Goal: Check status: Check status

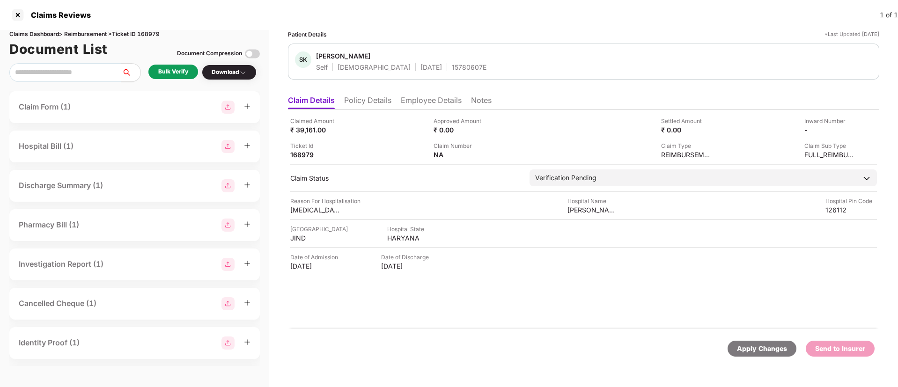
click at [179, 71] on div "Bulk Verify" at bounding box center [173, 71] width 30 height 9
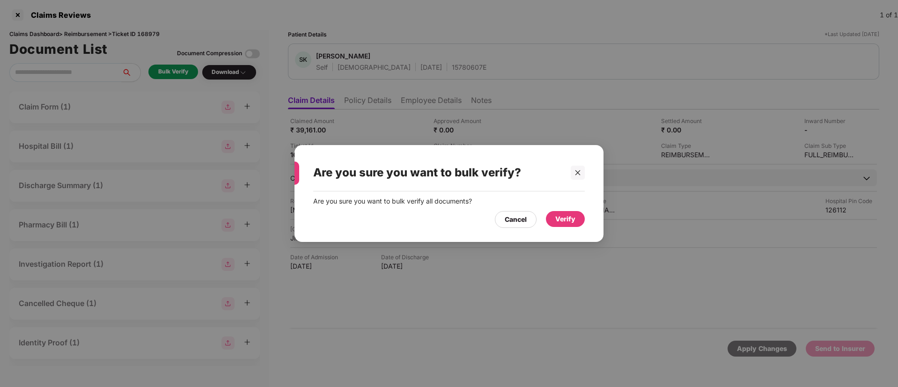
click at [566, 220] on div "Verify" at bounding box center [565, 219] width 20 height 10
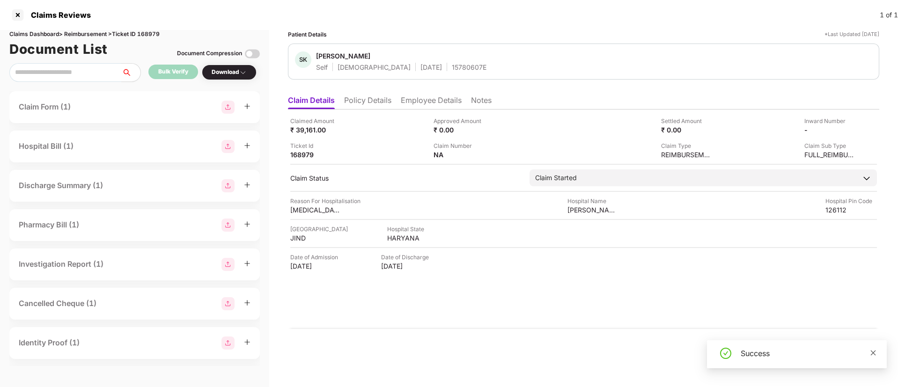
click at [875, 351] on icon "close" at bounding box center [873, 352] width 5 height 5
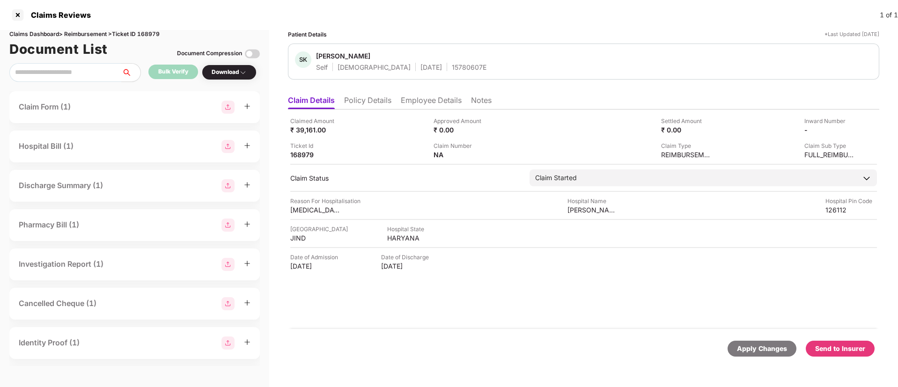
click at [233, 73] on div "Download" at bounding box center [229, 72] width 35 height 9
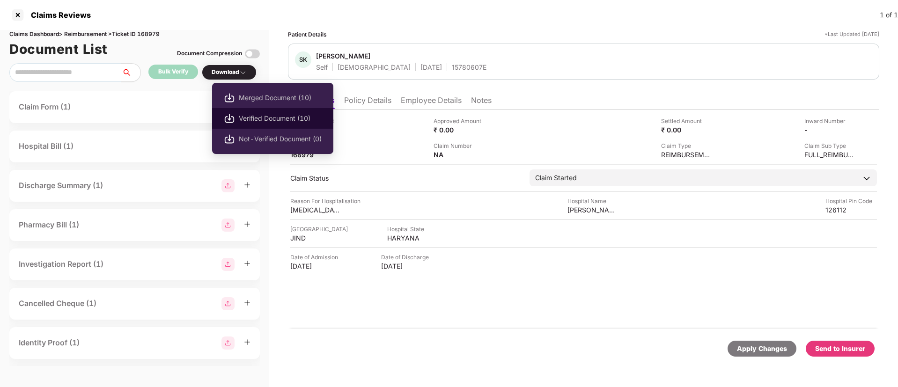
click at [244, 118] on span "Verified Document (10)" at bounding box center [280, 118] width 83 height 10
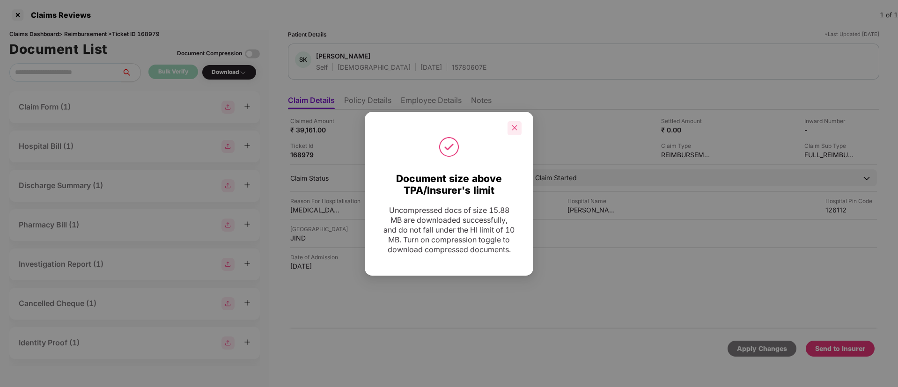
click at [516, 125] on icon "close" at bounding box center [514, 127] width 5 height 5
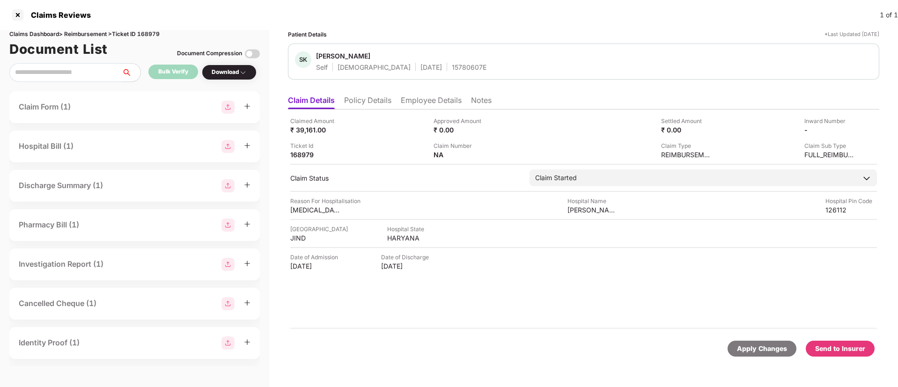
click at [845, 348] on div "Send to Insurer" at bounding box center [840, 349] width 50 height 10
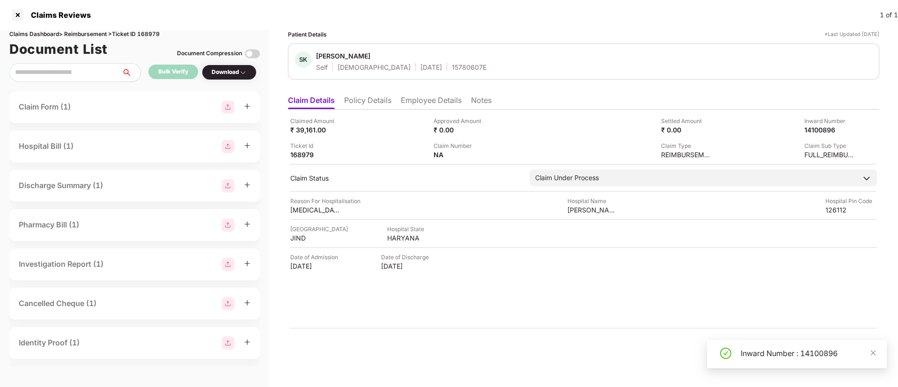
click at [376, 102] on li "Policy Details" at bounding box center [367, 102] width 47 height 14
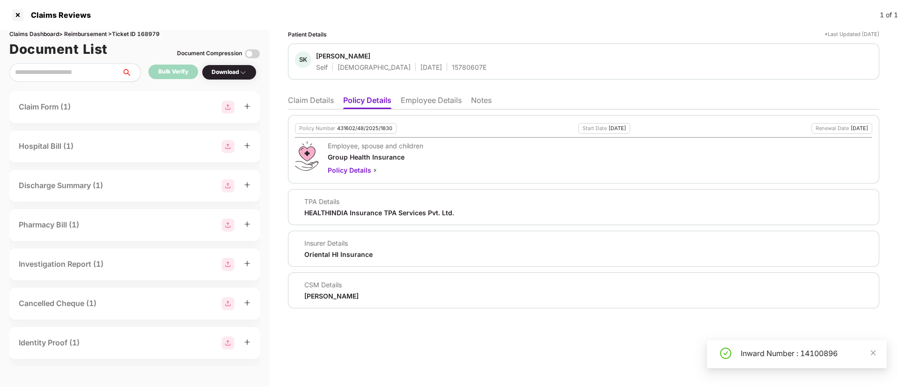
click at [408, 104] on li "Employee Details" at bounding box center [431, 102] width 61 height 14
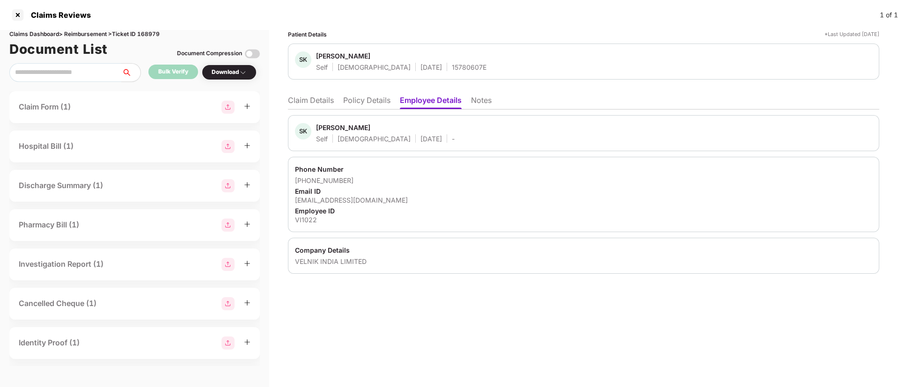
click at [308, 101] on li "Claim Details" at bounding box center [311, 102] width 46 height 14
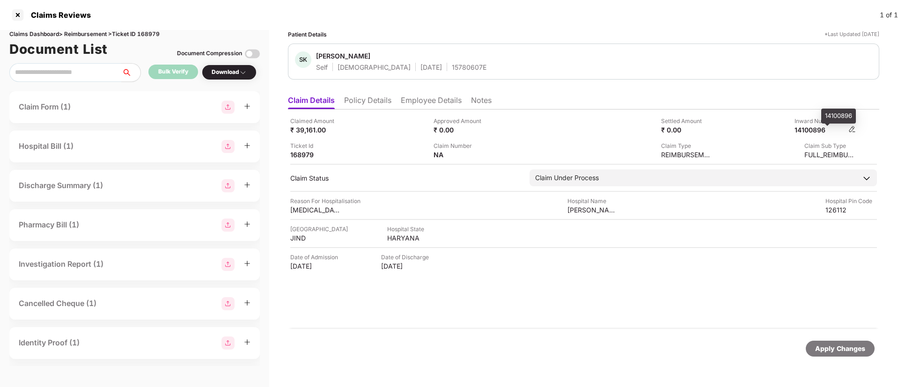
click at [806, 130] on div "14100896" at bounding box center [819, 129] width 51 height 9
copy div "14100896"
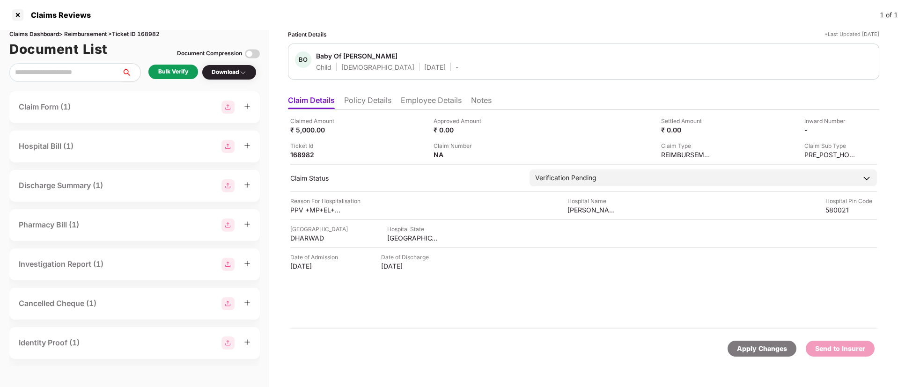
click at [374, 99] on li "Policy Details" at bounding box center [367, 102] width 47 height 14
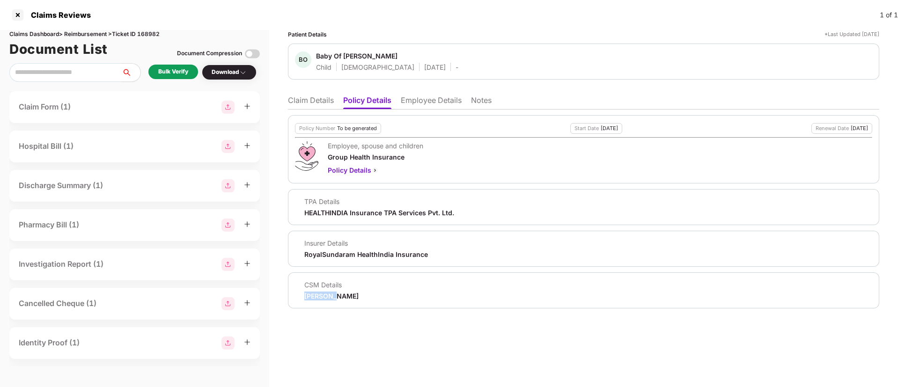
copy div "[PERSON_NAME]"
drag, startPoint x: 299, startPoint y: 293, endPoint x: 329, endPoint y: 295, distance: 30.0
click at [329, 295] on div "CSM Details [PERSON_NAME]" at bounding box center [327, 290] width 64 height 20
drag, startPoint x: 322, startPoint y: 55, endPoint x: 393, endPoint y: 58, distance: 71.2
click at [393, 58] on div "BO Baby Of Sudha Magadi Child [DEMOGRAPHIC_DATA] [DATE] -" at bounding box center [376, 61] width 163 height 20
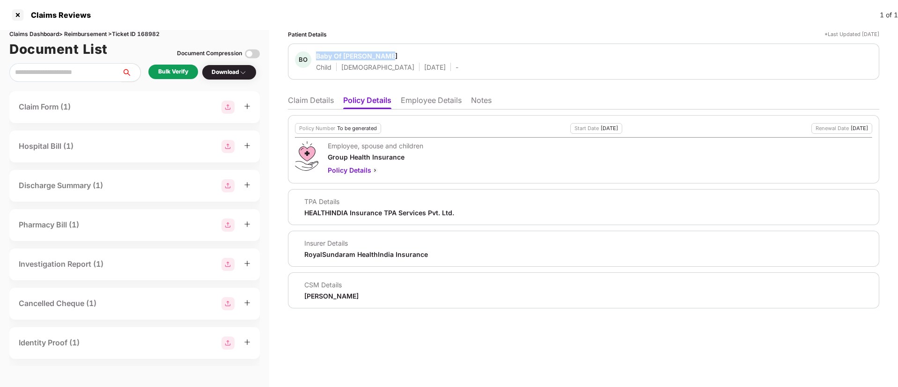
copy div "Baby Of [PERSON_NAME]"
click at [412, 103] on li "Employee Details" at bounding box center [431, 102] width 61 height 14
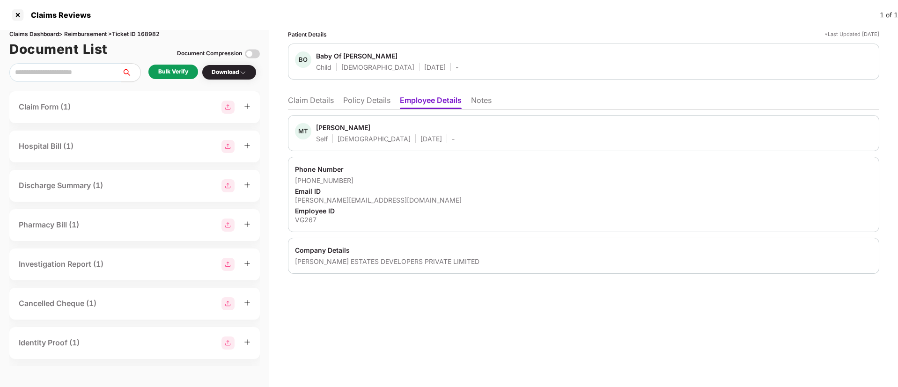
drag, startPoint x: 316, startPoint y: 129, endPoint x: 385, endPoint y: 129, distance: 68.3
click at [385, 129] on div "MT [PERSON_NAME] Self [DEMOGRAPHIC_DATA] [DATE] -" at bounding box center [375, 133] width 160 height 20
copy div "[PERSON_NAME]"
drag, startPoint x: 305, startPoint y: 181, endPoint x: 354, endPoint y: 178, distance: 49.2
click at [354, 178] on div "[PHONE_NUMBER]" at bounding box center [583, 180] width 577 height 9
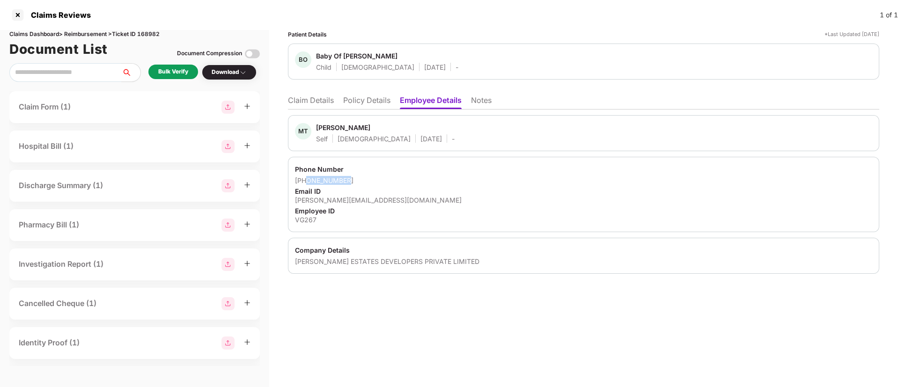
copy div "9902324400"
drag, startPoint x: 311, startPoint y: 197, endPoint x: 414, endPoint y: 203, distance: 103.2
click at [414, 203] on div "[PERSON_NAME][EMAIL_ADDRESS][DOMAIN_NAME]" at bounding box center [583, 200] width 577 height 9
copy div "[PERSON_NAME][EMAIL_ADDRESS][DOMAIN_NAME]"
click at [301, 221] on div "VG267" at bounding box center [583, 219] width 577 height 9
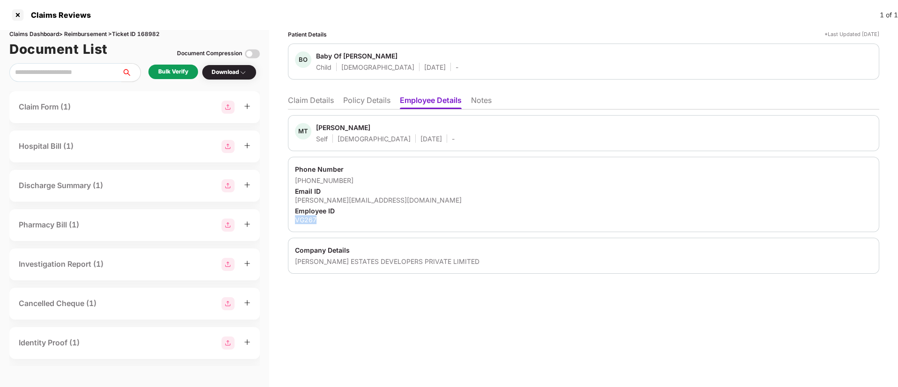
click at [301, 220] on div "VG267" at bounding box center [583, 219] width 577 height 9
copy div "VG267"
drag, startPoint x: 293, startPoint y: 261, endPoint x: 463, endPoint y: 266, distance: 170.4
click at [463, 266] on div "Company Details [PERSON_NAME] ESTATES DEVELOPERS PRIVATE LIMITED" at bounding box center [583, 256] width 591 height 36
copy div "[PERSON_NAME] ESTATES DEVELOPERS PRIVATE LIMITED"
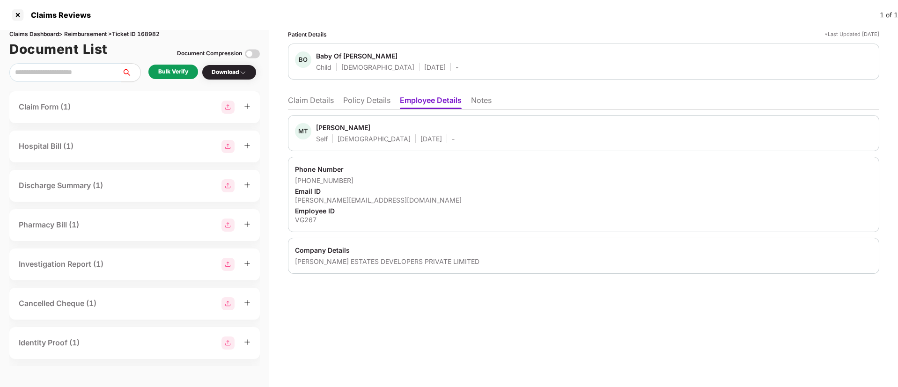
click at [451, 155] on div "MT Manjunath Tumbada Self Male 06 June 1990 - Phone Number +919902324400 Email …" at bounding box center [583, 194] width 591 height 159
drag, startPoint x: 418, startPoint y: 307, endPoint x: 418, endPoint y: 299, distance: 8.0
click at [418, 307] on div "Patient Details *Last Updated [DATE] BO Baby Of Sudha Magadi Child [DEMOGRAPHIC…" at bounding box center [583, 208] width 629 height 357
click at [172, 70] on div "Bulk Verify" at bounding box center [173, 71] width 30 height 9
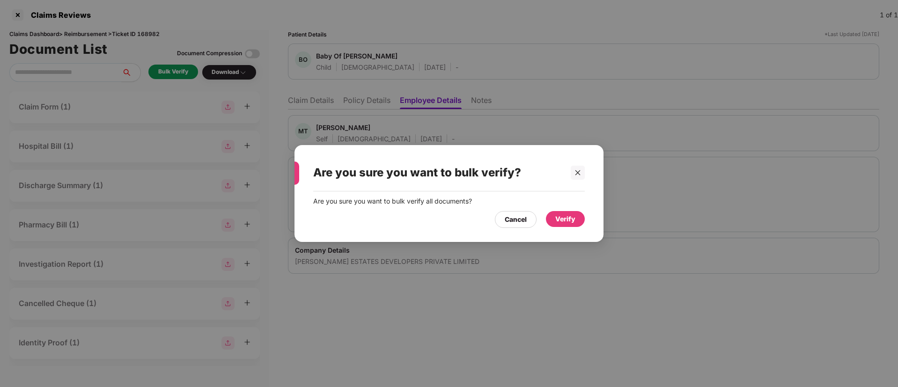
click at [566, 216] on div "Verify" at bounding box center [565, 219] width 20 height 10
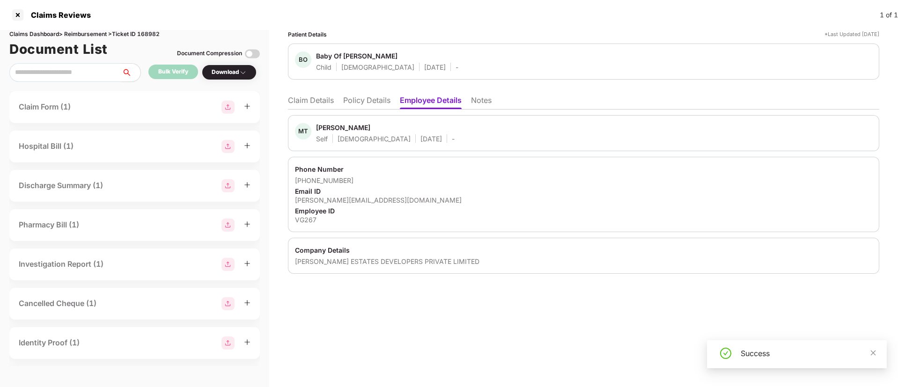
click at [333, 100] on li "Claim Details" at bounding box center [311, 102] width 46 height 14
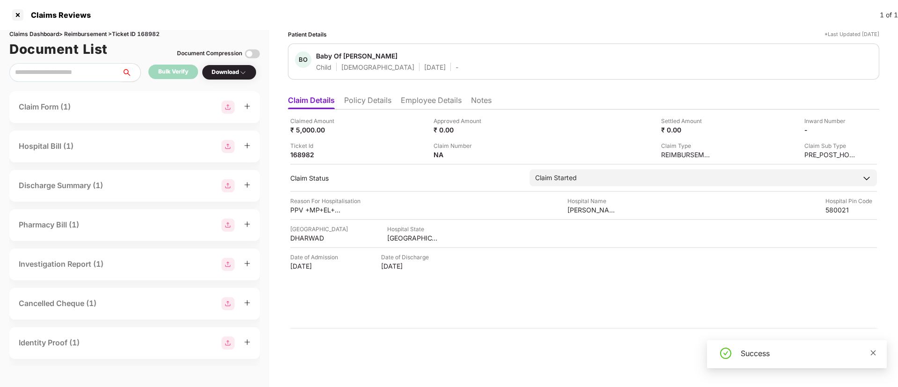
click at [874, 352] on icon "close" at bounding box center [873, 353] width 7 height 7
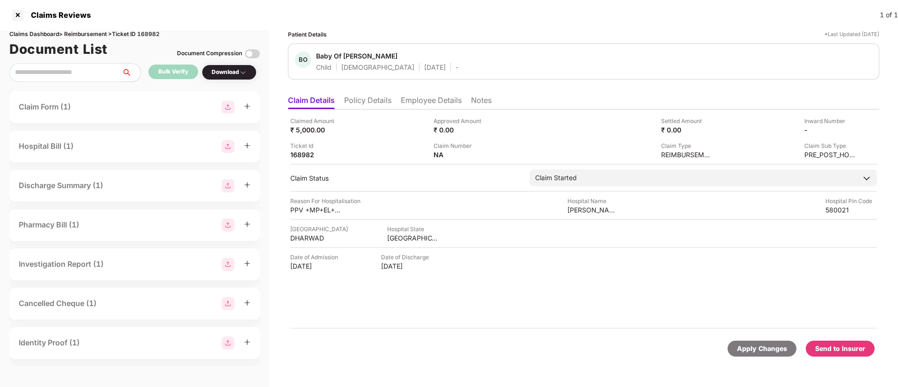
click at [616, 278] on div "Claimed Amount ₹ 5,000.00 Approved Amount ₹ 0.00 Settled Amount ₹ 0.00 Inward N…" at bounding box center [583, 220] width 591 height 220
click at [18, 16] on div at bounding box center [17, 14] width 15 height 15
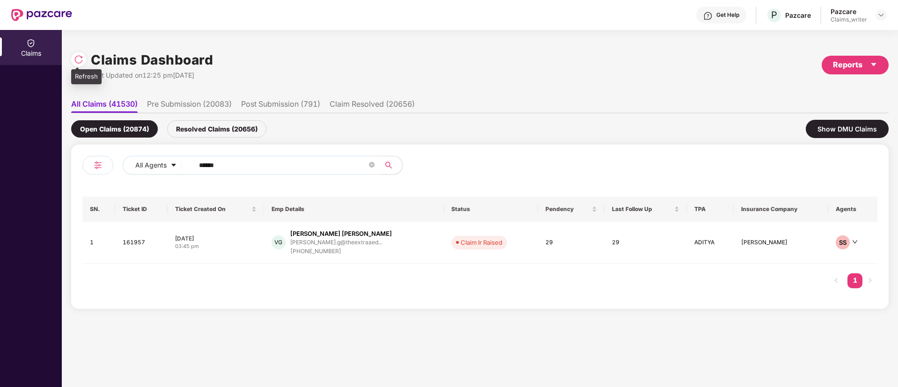
click at [77, 57] on img at bounding box center [78, 59] width 9 height 9
drag, startPoint x: 241, startPoint y: 163, endPoint x: 171, endPoint y: 161, distance: 69.8
click at [171, 161] on div "All Agents ******" at bounding box center [361, 165] width 477 height 19
paste input "text"
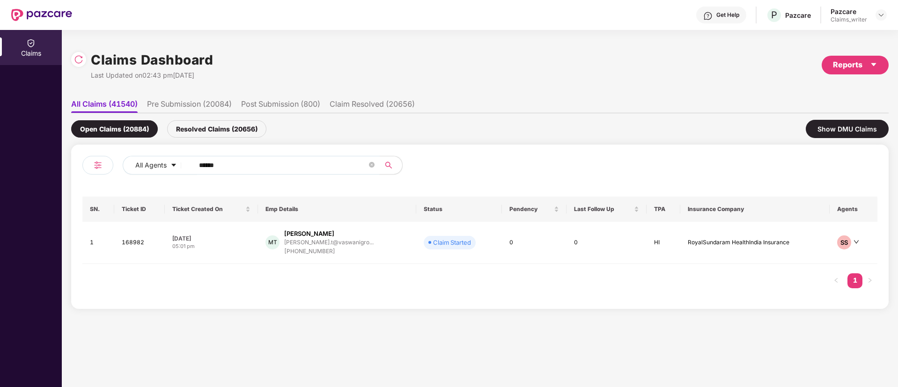
type input "******"
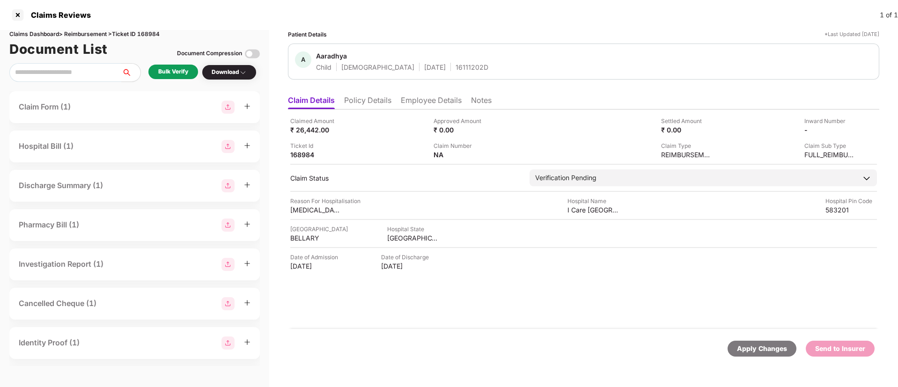
click at [179, 76] on div "Bulk Verify" at bounding box center [173, 71] width 30 height 9
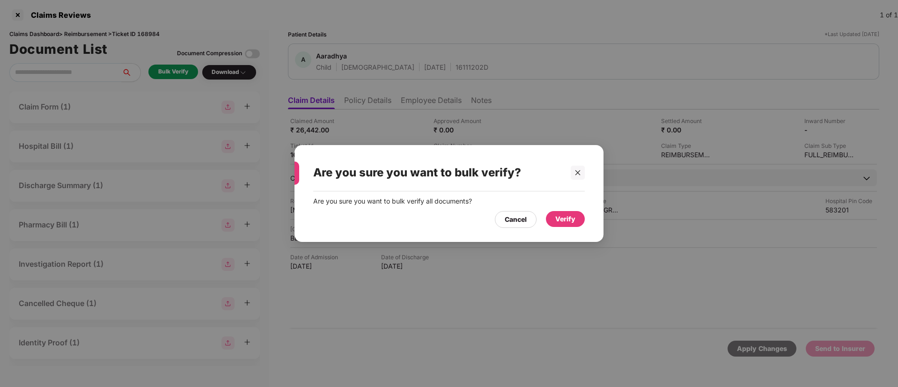
click at [569, 219] on div "Verify" at bounding box center [565, 219] width 20 height 10
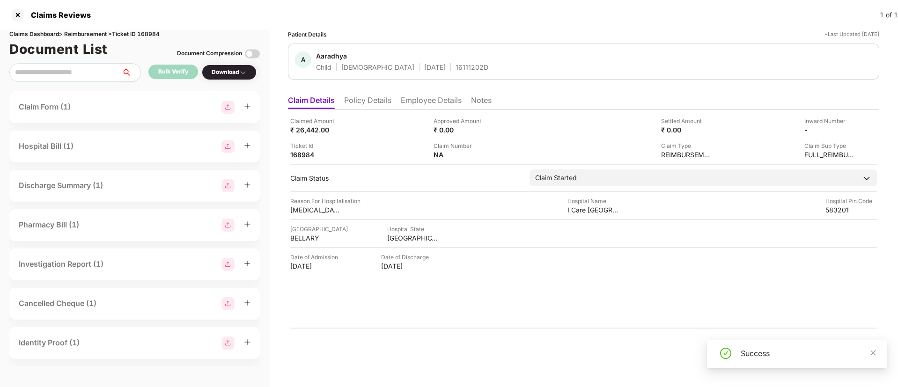
click at [233, 71] on div "Download" at bounding box center [229, 72] width 35 height 9
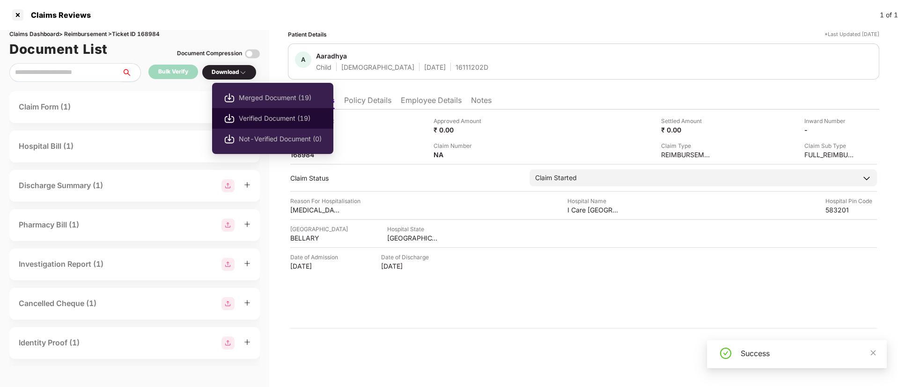
click at [248, 118] on span "Verified Document (19)" at bounding box center [280, 118] width 83 height 10
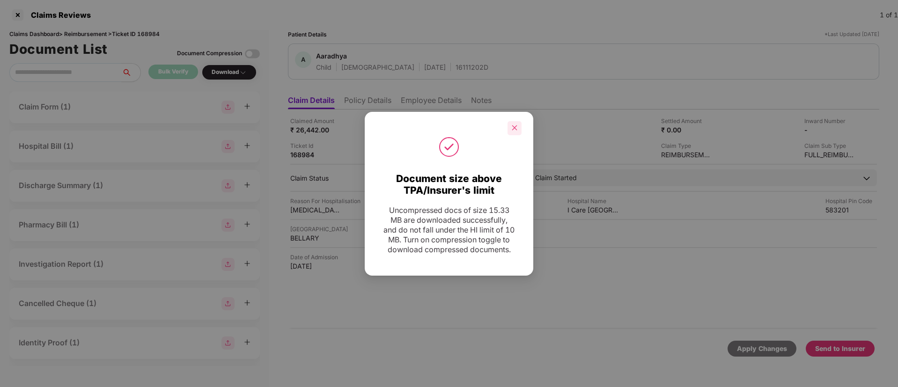
click at [519, 121] on div at bounding box center [514, 128] width 14 height 14
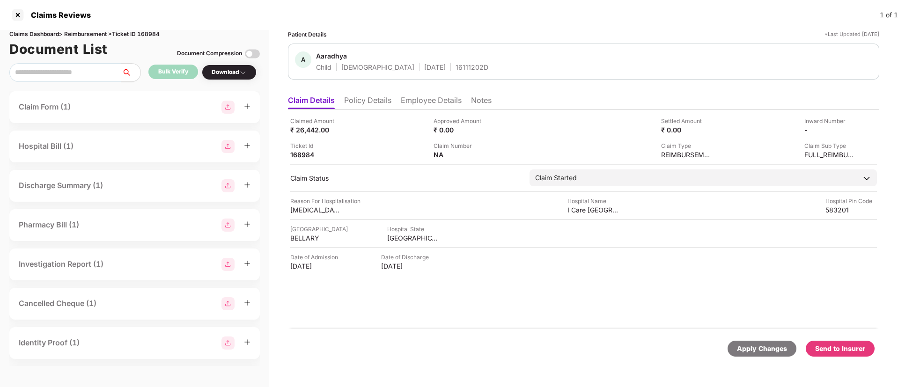
click at [845, 349] on div "Send to Insurer" at bounding box center [840, 349] width 50 height 10
click at [362, 107] on li "Policy Details" at bounding box center [367, 102] width 47 height 14
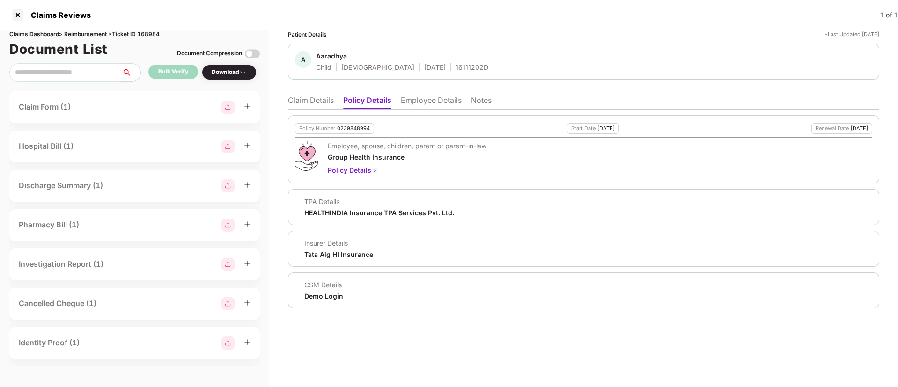
click at [318, 100] on li "Claim Details" at bounding box center [311, 102] width 46 height 14
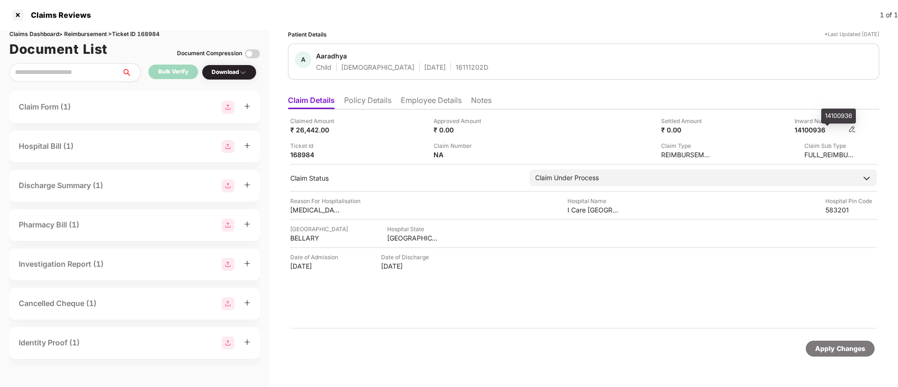
click at [811, 125] on div "14100936" at bounding box center [819, 129] width 51 height 9
copy div "14100936"
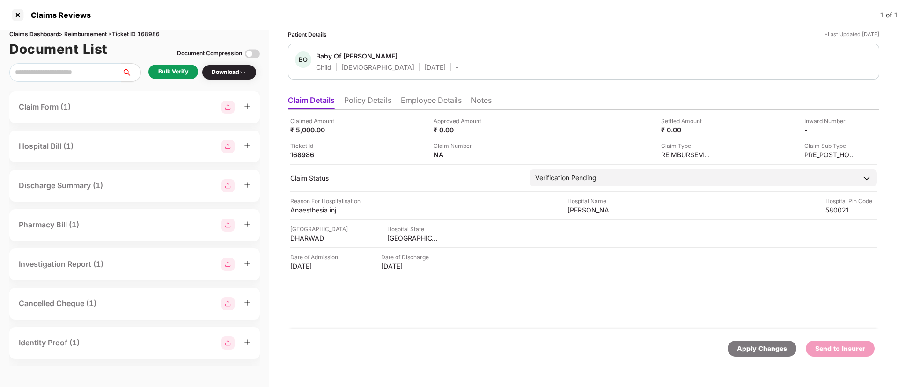
click at [381, 106] on li "Policy Details" at bounding box center [367, 102] width 47 height 14
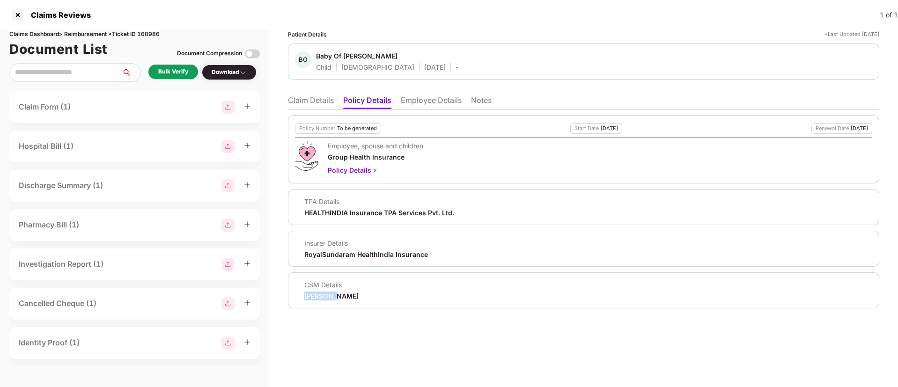
drag, startPoint x: 302, startPoint y: 293, endPoint x: 330, endPoint y: 293, distance: 28.1
click at [330, 293] on div "CSM Details [PERSON_NAME]" at bounding box center [327, 290] width 64 height 20
copy div "[PERSON_NAME]"
drag, startPoint x: 317, startPoint y: 52, endPoint x: 393, endPoint y: 50, distance: 76.3
click at [393, 50] on div "BO Baby Of Sudha Magadi Child [DEMOGRAPHIC_DATA] [DATE] -" at bounding box center [583, 62] width 591 height 36
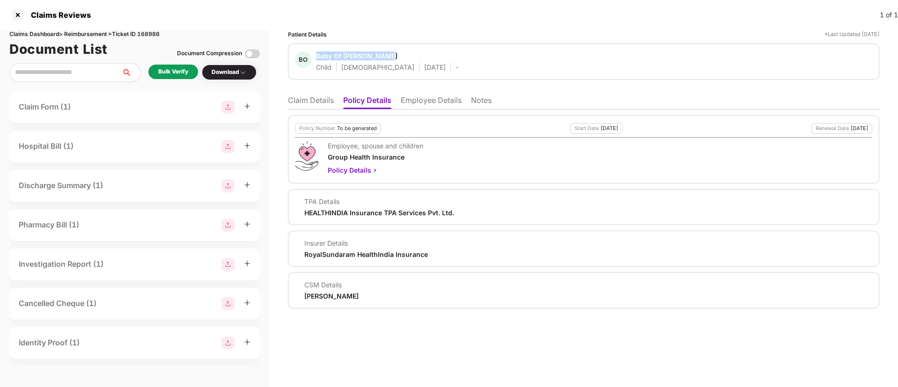
copy div "Baby Of [PERSON_NAME]"
click at [420, 99] on li "Employee Details" at bounding box center [431, 102] width 61 height 14
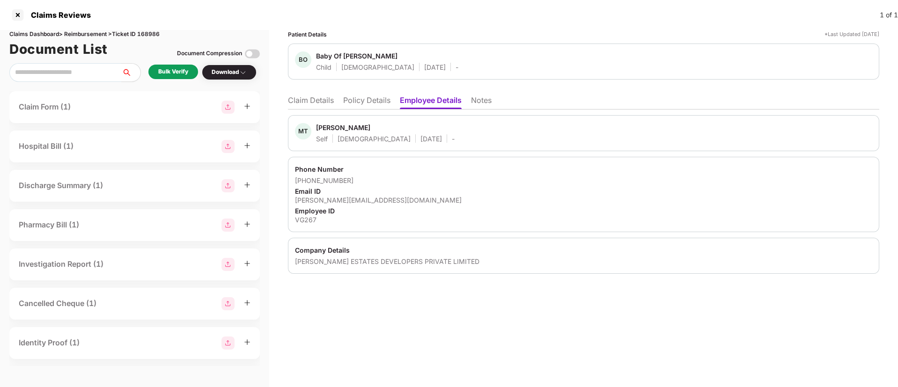
drag, startPoint x: 316, startPoint y: 125, endPoint x: 393, endPoint y: 127, distance: 76.3
click at [393, 127] on div "MT [PERSON_NAME] Self [DEMOGRAPHIC_DATA] [DATE] -" at bounding box center [375, 133] width 160 height 20
copy div "[PERSON_NAME]"
drag, startPoint x: 305, startPoint y: 181, endPoint x: 357, endPoint y: 179, distance: 51.5
click at [357, 179] on div "[PHONE_NUMBER]" at bounding box center [583, 180] width 577 height 9
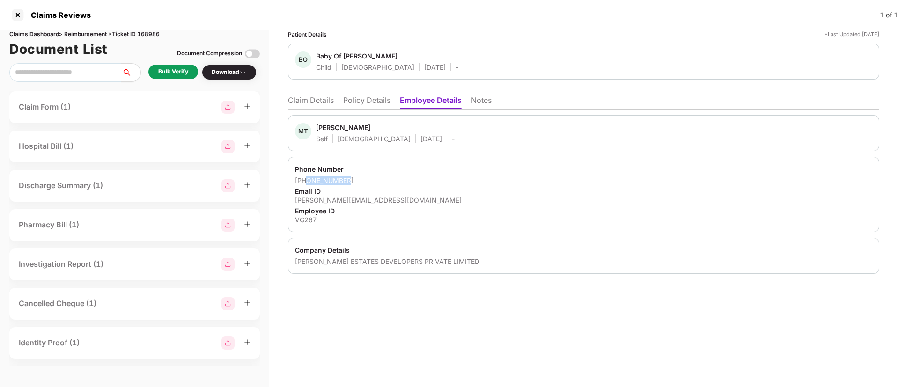
copy div "9902324400"
drag, startPoint x: 292, startPoint y: 200, endPoint x: 412, endPoint y: 197, distance: 119.9
click at [412, 197] on div "Phone Number [PHONE_NUMBER] Email ID [PERSON_NAME][EMAIL_ADDRESS][DOMAIN_NAME] …" at bounding box center [583, 194] width 591 height 75
copy div "[PERSON_NAME][EMAIL_ADDRESS][DOMAIN_NAME]"
click at [302, 215] on div "VG267" at bounding box center [583, 219] width 577 height 9
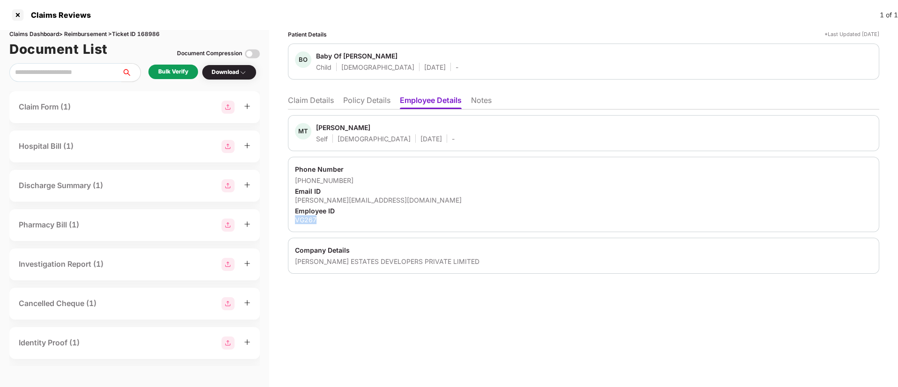
click at [302, 215] on div "VG267" at bounding box center [583, 219] width 577 height 9
copy div "VG267"
drag, startPoint x: 293, startPoint y: 263, endPoint x: 461, endPoint y: 256, distance: 168.2
click at [461, 256] on div "Company Details [PERSON_NAME] ESTATES DEVELOPERS PRIVATE LIMITED" at bounding box center [583, 256] width 591 height 36
copy div "[PERSON_NAME] ESTATES DEVELOPERS PRIVATE LIMITED"
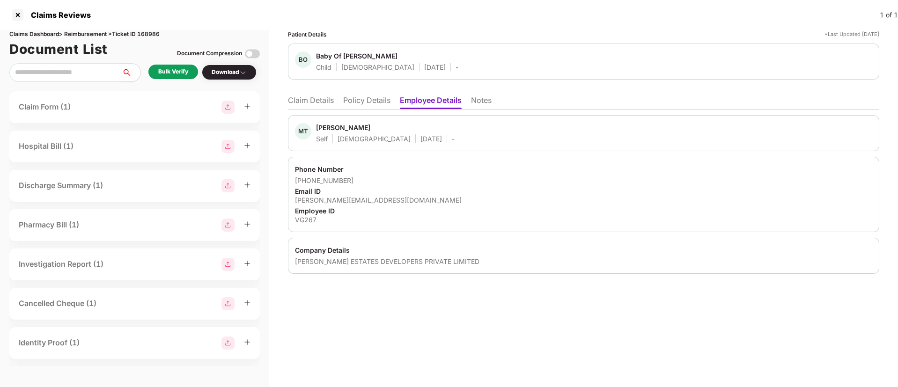
click at [450, 198] on div "[PERSON_NAME][EMAIL_ADDRESS][DOMAIN_NAME]" at bounding box center [583, 200] width 577 height 9
click at [433, 326] on div "Patient Details *Last Updated 28 Aug 2025 BO Baby Of Sudha Magadi Child Male 22…" at bounding box center [583, 208] width 629 height 357
click at [166, 67] on div "Bulk Verify" at bounding box center [173, 71] width 30 height 9
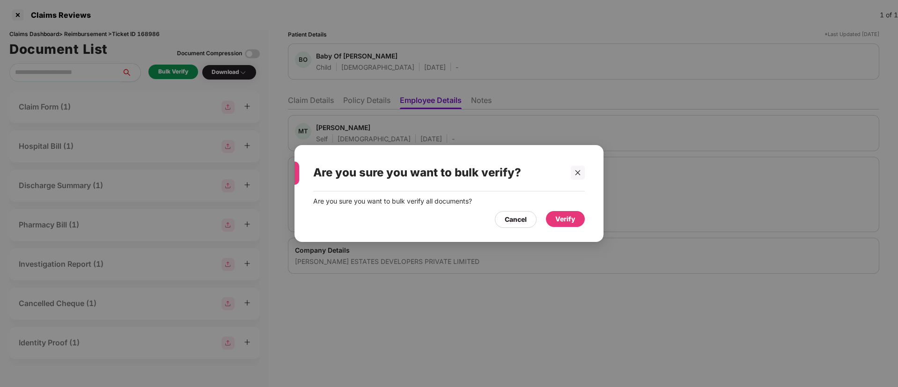
click at [555, 208] on div "Cancel Verify" at bounding box center [448, 217] width 271 height 22
click at [562, 214] on div "Verify" at bounding box center [565, 219] width 20 height 10
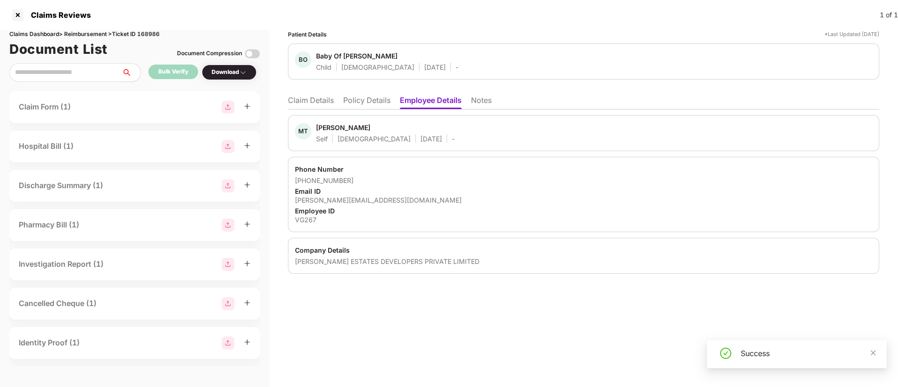
click at [302, 102] on li "Claim Details" at bounding box center [311, 102] width 46 height 14
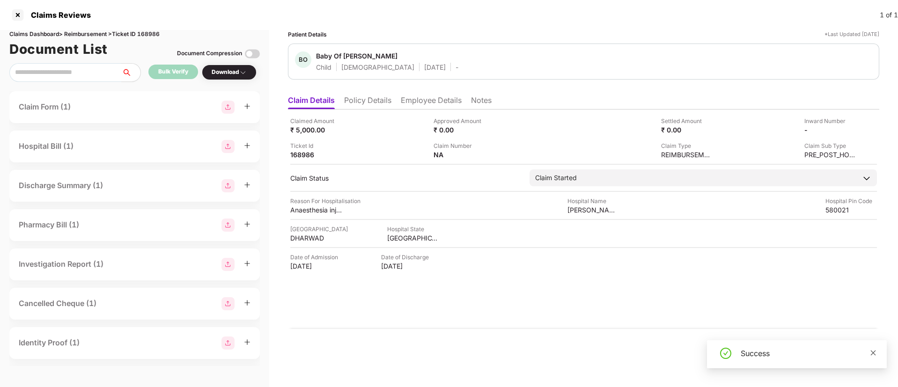
click at [873, 352] on icon "close" at bounding box center [873, 352] width 5 height 5
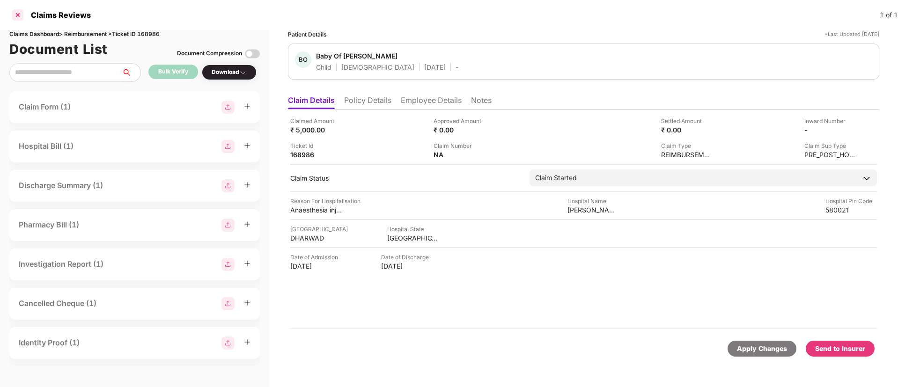
click at [15, 18] on div at bounding box center [17, 14] width 15 height 15
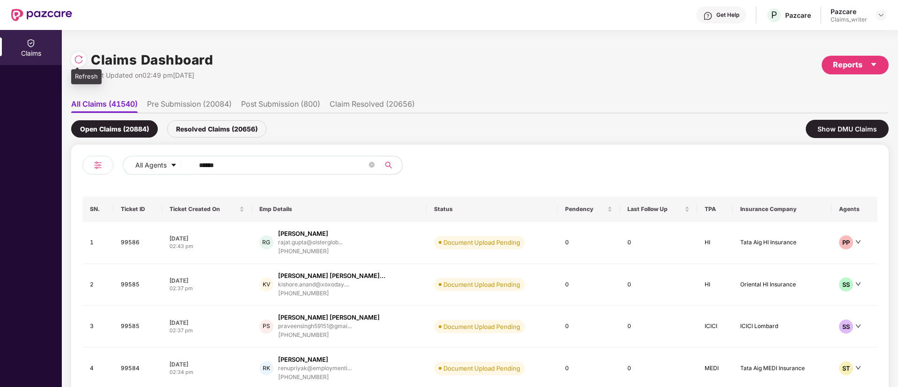
click at [79, 58] on img at bounding box center [78, 59] width 9 height 9
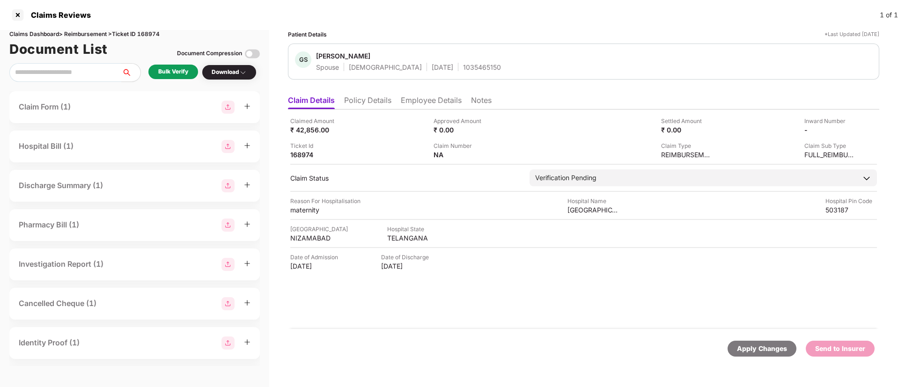
click at [366, 96] on li "Policy Details" at bounding box center [367, 102] width 47 height 14
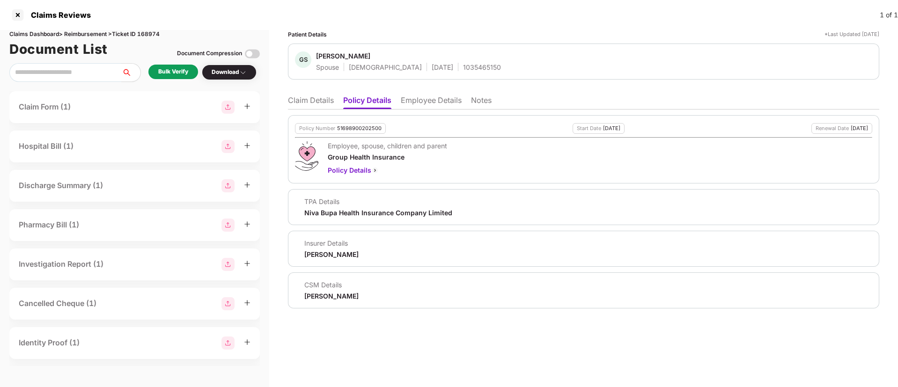
click at [463, 67] on div "1035465150" at bounding box center [482, 67] width 38 height 9
copy div "1035465150"
click at [420, 103] on li "Employee Details" at bounding box center [431, 102] width 61 height 14
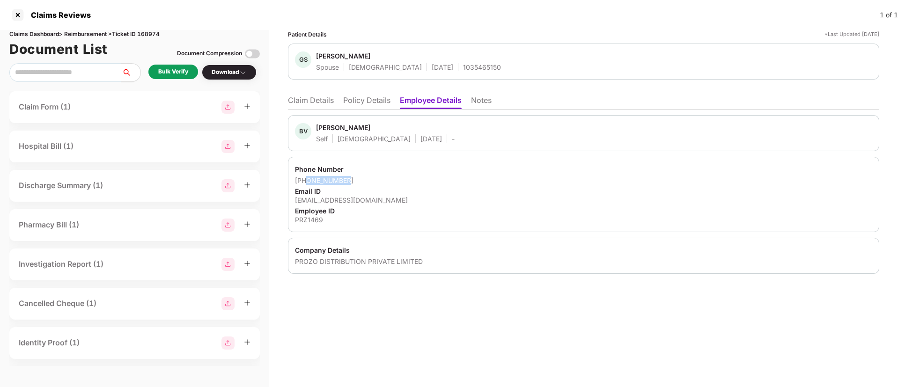
copy div "6281805669"
drag, startPoint x: 307, startPoint y: 181, endPoint x: 370, endPoint y: 181, distance: 63.7
click at [370, 181] on div "+916281805669" at bounding box center [583, 180] width 577 height 9
drag, startPoint x: 296, startPoint y: 202, endPoint x: 383, endPoint y: 202, distance: 86.6
click at [383, 202] on div "vinodbanoth55@gmail.com" at bounding box center [583, 200] width 577 height 9
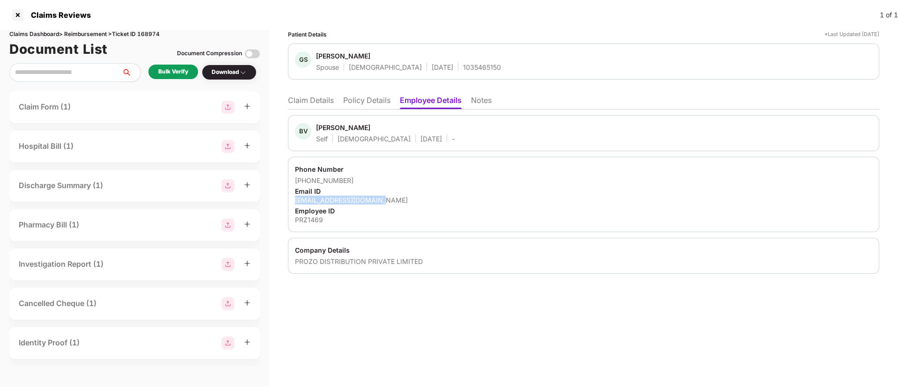
copy div "vinodbanoth55@gmail.com"
click at [320, 103] on li "Claim Details" at bounding box center [311, 102] width 46 height 14
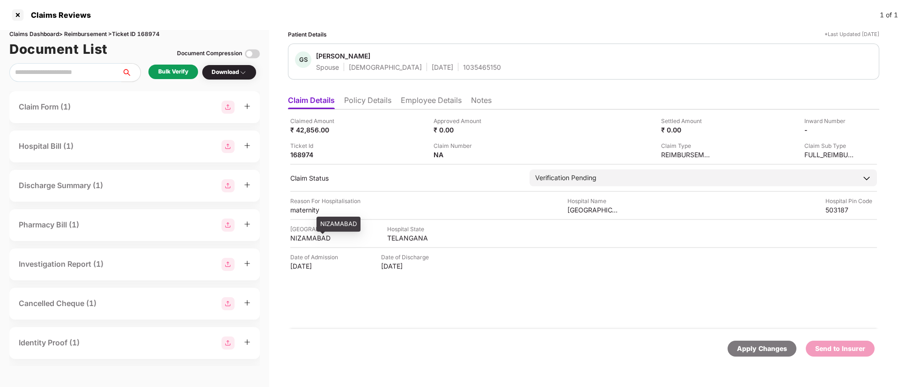
click at [313, 236] on div "NIZAMABAD" at bounding box center [315, 238] width 51 height 9
copy div "NIZAMABAD"
drag, startPoint x: 567, startPoint y: 212, endPoint x: 630, endPoint y: 213, distance: 62.7
click at [630, 213] on div "Reason For Hospitalisation maternity Hospital Name sri balaji hospital Hospital…" at bounding box center [583, 206] width 586 height 18
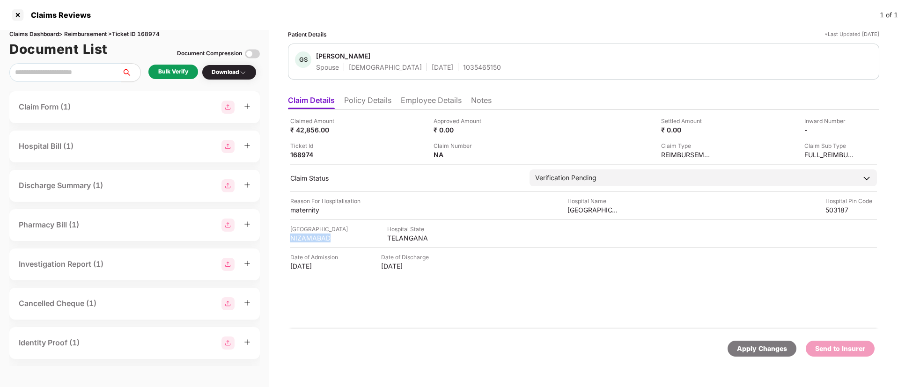
copy div "[GEOGRAPHIC_DATA]"
click at [177, 75] on div "Bulk Verify" at bounding box center [173, 71] width 30 height 9
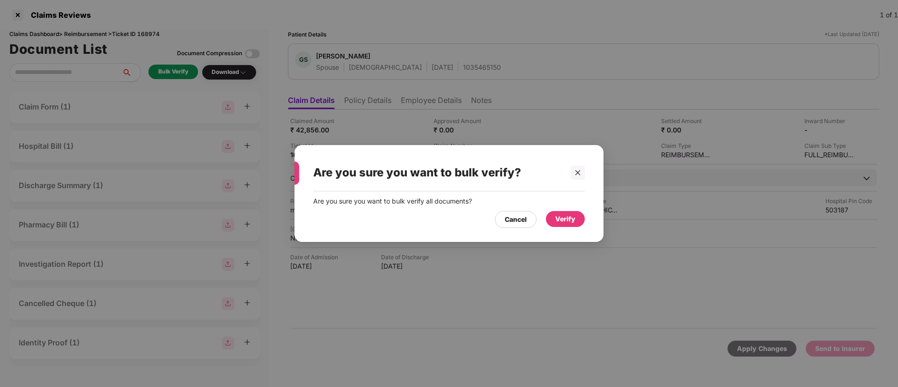
click at [564, 218] on div "Verify" at bounding box center [565, 219] width 20 height 10
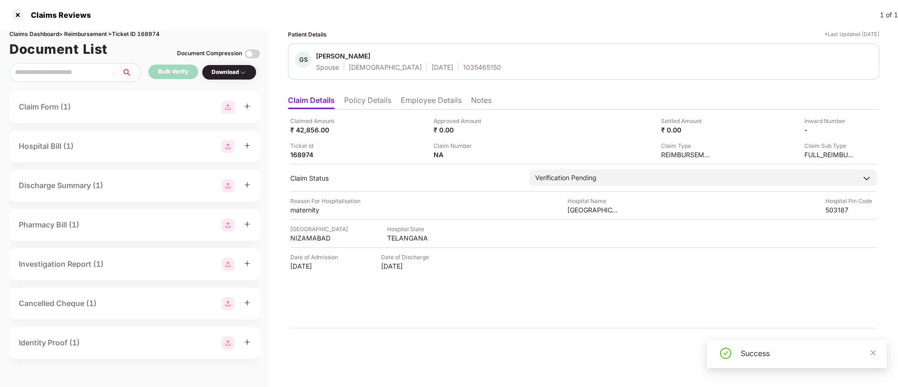
click at [227, 71] on div "Download" at bounding box center [229, 72] width 35 height 9
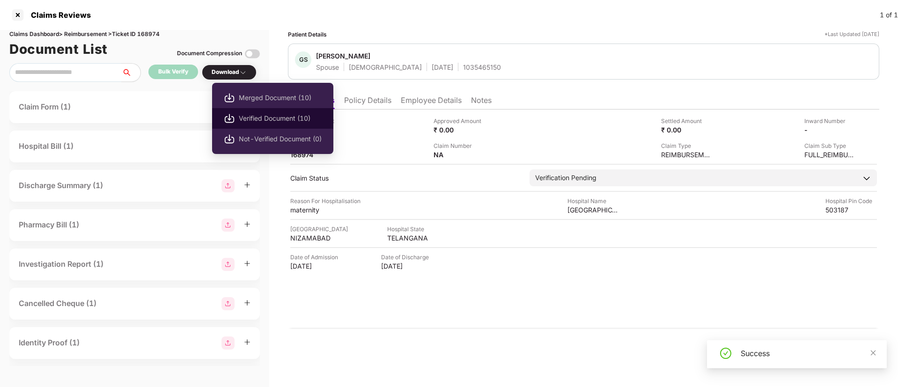
click at [251, 117] on span "Verified Document (10)" at bounding box center [280, 118] width 83 height 10
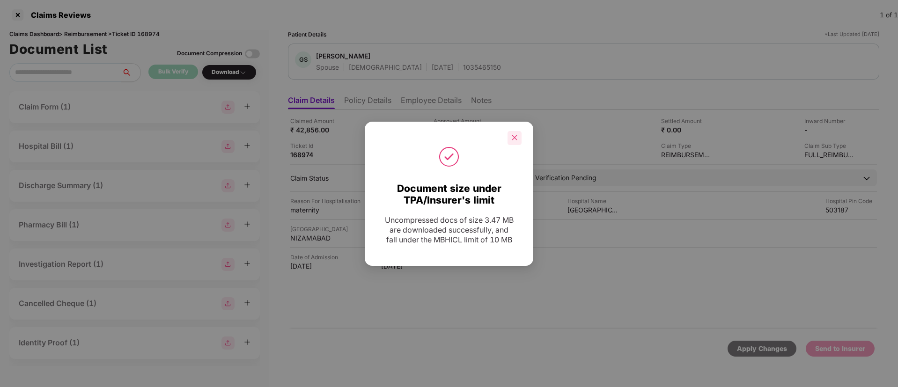
click at [516, 136] on icon "close" at bounding box center [514, 137] width 5 height 5
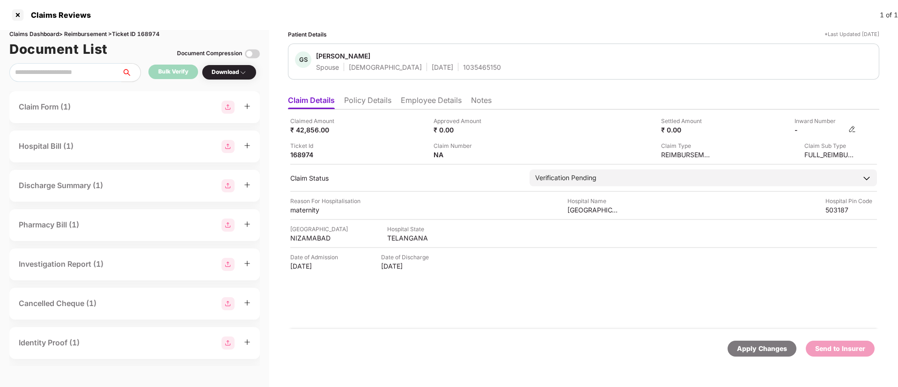
click at [852, 130] on img at bounding box center [851, 128] width 7 height 7
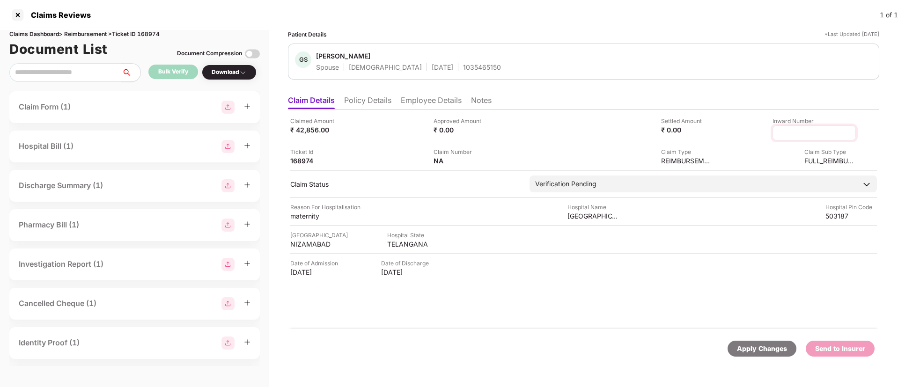
click at [818, 132] on input at bounding box center [813, 133] width 67 height 10
type input "**********"
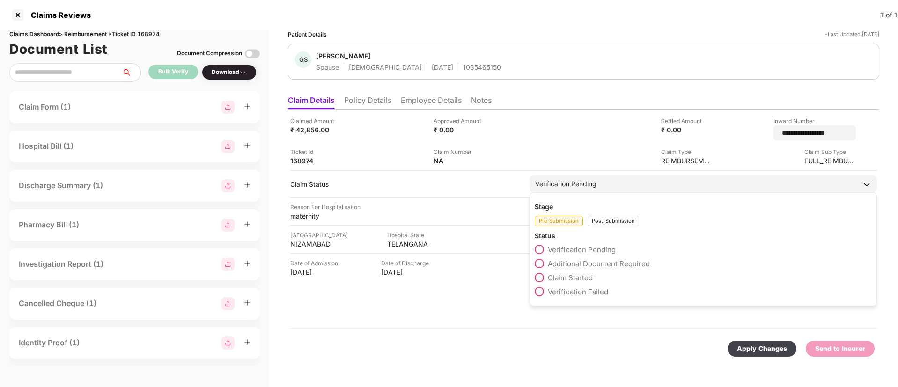
click at [606, 220] on div "Post-Submission" at bounding box center [612, 221] width 51 height 11
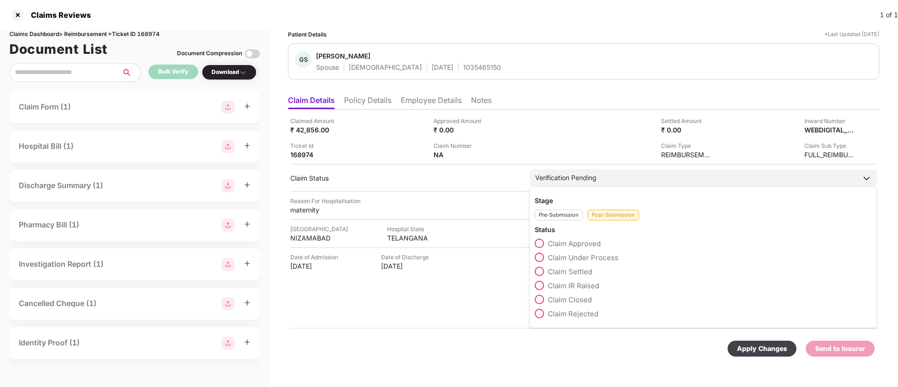
click at [541, 256] on span at bounding box center [539, 257] width 9 height 9
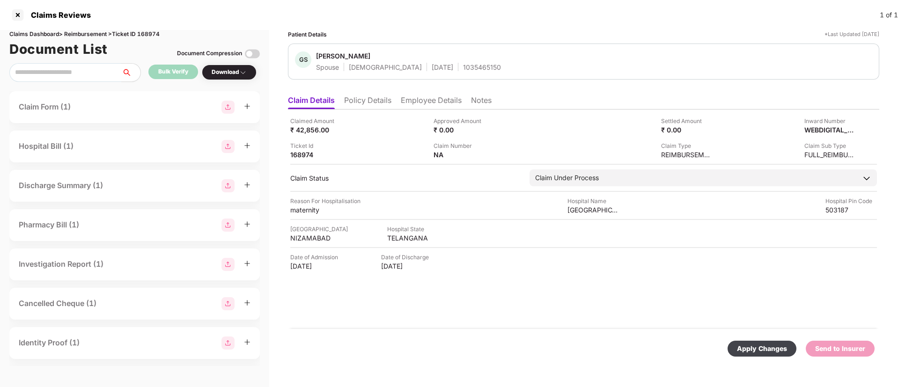
click at [774, 349] on div "Apply Changes" at bounding box center [762, 349] width 50 height 10
click at [463, 63] on div "1035465150" at bounding box center [482, 67] width 38 height 9
copy div "1035465150"
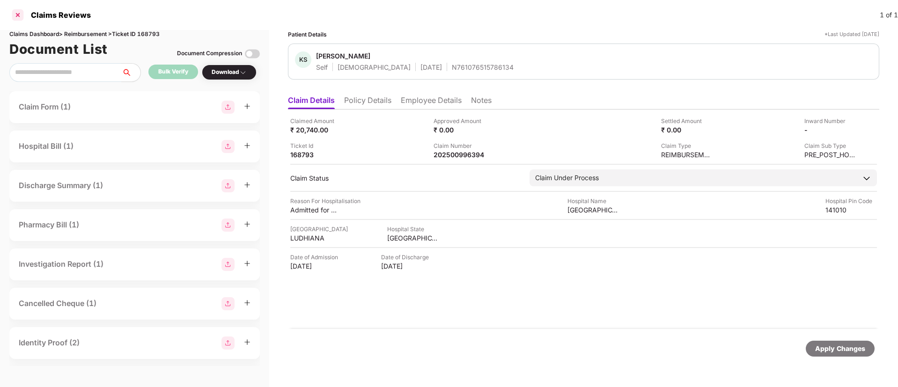
click at [17, 13] on div at bounding box center [17, 14] width 15 height 15
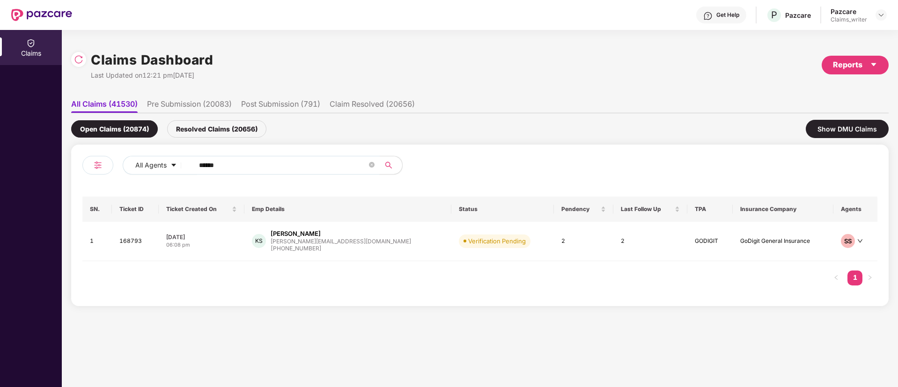
drag, startPoint x: 248, startPoint y: 171, endPoint x: 157, endPoint y: 175, distance: 90.9
click at [157, 175] on div "All Agents ******" at bounding box center [280, 169] width 397 height 26
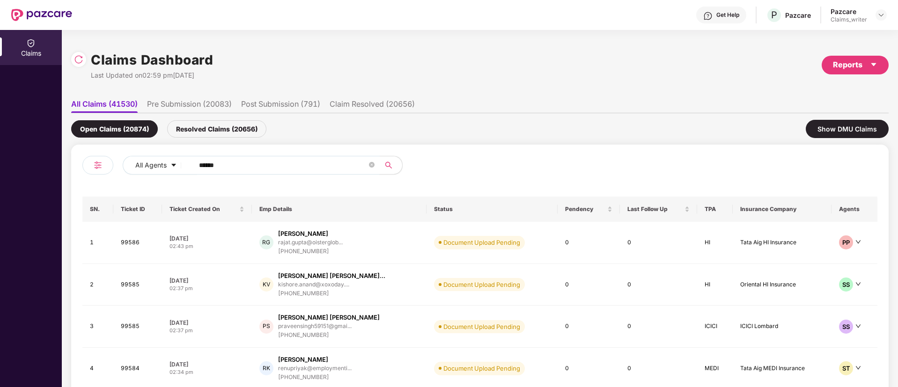
paste input "text"
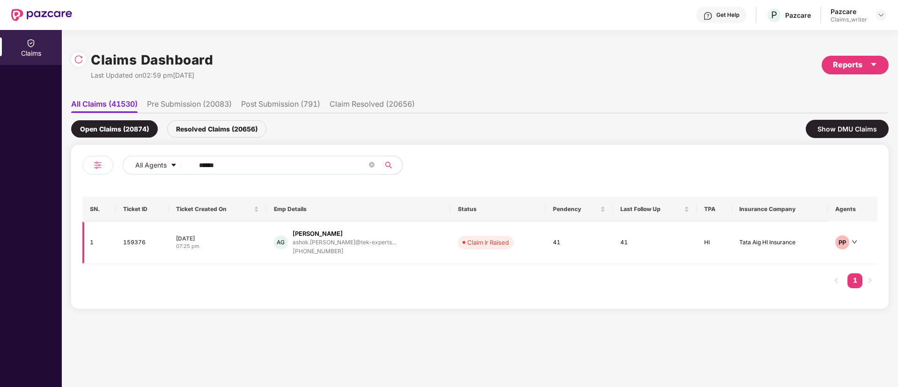
type input "******"
click at [133, 243] on td "159376" at bounding box center [142, 243] width 53 height 42
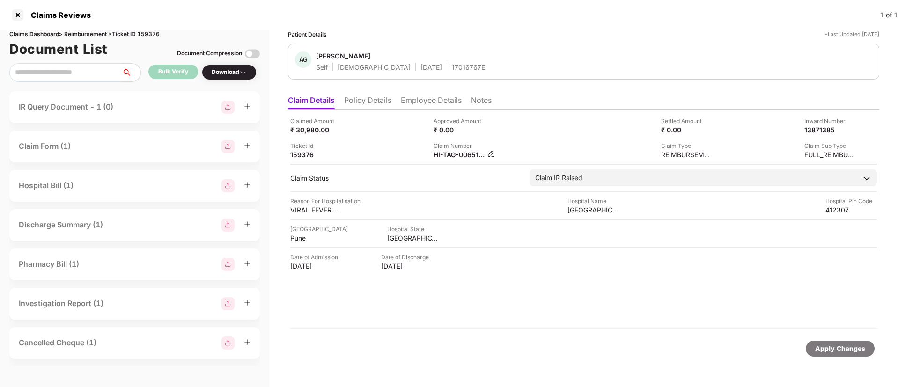
click at [488, 154] on img at bounding box center [490, 153] width 7 height 7
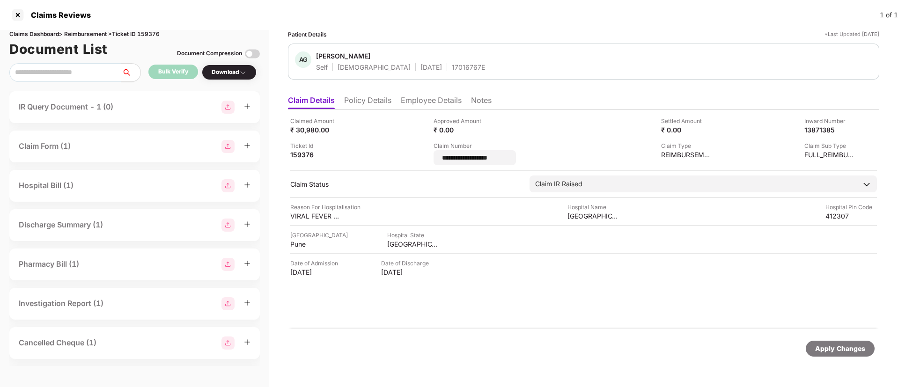
drag, startPoint x: 502, startPoint y: 156, endPoint x: 432, endPoint y: 163, distance: 70.6
click at [432, 163] on div "**********" at bounding box center [583, 141] width 586 height 49
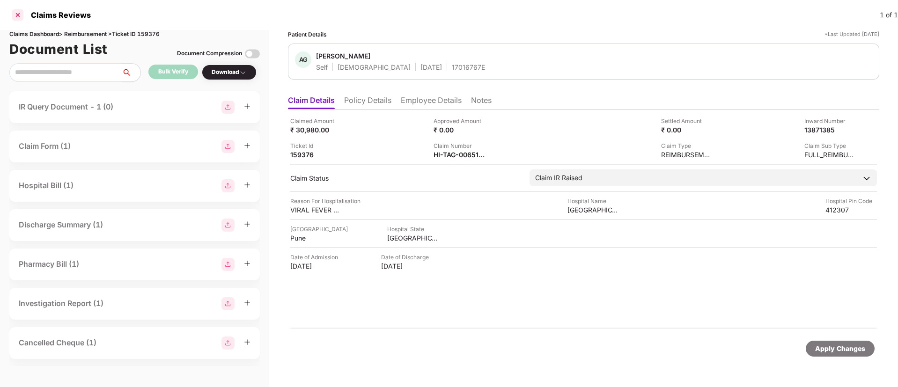
click at [22, 19] on div at bounding box center [17, 14] width 15 height 15
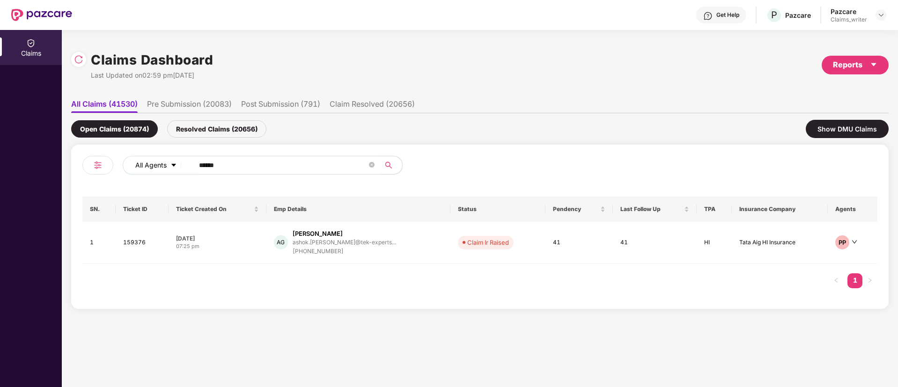
drag, startPoint x: 235, startPoint y: 171, endPoint x: 186, endPoint y: 169, distance: 48.3
click at [186, 169] on div "All Agents ******" at bounding box center [361, 165] width 477 height 19
paste input "text"
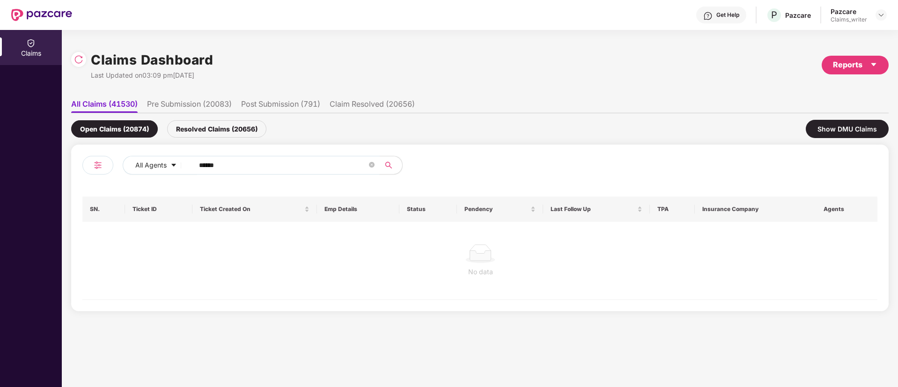
type input "******"
click at [218, 134] on div "Resolved Claims (20656)" at bounding box center [216, 128] width 99 height 17
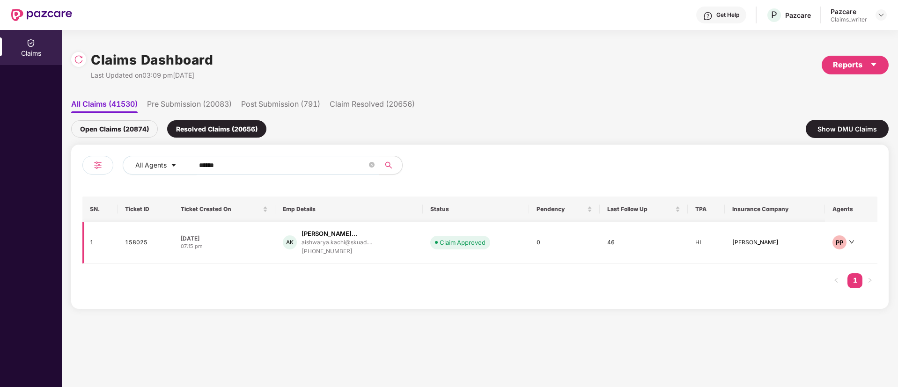
click at [137, 242] on td "158025" at bounding box center [145, 243] width 56 height 42
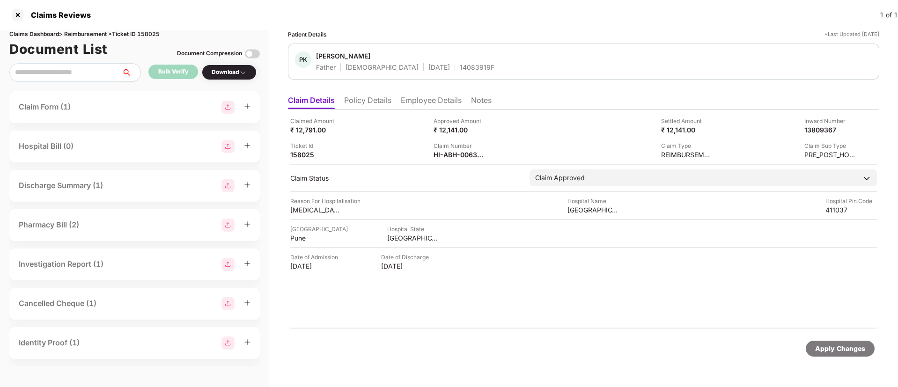
click at [424, 94] on ul "Claim Details Policy Details Employee Details Notes" at bounding box center [583, 100] width 591 height 19
click at [420, 103] on li "Employee Details" at bounding box center [431, 102] width 61 height 14
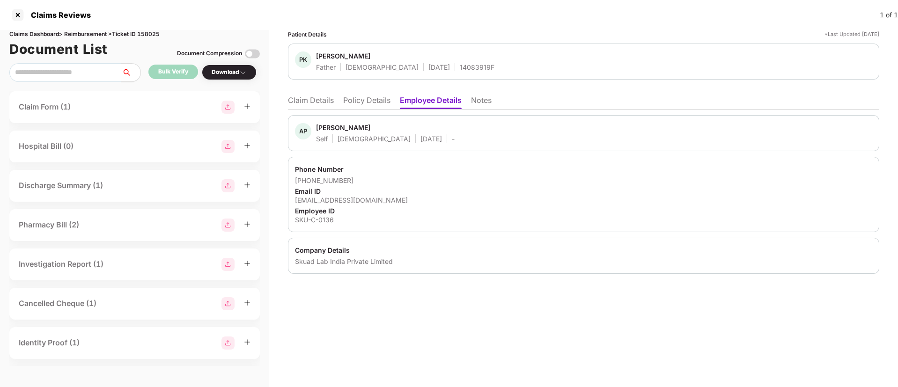
click at [298, 100] on li "Claim Details" at bounding box center [311, 102] width 46 height 14
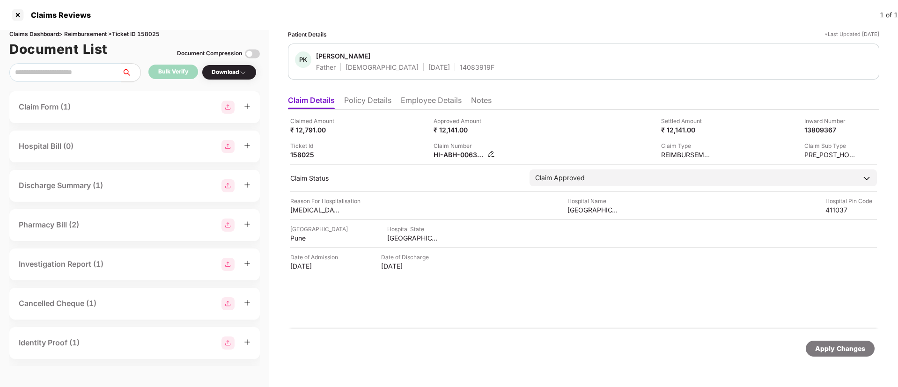
click at [487, 155] on div "HI-ABH-006320604(1)" at bounding box center [463, 154] width 61 height 9
click at [490, 155] on img at bounding box center [490, 153] width 7 height 7
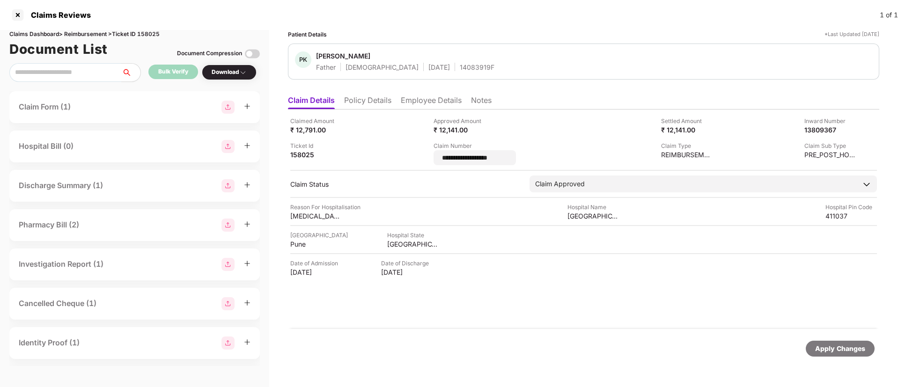
drag, startPoint x: 518, startPoint y: 160, endPoint x: 427, endPoint y: 157, distance: 90.4
click at [427, 157] on div "**********" at bounding box center [583, 141] width 586 height 49
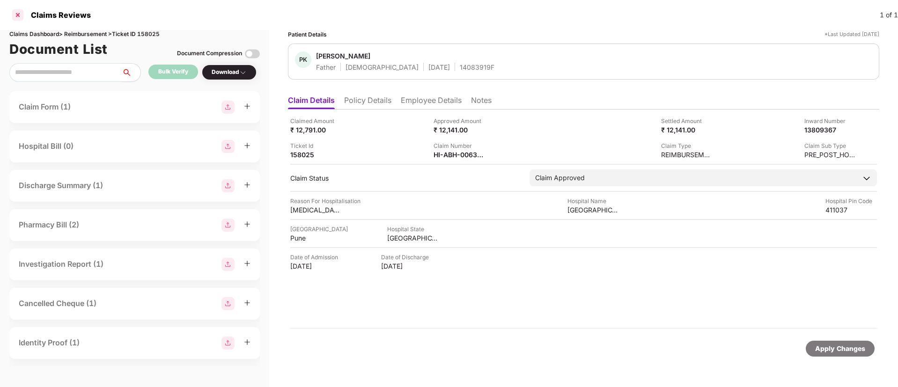
click at [21, 12] on div at bounding box center [17, 14] width 15 height 15
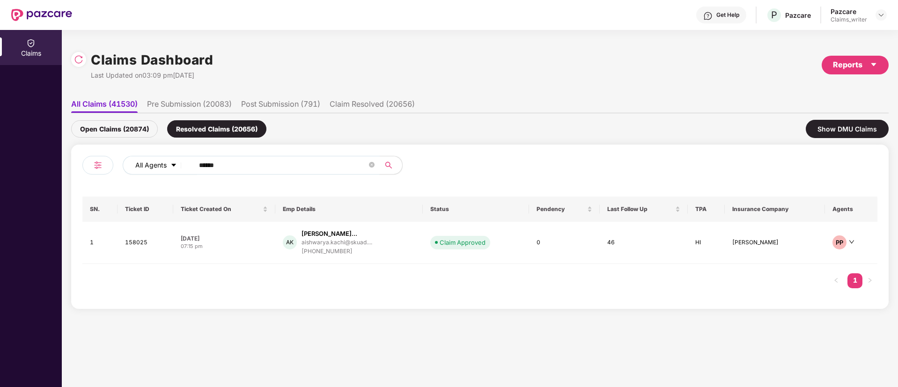
drag, startPoint x: 240, startPoint y: 172, endPoint x: 162, endPoint y: 159, distance: 78.8
click at [162, 159] on div "All Agents ******" at bounding box center [361, 165] width 477 height 19
paste input "text"
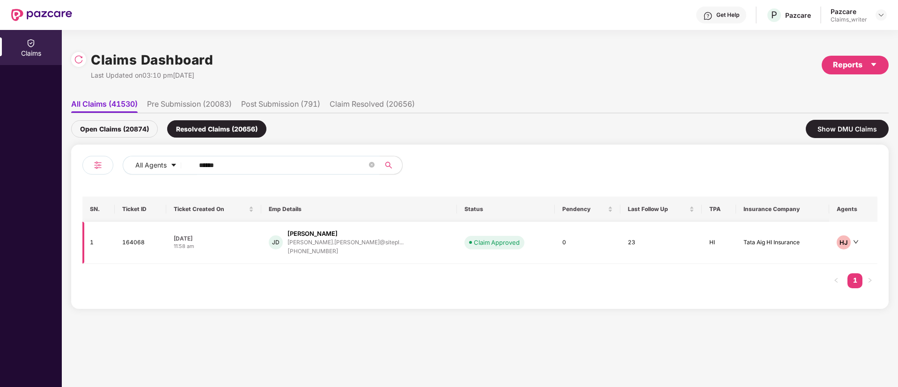
type input "******"
click at [136, 242] on td "164068" at bounding box center [140, 243] width 51 height 42
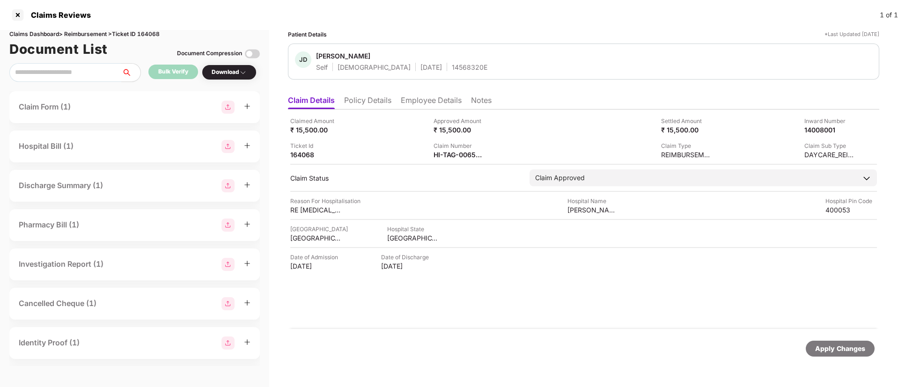
click at [425, 97] on li "Employee Details" at bounding box center [431, 102] width 61 height 14
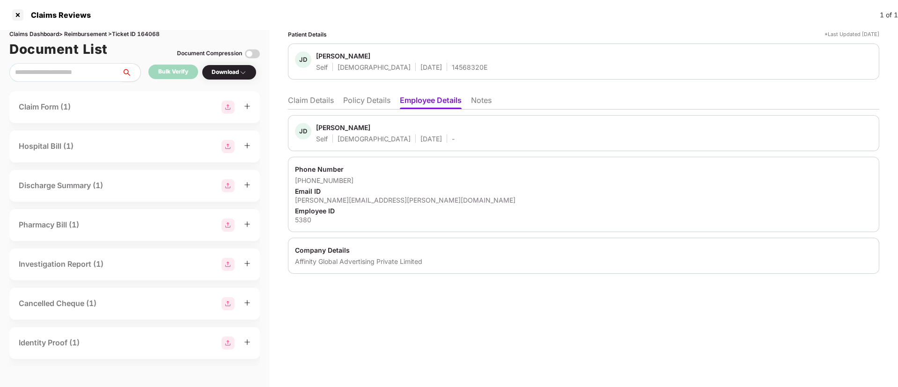
click at [315, 99] on li "Claim Details" at bounding box center [311, 102] width 46 height 14
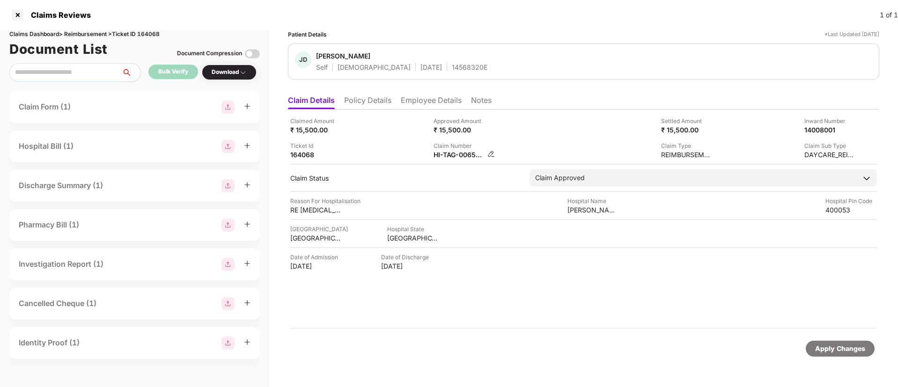
click at [488, 150] on img at bounding box center [490, 153] width 7 height 7
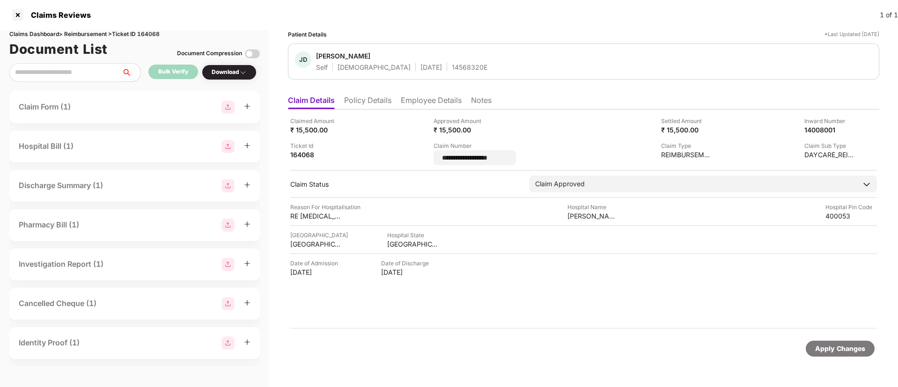
drag, startPoint x: 518, startPoint y: 153, endPoint x: 425, endPoint y: 155, distance: 92.7
click at [425, 155] on div "**********" at bounding box center [583, 141] width 586 height 49
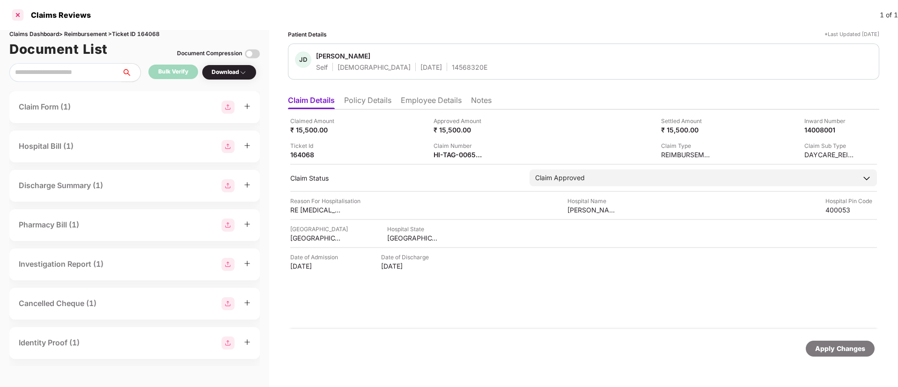
click at [21, 14] on div at bounding box center [17, 14] width 15 height 15
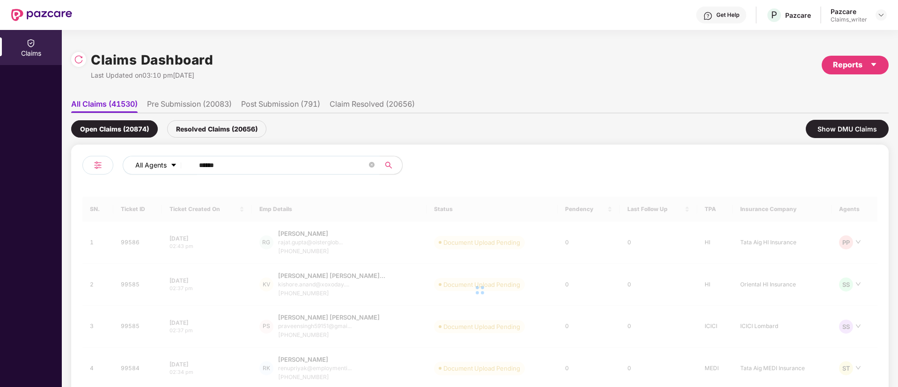
drag, startPoint x: 262, startPoint y: 166, endPoint x: 175, endPoint y: 162, distance: 87.1
click at [175, 162] on div "All Agents ******" at bounding box center [361, 165] width 477 height 19
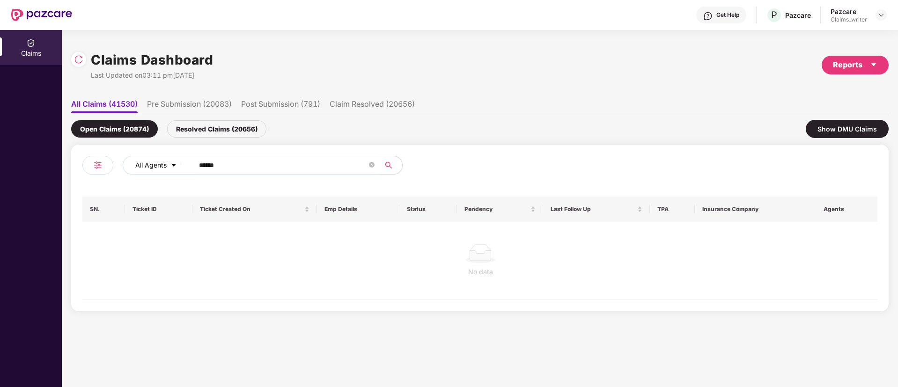
paste input "text"
type input "******"
click at [203, 135] on div "Resolved Claims (20656)" at bounding box center [216, 128] width 99 height 17
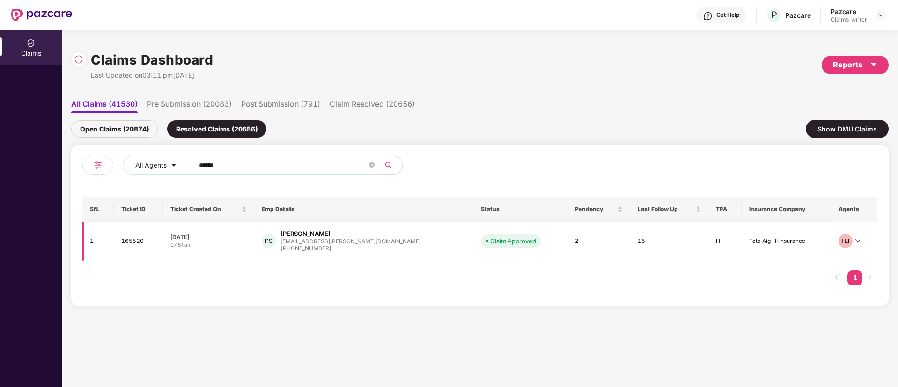
click at [135, 243] on td "165520" at bounding box center [139, 241] width 50 height 39
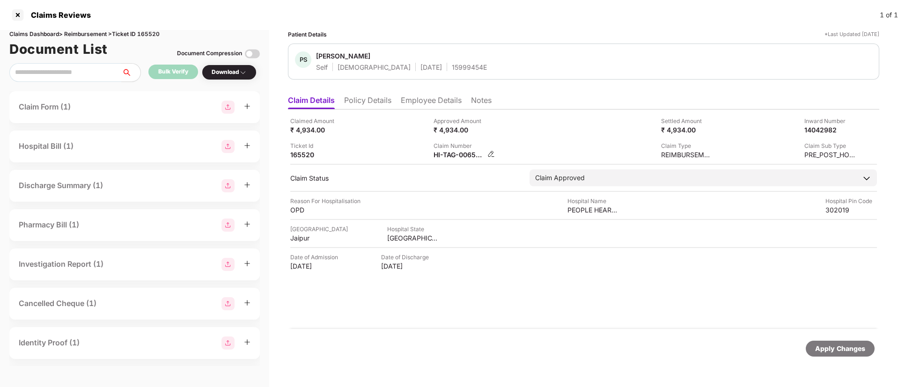
click at [491, 152] on img at bounding box center [490, 153] width 7 height 7
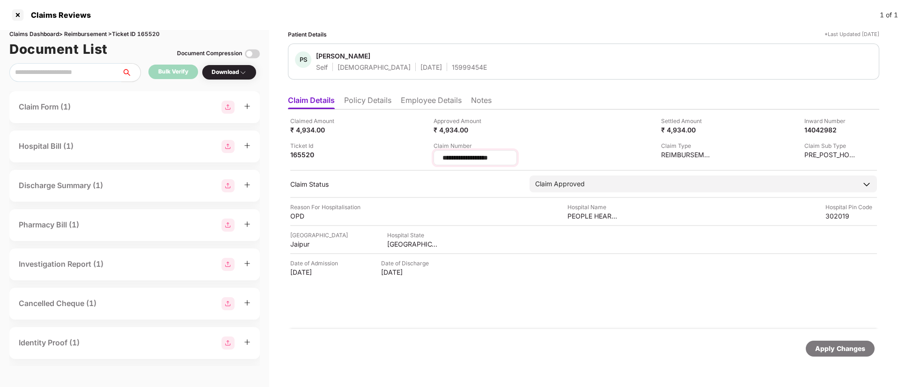
drag, startPoint x: 512, startPoint y: 156, endPoint x: 437, endPoint y: 158, distance: 75.4
click at [437, 158] on div "**********" at bounding box center [474, 157] width 83 height 15
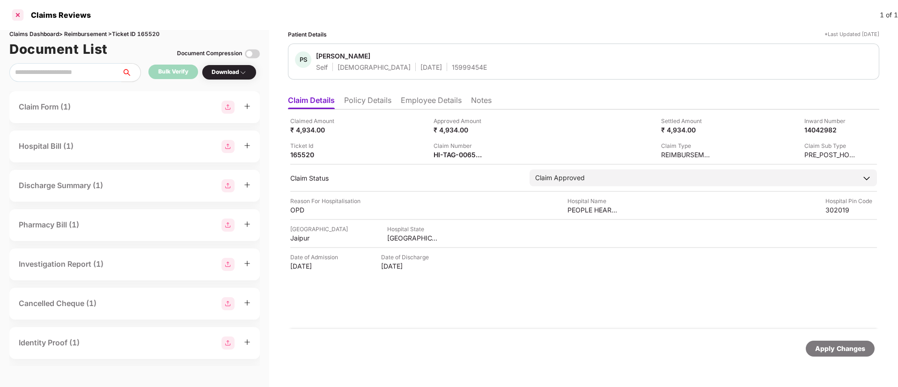
click at [22, 13] on div at bounding box center [17, 14] width 15 height 15
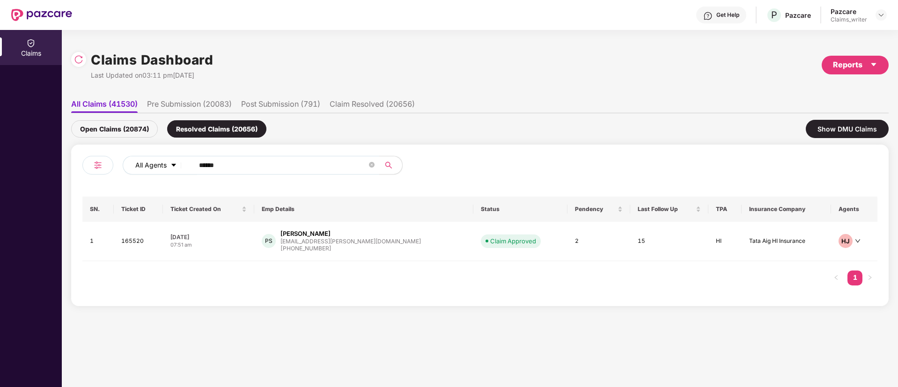
drag, startPoint x: 228, startPoint y: 173, endPoint x: 154, endPoint y: 164, distance: 74.4
click at [154, 164] on div "All Agents ******" at bounding box center [361, 165] width 477 height 19
drag, startPoint x: 237, startPoint y: 162, endPoint x: 172, endPoint y: 160, distance: 65.6
click at [172, 160] on div "All Agents ******" at bounding box center [361, 165] width 477 height 19
paste input "text"
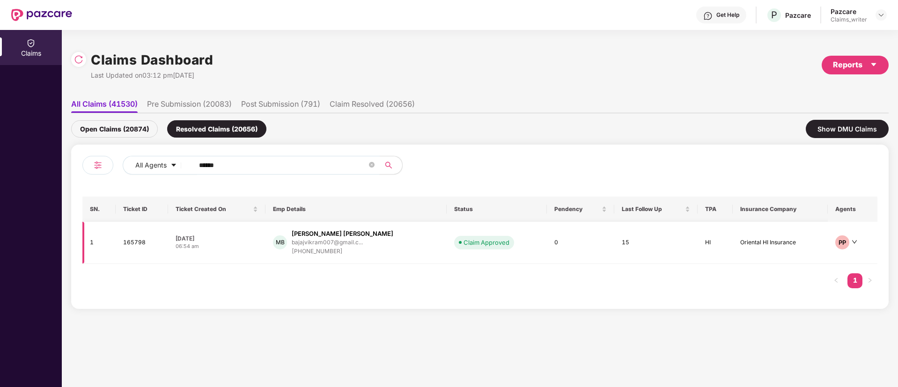
type input "******"
click at [133, 241] on td "165798" at bounding box center [142, 243] width 52 height 42
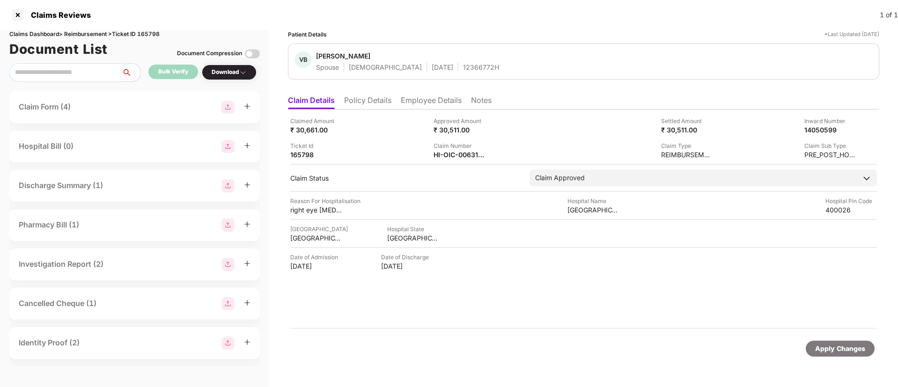
click at [411, 100] on li "Employee Details" at bounding box center [431, 102] width 61 height 14
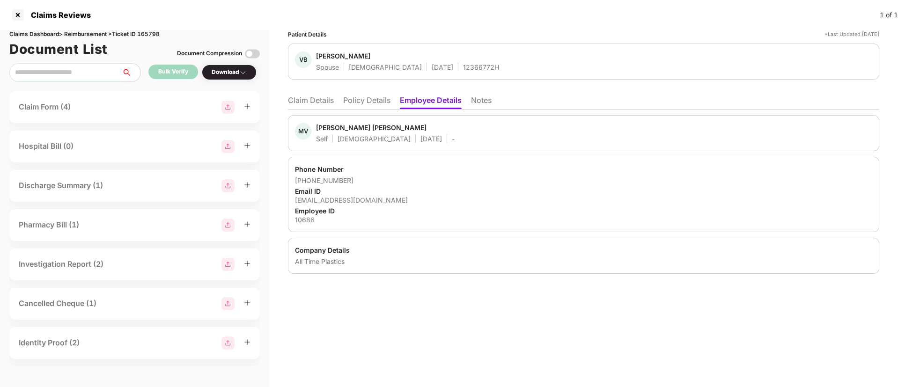
click at [324, 102] on li "Claim Details" at bounding box center [311, 102] width 46 height 14
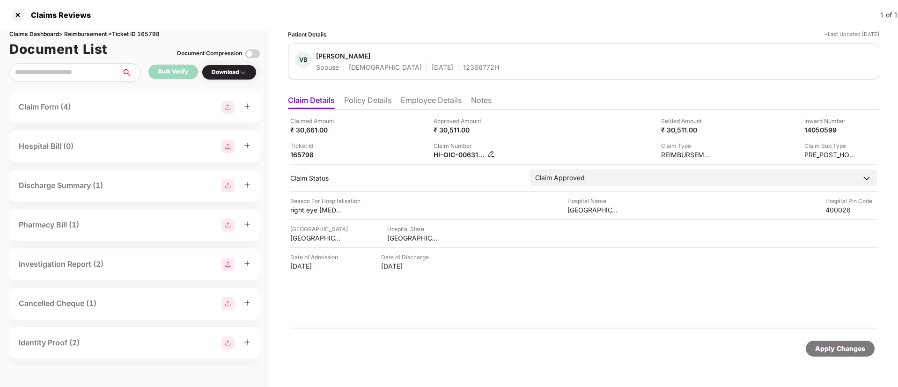
click at [490, 153] on img at bounding box center [490, 153] width 7 height 7
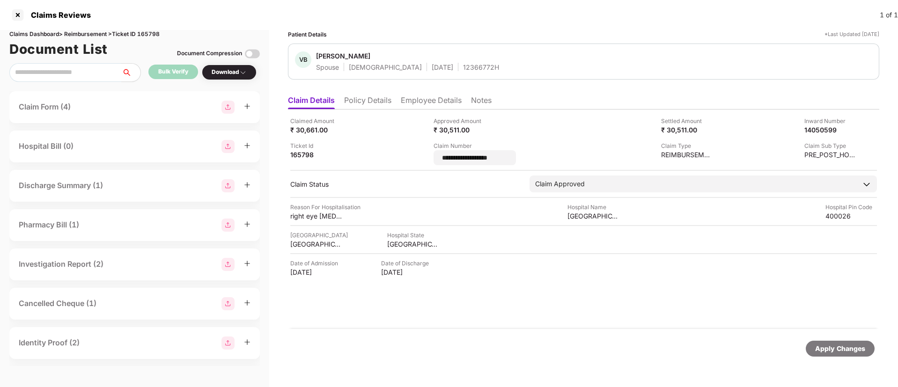
drag, startPoint x: 516, startPoint y: 155, endPoint x: 425, endPoint y: 156, distance: 90.3
click at [425, 156] on div "**********" at bounding box center [583, 141] width 586 height 49
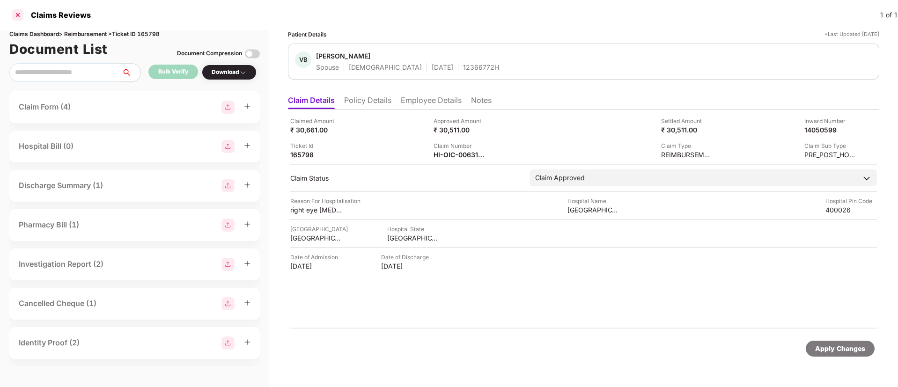
click at [14, 14] on div at bounding box center [17, 14] width 15 height 15
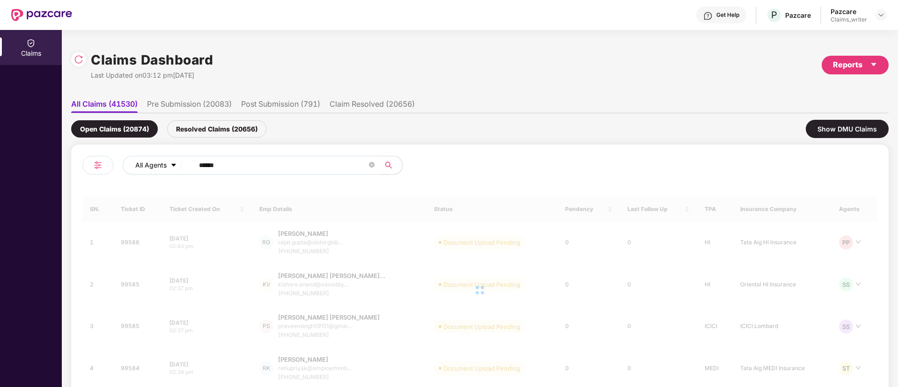
drag, startPoint x: 238, startPoint y: 166, endPoint x: 186, endPoint y: 164, distance: 52.5
click at [186, 164] on div "All Agents ******" at bounding box center [361, 165] width 477 height 19
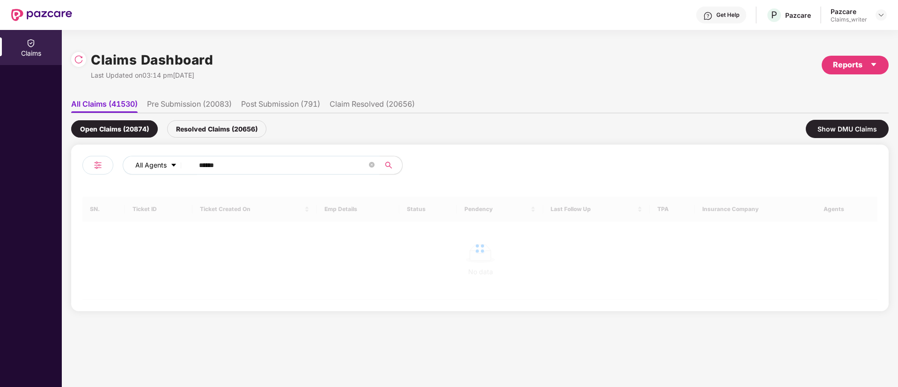
paste input "text"
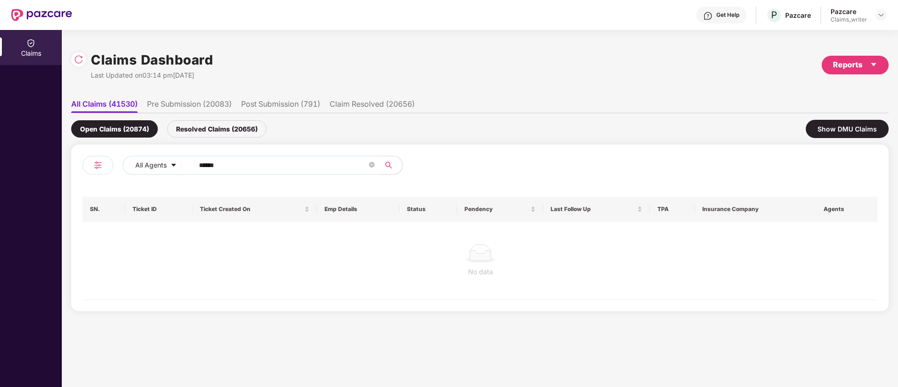
type input "******"
click at [204, 127] on div "Resolved Claims (20656)" at bounding box center [216, 128] width 99 height 17
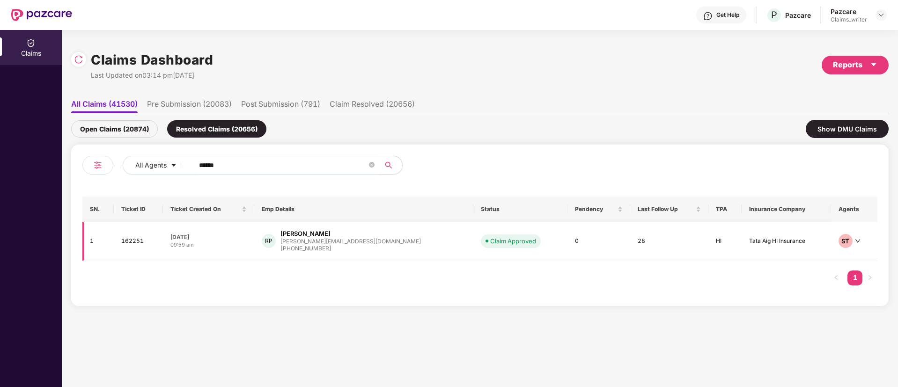
click at [135, 240] on td "162251" at bounding box center [139, 241] width 50 height 39
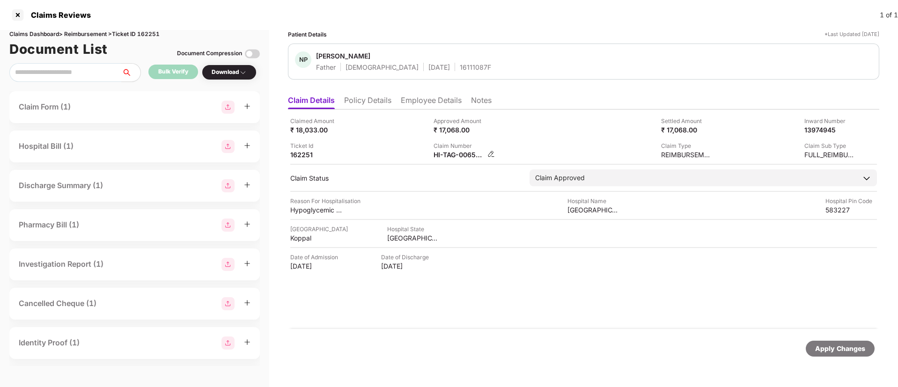
click at [490, 154] on img at bounding box center [490, 153] width 7 height 7
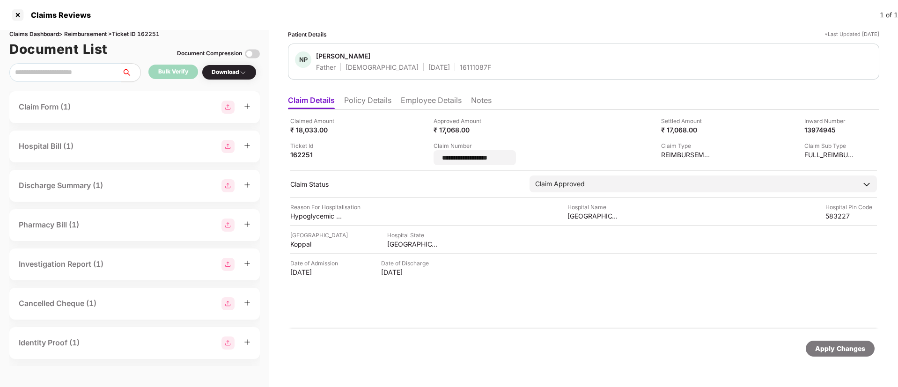
drag, startPoint x: 522, startPoint y: 158, endPoint x: 424, endPoint y: 160, distance: 98.3
click at [424, 160] on div "**********" at bounding box center [583, 141] width 586 height 49
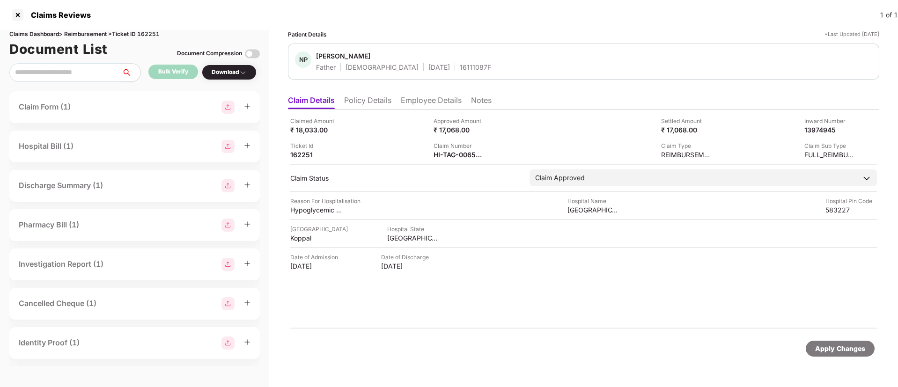
click at [419, 103] on li "Employee Details" at bounding box center [431, 102] width 61 height 14
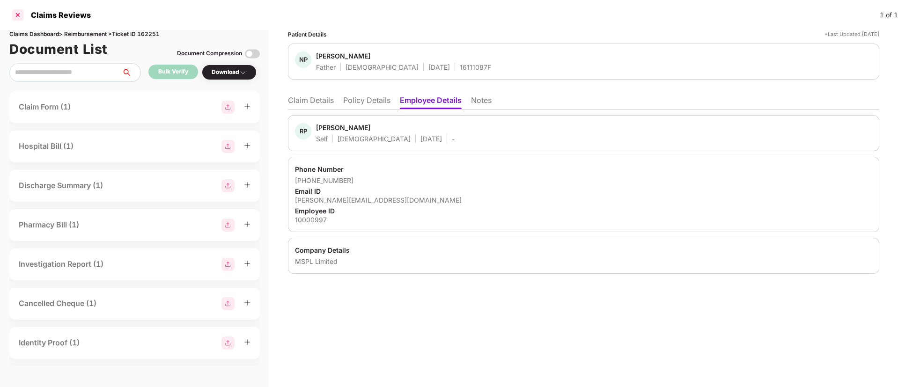
click at [12, 20] on div at bounding box center [17, 14] width 15 height 15
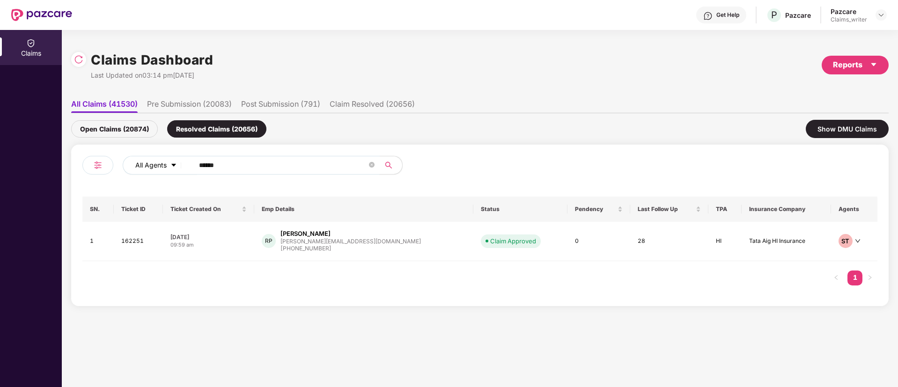
drag, startPoint x: 234, startPoint y: 163, endPoint x: 170, endPoint y: 169, distance: 64.3
click at [170, 169] on div "All Agents ******" at bounding box center [361, 165] width 477 height 19
paste input "text"
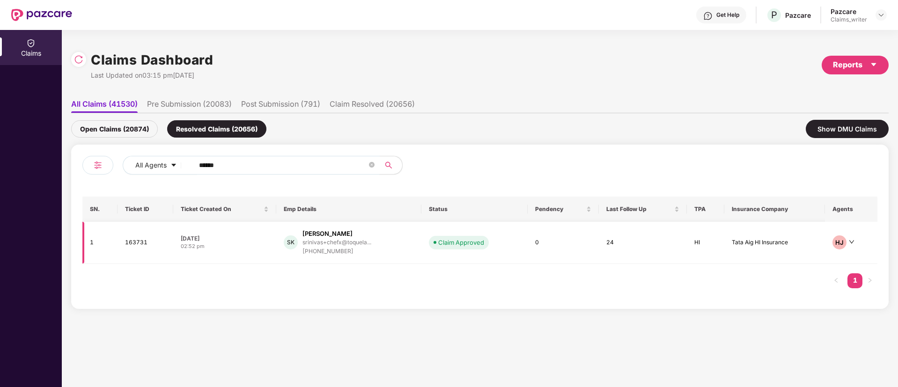
type input "******"
click at [144, 241] on td "163731" at bounding box center [145, 243] width 56 height 42
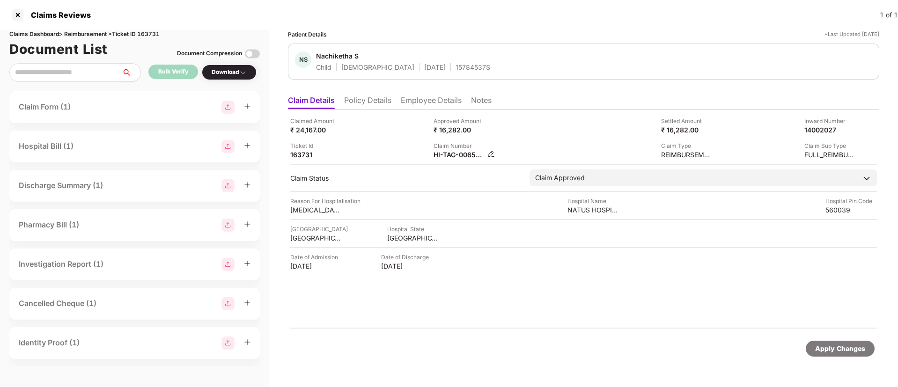
click at [491, 154] on img at bounding box center [490, 153] width 7 height 7
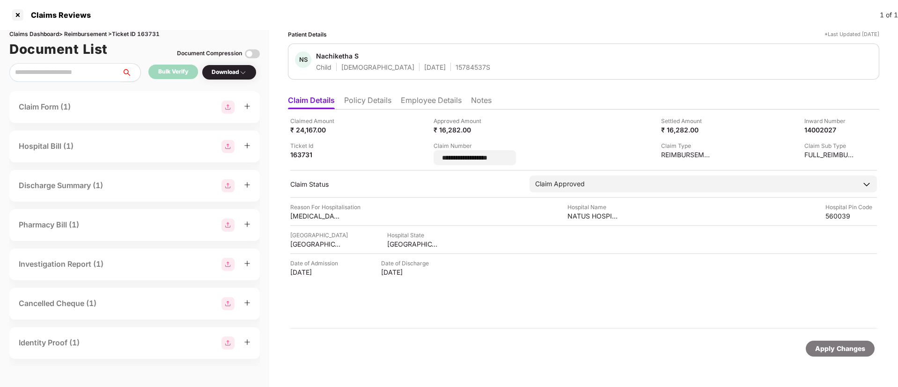
drag, startPoint x: 523, startPoint y: 156, endPoint x: 431, endPoint y: 160, distance: 92.3
click at [431, 160] on div "**********" at bounding box center [583, 141] width 586 height 49
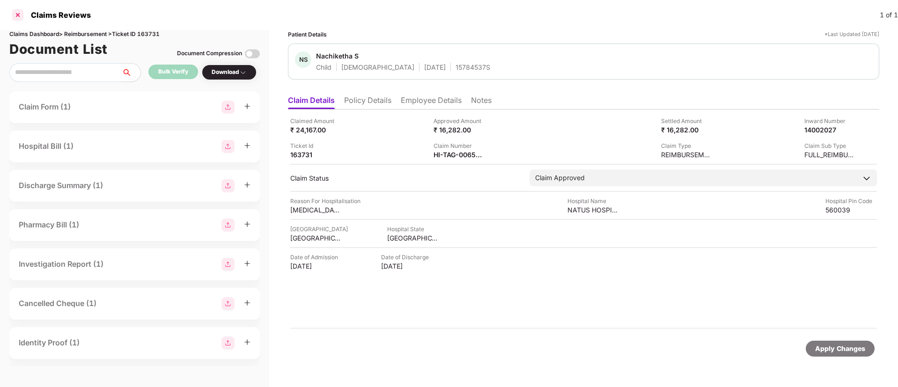
click at [18, 16] on div at bounding box center [17, 14] width 15 height 15
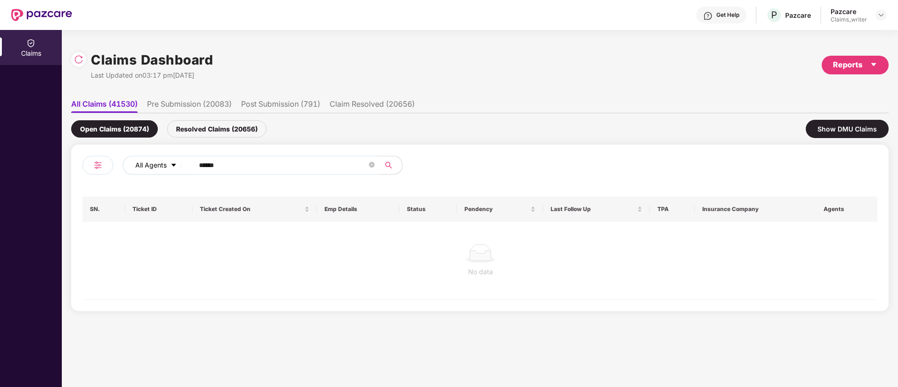
drag, startPoint x: 237, startPoint y: 163, endPoint x: 175, endPoint y: 163, distance: 62.7
click at [175, 163] on div "All Agents ******" at bounding box center [361, 165] width 477 height 19
paste input "text"
type input "******"
click at [223, 133] on div "Resolved Claims (20656)" at bounding box center [216, 128] width 99 height 17
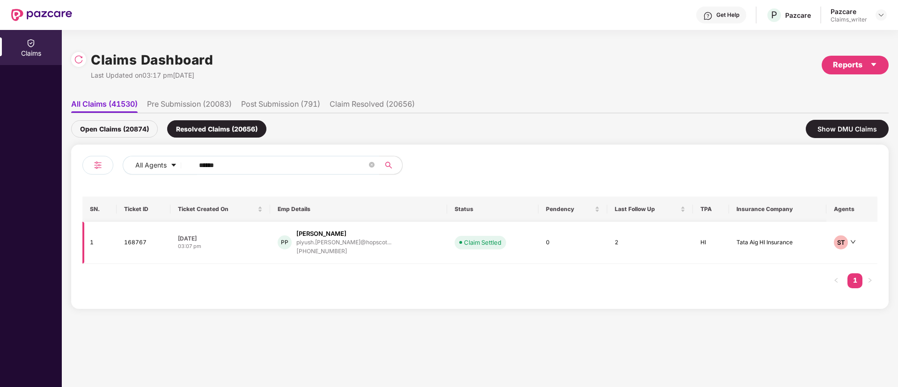
click at [140, 241] on td "168767" at bounding box center [144, 243] width 54 height 42
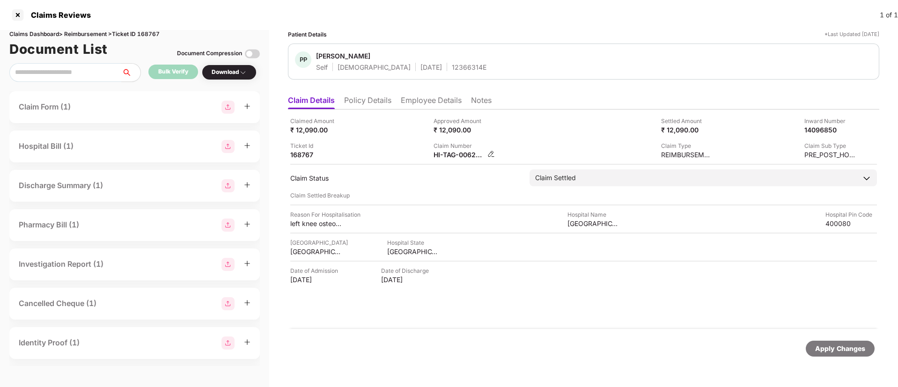
click at [491, 156] on img at bounding box center [490, 153] width 7 height 7
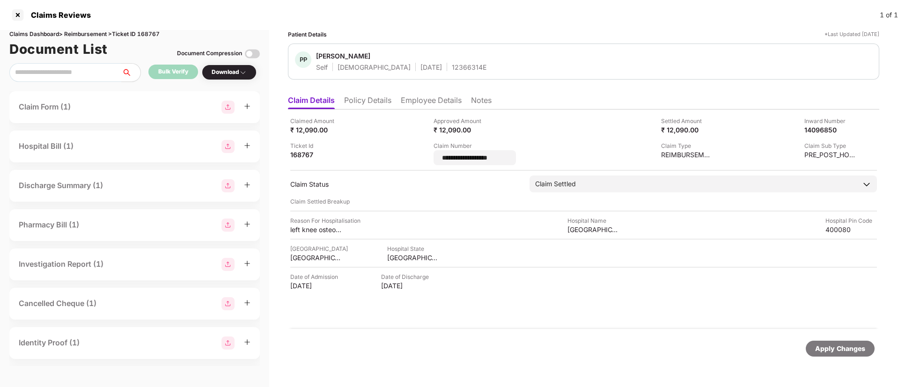
drag, startPoint x: 524, startPoint y: 159, endPoint x: 413, endPoint y: 154, distance: 111.0
click at [413, 154] on div "**********" at bounding box center [583, 141] width 586 height 49
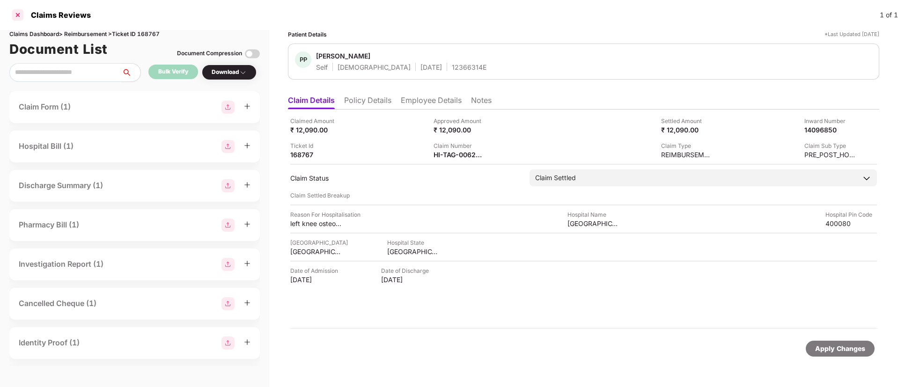
click at [18, 17] on div at bounding box center [17, 14] width 15 height 15
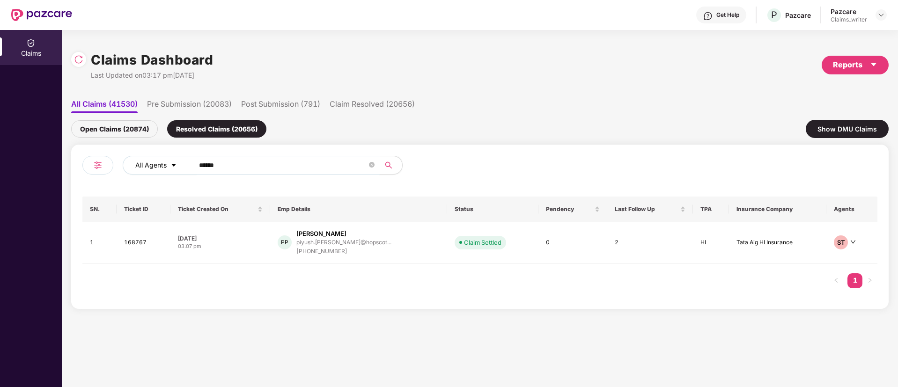
drag, startPoint x: 232, startPoint y: 164, endPoint x: 182, endPoint y: 160, distance: 49.8
click at [182, 160] on div "All Agents ******" at bounding box center [361, 165] width 477 height 19
paste input "text"
type input "******"
click at [130, 242] on td "153260" at bounding box center [144, 243] width 54 height 42
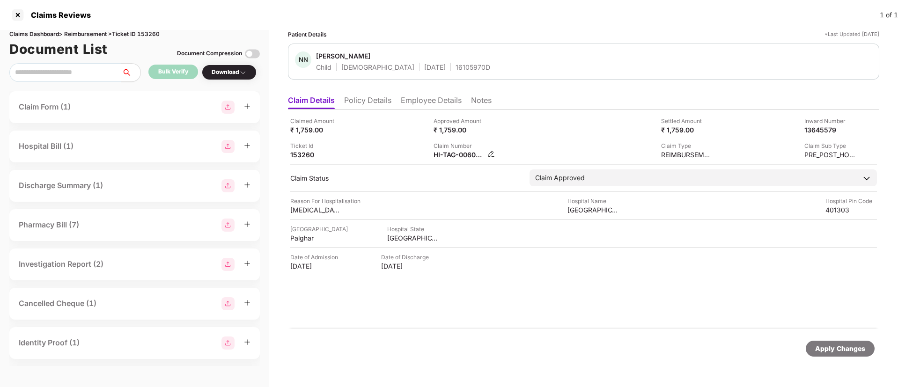
click at [491, 153] on img at bounding box center [490, 153] width 7 height 7
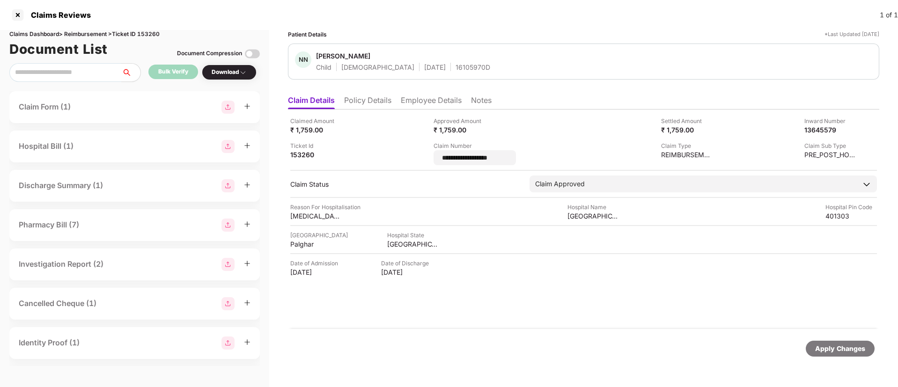
drag, startPoint x: 513, startPoint y: 155, endPoint x: 413, endPoint y: 154, distance: 99.7
click at [413, 154] on div "**********" at bounding box center [583, 141] width 586 height 49
click at [419, 95] on li "Employee Details" at bounding box center [431, 102] width 61 height 14
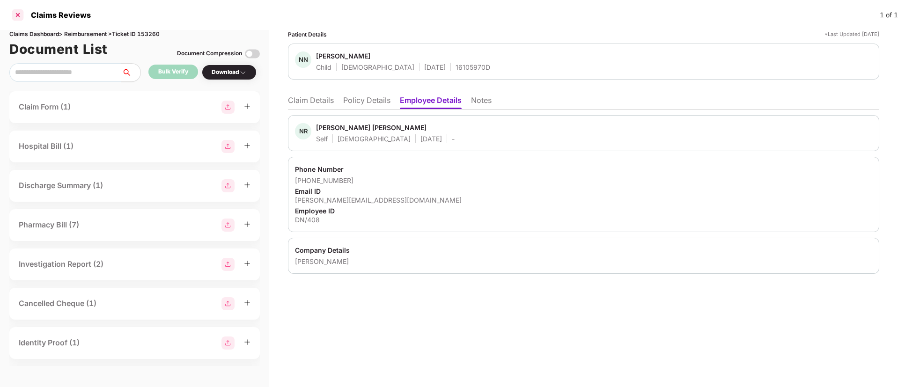
click at [17, 17] on div at bounding box center [17, 14] width 15 height 15
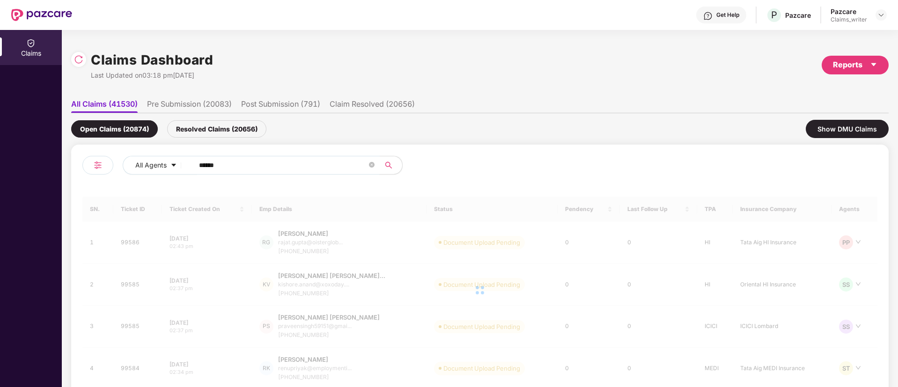
drag, startPoint x: 270, startPoint y: 184, endPoint x: 247, endPoint y: 166, distance: 29.4
click at [265, 180] on div "All Agents ****** SN. Ticket ID Ticket Created On Emp Details Status Pendency L…" at bounding box center [479, 310] width 795 height 309
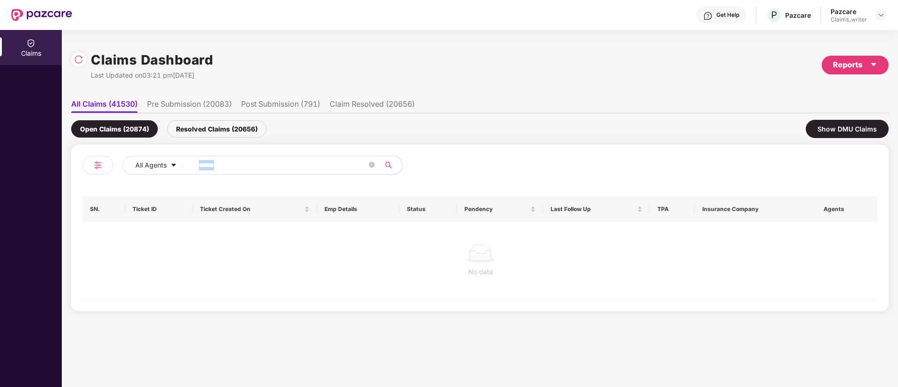
click at [233, 168] on input "******" at bounding box center [283, 165] width 168 height 14
drag, startPoint x: 245, startPoint y: 157, endPoint x: 175, endPoint y: 158, distance: 70.2
click at [175, 158] on div "All Agents ******" at bounding box center [361, 165] width 477 height 19
drag, startPoint x: 244, startPoint y: 161, endPoint x: 172, endPoint y: 161, distance: 72.1
click at [172, 161] on div "All Agents ******" at bounding box center [361, 165] width 477 height 19
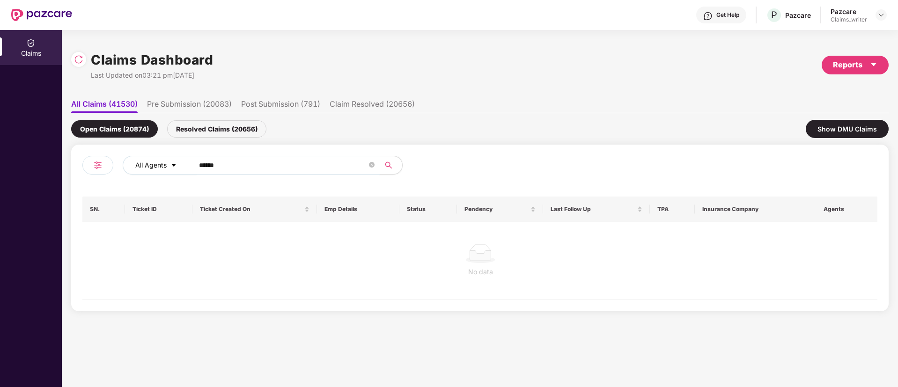
paste input "text"
click at [202, 132] on div "Resolved Claims (20656)" at bounding box center [216, 128] width 99 height 17
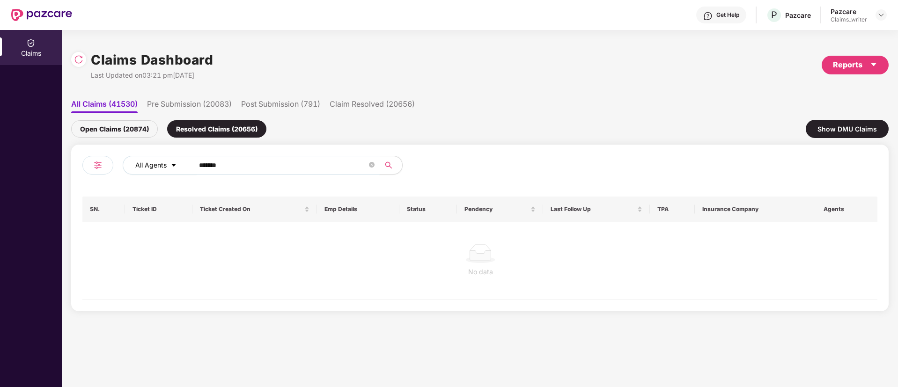
drag, startPoint x: 245, startPoint y: 163, endPoint x: 182, endPoint y: 165, distance: 63.2
click at [182, 165] on div "All Agents ******" at bounding box center [361, 165] width 477 height 19
paste input "text"
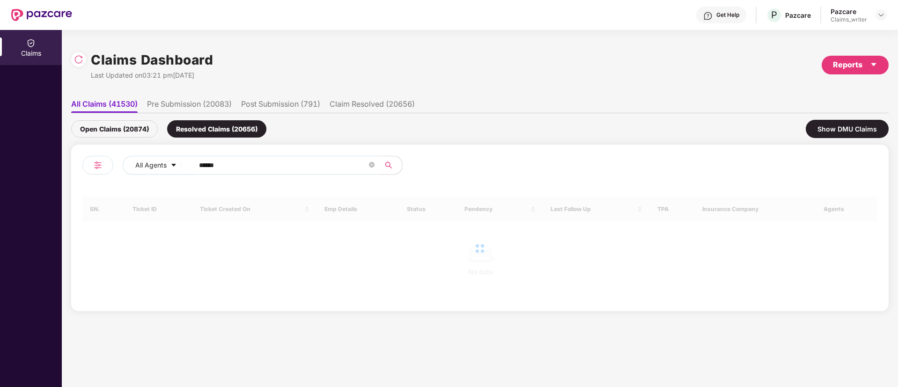
type input "******"
click at [134, 132] on div "Open Claims (20874)" at bounding box center [114, 128] width 87 height 17
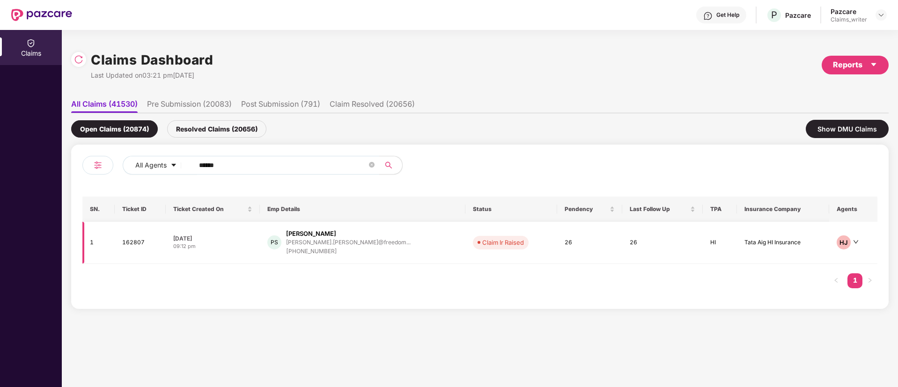
click at [129, 242] on td "162807" at bounding box center [140, 243] width 51 height 42
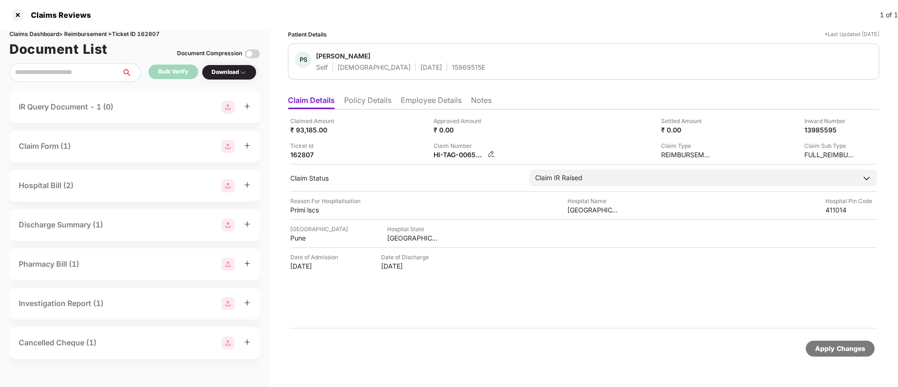
click at [490, 153] on img at bounding box center [490, 153] width 7 height 7
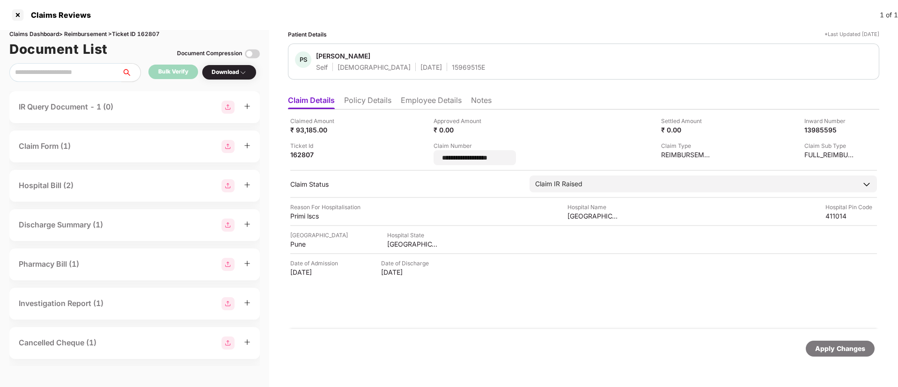
drag, startPoint x: 518, startPoint y: 157, endPoint x: 432, endPoint y: 151, distance: 85.9
click at [432, 151] on div "**********" at bounding box center [583, 141] width 586 height 49
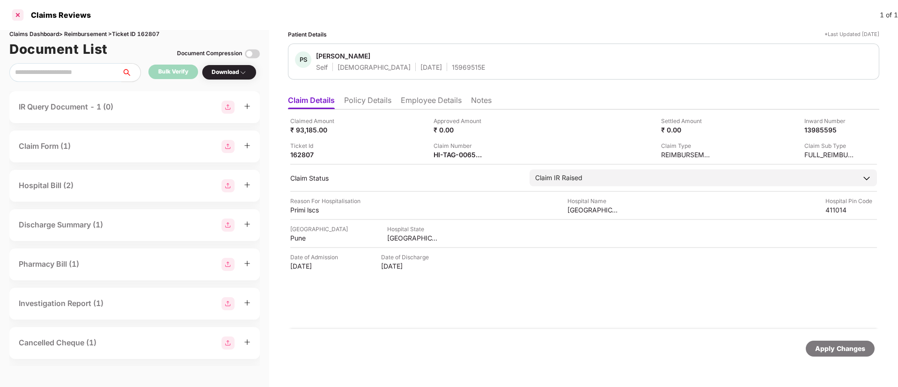
click at [20, 13] on div at bounding box center [17, 14] width 15 height 15
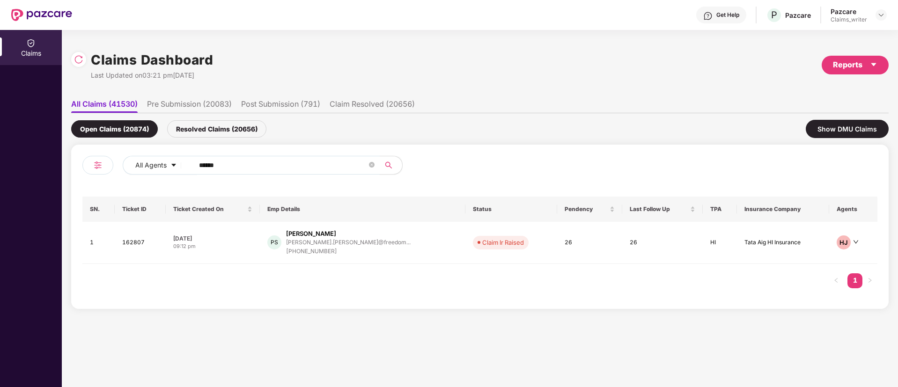
drag, startPoint x: 235, startPoint y: 174, endPoint x: 205, endPoint y: 166, distance: 31.4
click at [189, 170] on span "******" at bounding box center [284, 165] width 192 height 19
drag, startPoint x: 227, startPoint y: 164, endPoint x: 188, endPoint y: 161, distance: 39.5
click at [188, 161] on span "******" at bounding box center [284, 165] width 192 height 19
paste input "text"
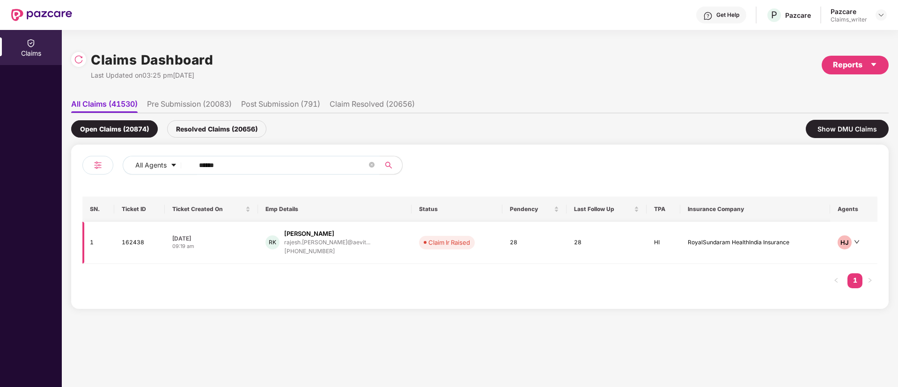
type input "******"
click at [127, 241] on td "162438" at bounding box center [139, 243] width 51 height 42
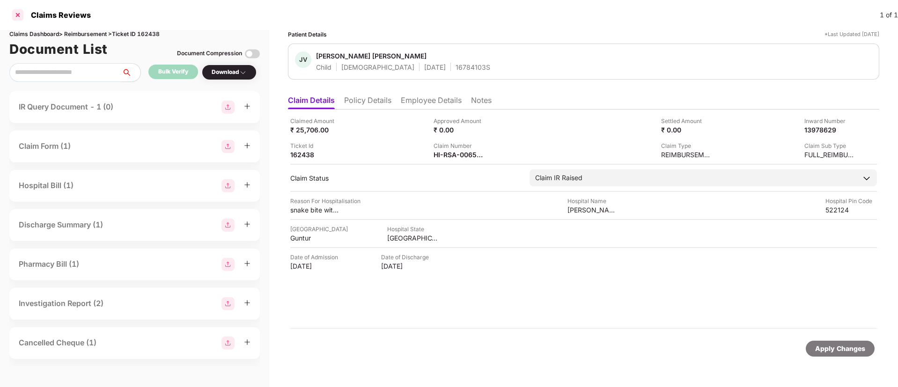
click at [21, 17] on div at bounding box center [17, 14] width 15 height 15
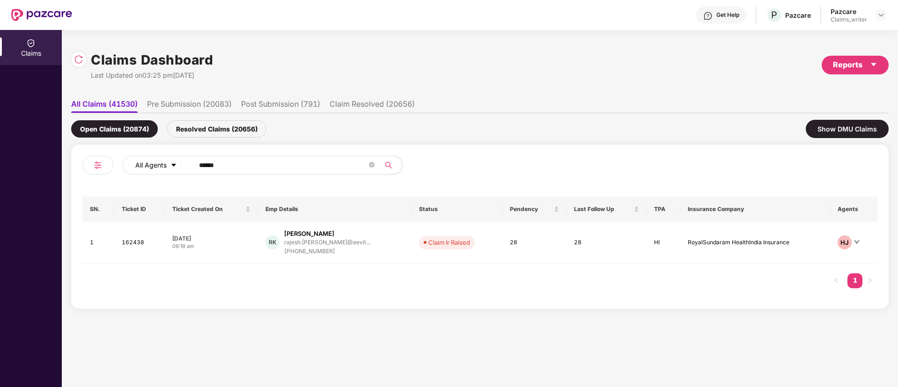
drag, startPoint x: 228, startPoint y: 163, endPoint x: 182, endPoint y: 170, distance: 46.4
click at [182, 170] on div "All Agents ******" at bounding box center [361, 165] width 477 height 19
paste input "text"
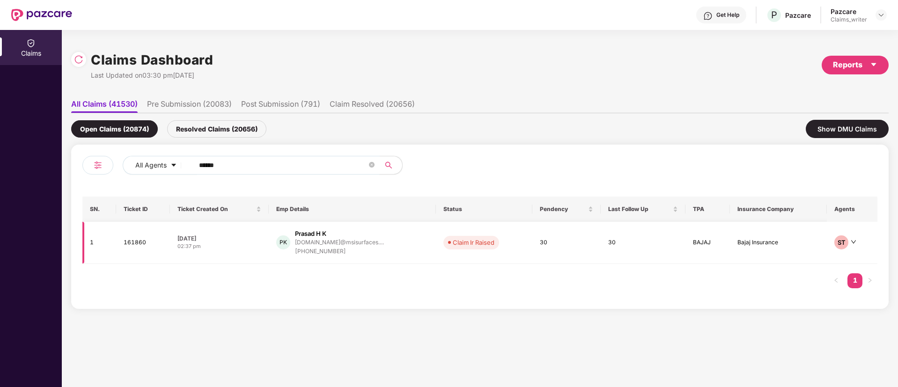
type input "******"
click at [139, 243] on td "161860" at bounding box center [142, 243] width 53 height 42
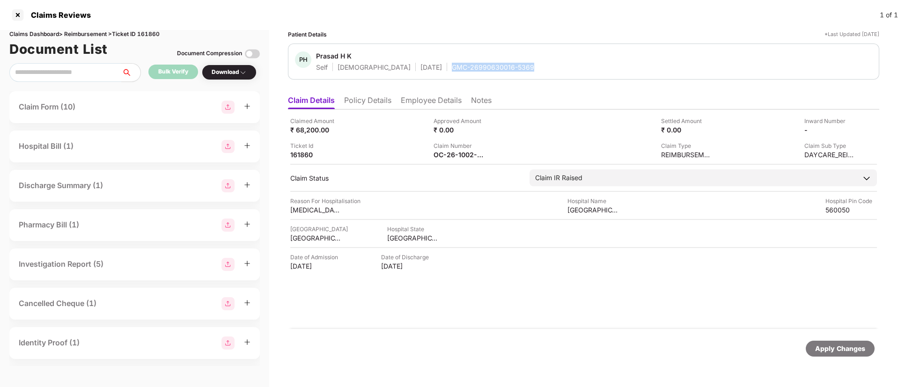
drag, startPoint x: 409, startPoint y: 69, endPoint x: 492, endPoint y: 66, distance: 83.4
click at [492, 66] on div "PH Prasad H K Self Male 18 Jan 1994 GMC-26990630016-5369" at bounding box center [583, 61] width 577 height 20
copy div "GMC-26990630016-5369"
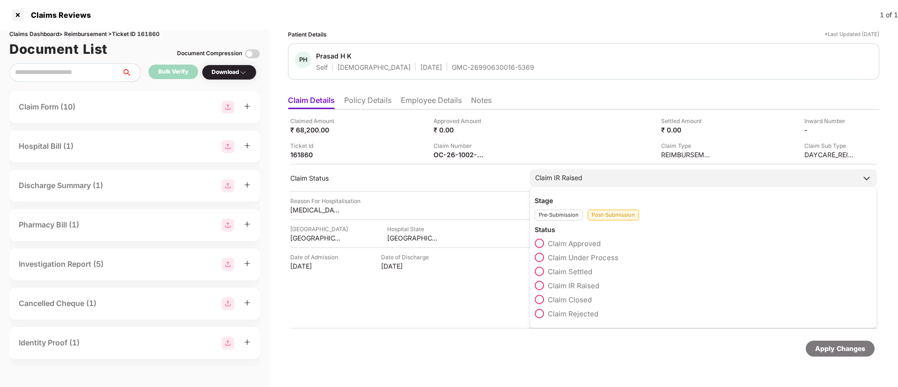
click at [541, 246] on span at bounding box center [539, 243] width 9 height 9
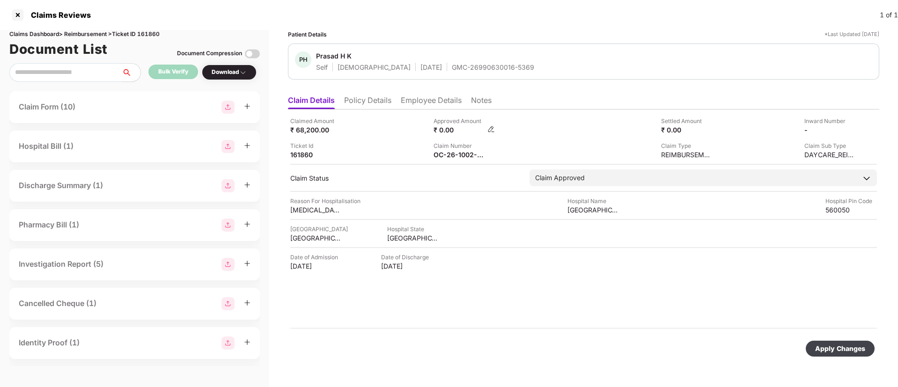
click at [493, 127] on img at bounding box center [490, 128] width 7 height 7
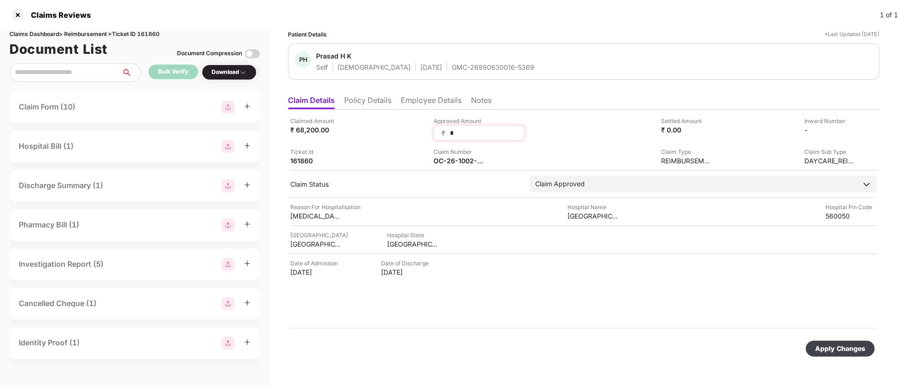
drag, startPoint x: 459, startPoint y: 136, endPoint x: 444, endPoint y: 134, distance: 14.7
click at [444, 134] on div "₹ *" at bounding box center [478, 132] width 91 height 15
type input "*****"
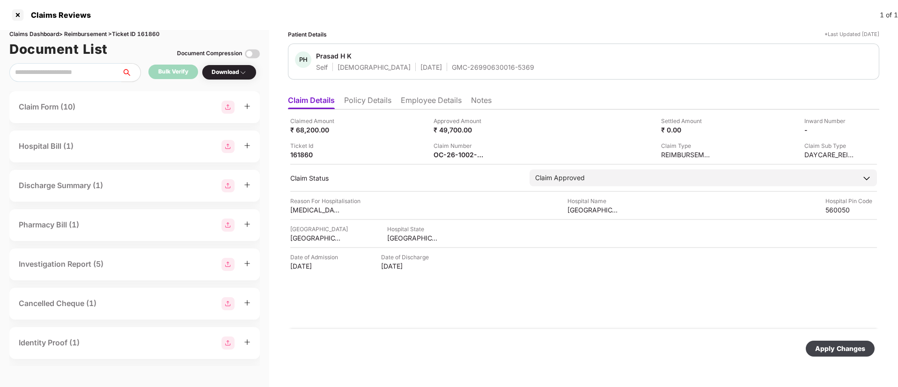
click at [832, 346] on div "Apply Changes" at bounding box center [840, 349] width 50 height 10
click at [874, 341] on icon "close" at bounding box center [873, 341] width 7 height 7
click at [15, 16] on div at bounding box center [17, 14] width 15 height 15
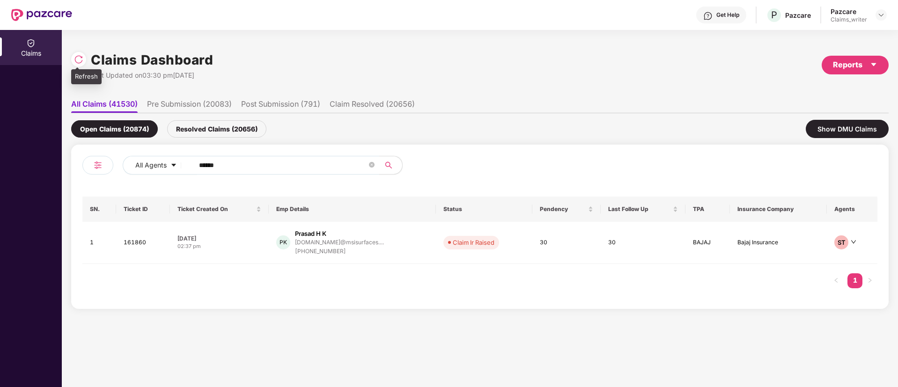
click at [76, 57] on img at bounding box center [78, 59] width 9 height 9
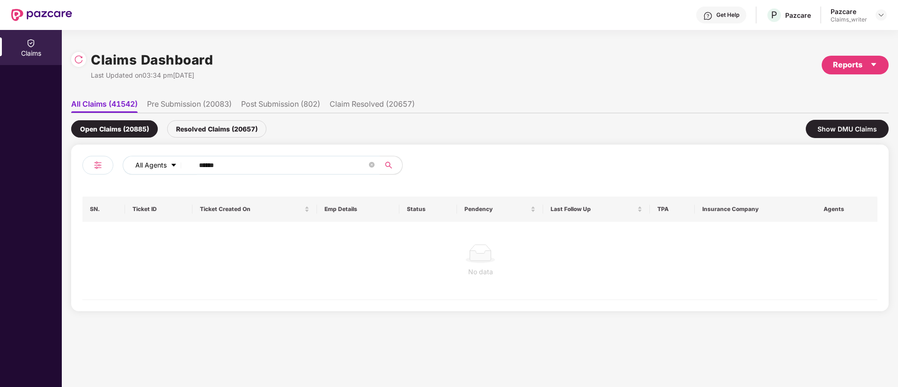
drag, startPoint x: 232, startPoint y: 167, endPoint x: 185, endPoint y: 170, distance: 47.0
click at [185, 170] on div "All Agents ******" at bounding box center [361, 165] width 477 height 19
paste input "text"
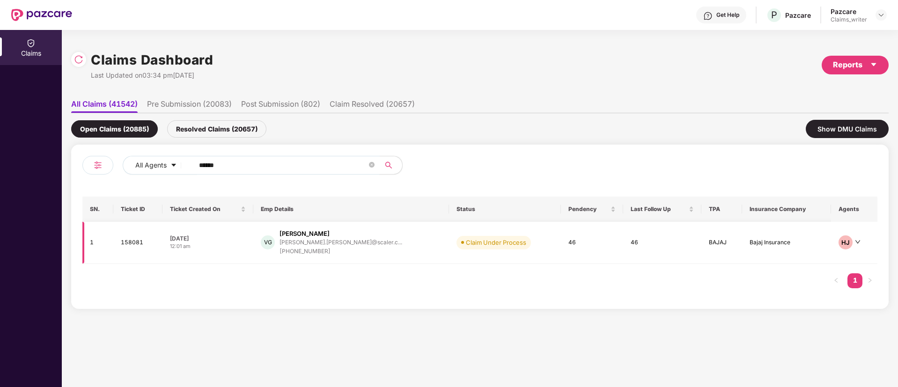
type input "******"
click at [146, 242] on td "158081" at bounding box center [137, 243] width 49 height 42
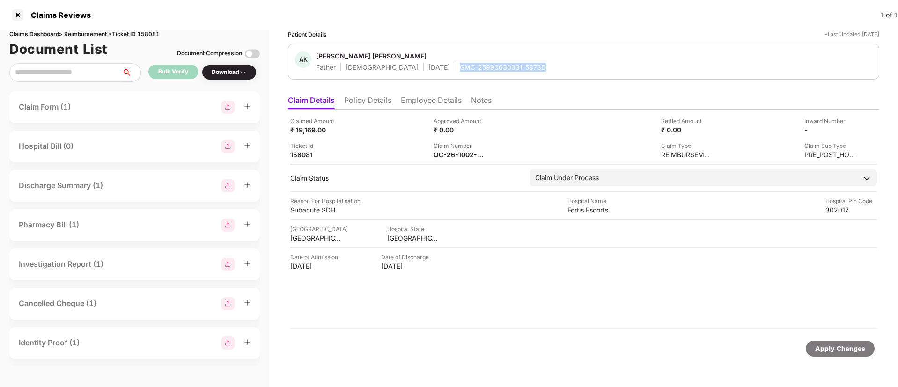
drag, startPoint x: 437, startPoint y: 68, endPoint x: 514, endPoint y: 69, distance: 77.7
click at [514, 69] on div "AK Anil Kumar Goyal Father Male 27 July 1961 GMC-25990630331-5873D" at bounding box center [583, 61] width 577 height 20
copy div "GMC-25990630331-5873D"
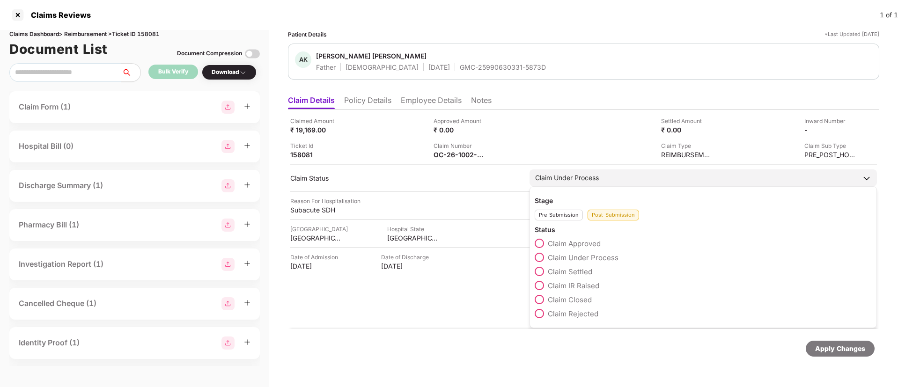
click at [540, 243] on span at bounding box center [539, 243] width 9 height 9
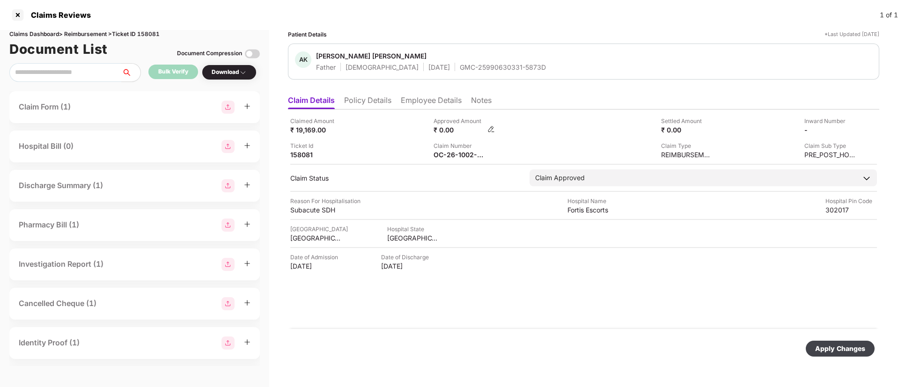
click at [489, 127] on img at bounding box center [490, 128] width 7 height 7
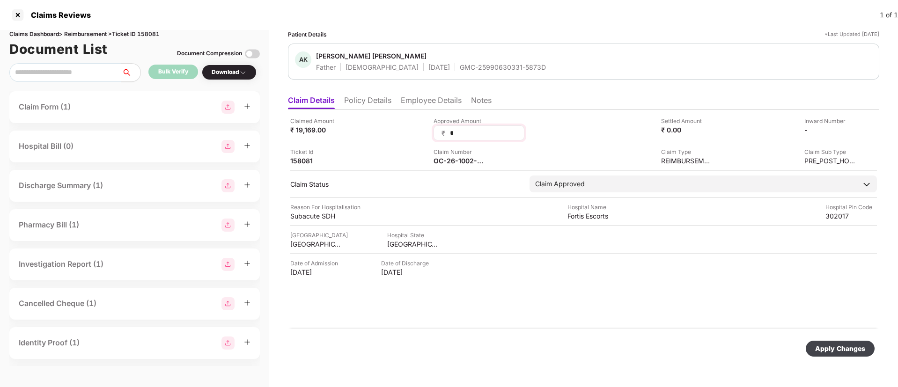
drag, startPoint x: 464, startPoint y: 132, endPoint x: 436, endPoint y: 127, distance: 28.9
click at [436, 127] on div "₹ *" at bounding box center [478, 132] width 91 height 15
type input "****"
click at [836, 352] on div "Apply Changes" at bounding box center [840, 349] width 50 height 10
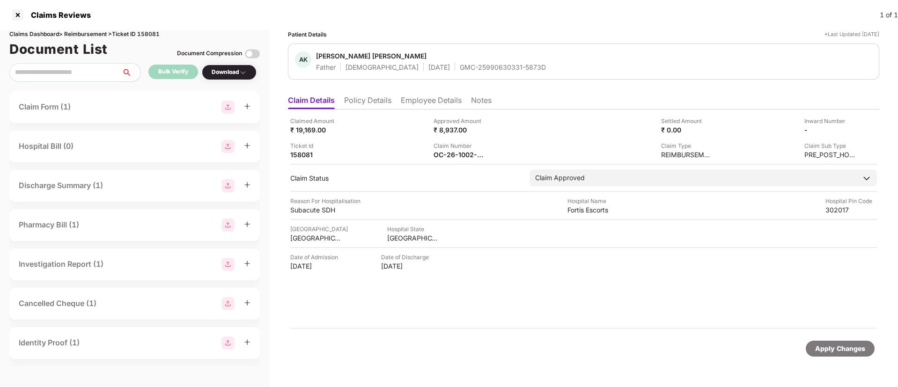
click at [409, 101] on li "Employee Details" at bounding box center [431, 102] width 61 height 14
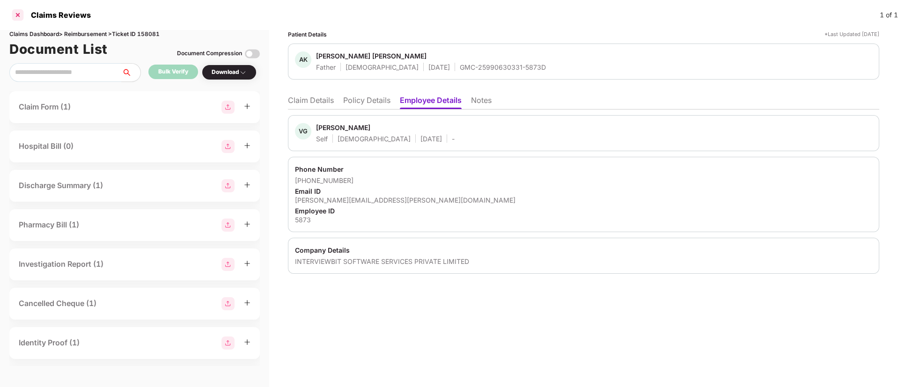
click at [20, 17] on div at bounding box center [17, 14] width 15 height 15
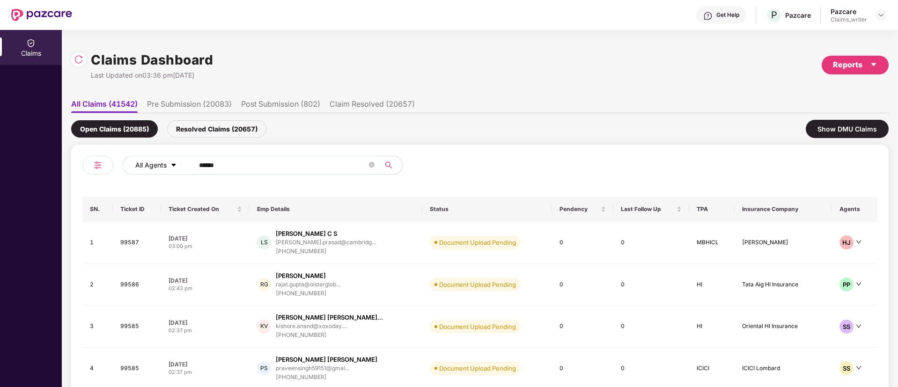
drag, startPoint x: 226, startPoint y: 168, endPoint x: 181, endPoint y: 169, distance: 45.0
click at [181, 169] on div "All Agents ******" at bounding box center [361, 165] width 477 height 19
paste input "text"
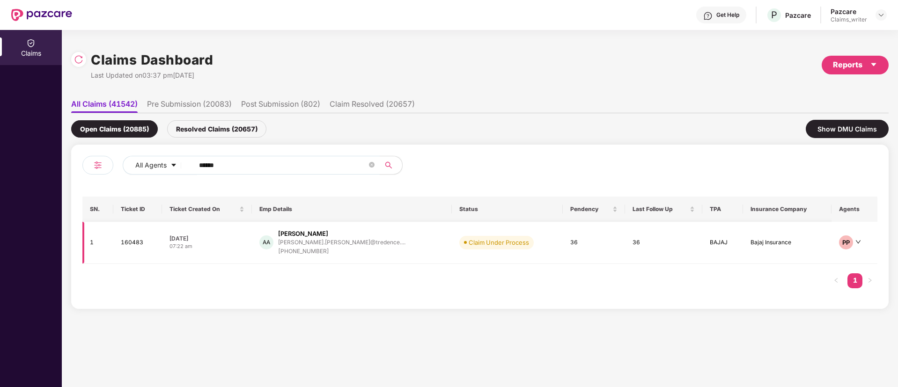
type input "******"
click at [135, 243] on td "160483" at bounding box center [137, 243] width 49 height 42
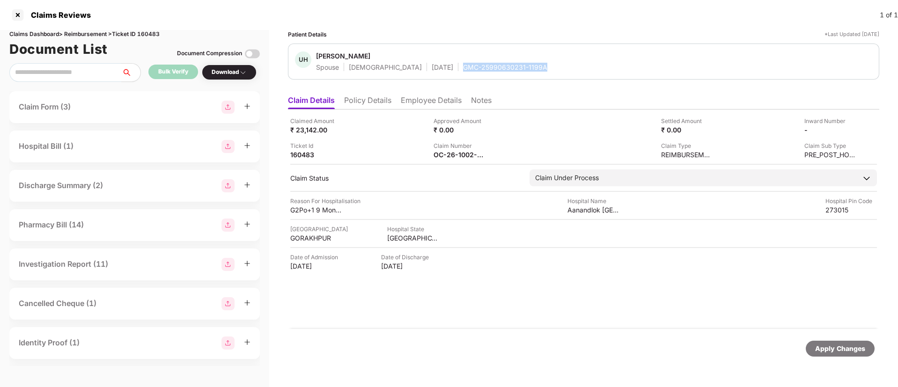
drag, startPoint x: 430, startPoint y: 70, endPoint x: 517, endPoint y: 68, distance: 87.5
click at [517, 68] on div "UH Umme Habiba Spouse Female 03 June 1995 GMC-25990630231-1199A" at bounding box center [583, 61] width 577 height 20
copy div "GMC-25990630231-1199A"
click at [20, 15] on div at bounding box center [17, 14] width 15 height 15
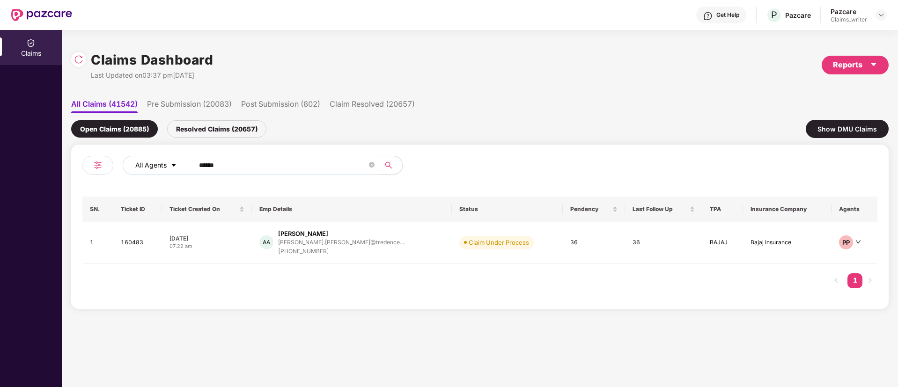
drag, startPoint x: 255, startPoint y: 162, endPoint x: 169, endPoint y: 164, distance: 85.7
click at [169, 164] on div "All Agents ******" at bounding box center [361, 165] width 477 height 19
paste input "text"
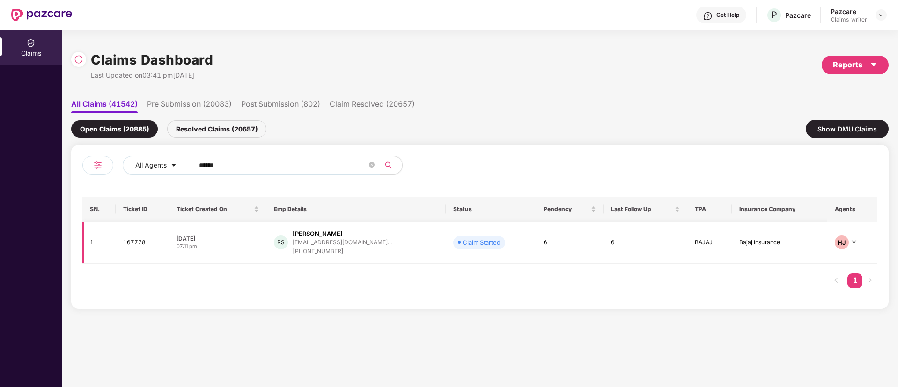
type input "******"
click at [146, 242] on td "167778" at bounding box center [142, 243] width 53 height 42
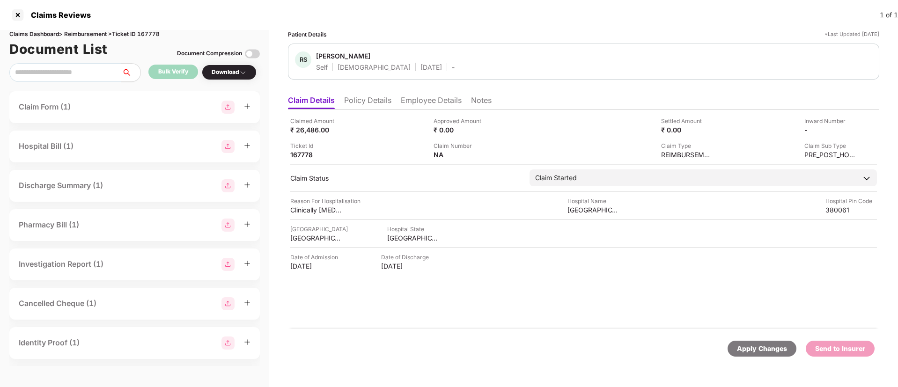
click at [239, 75] on div "Download" at bounding box center [229, 72] width 35 height 9
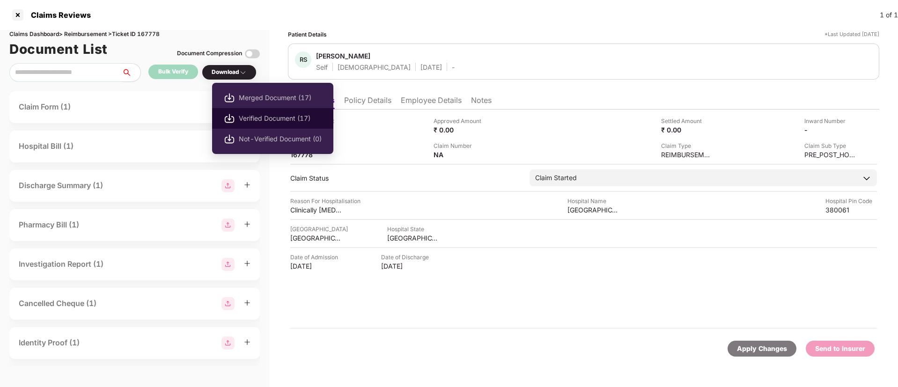
click at [273, 120] on span "Verified Document (17)" at bounding box center [280, 118] width 83 height 10
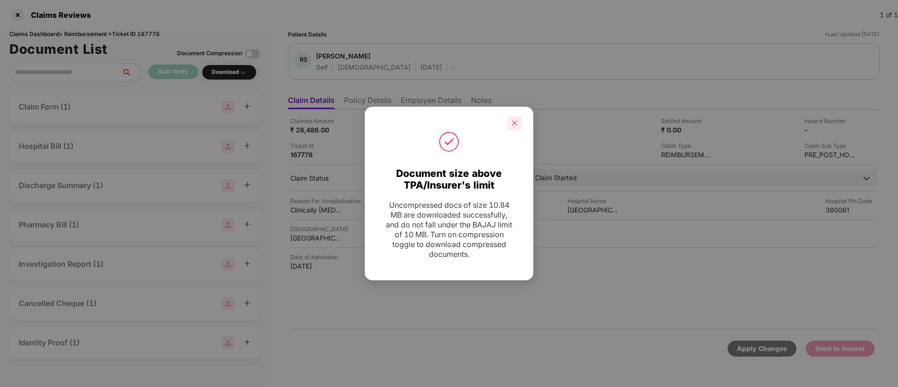
click at [514, 126] on icon "close" at bounding box center [514, 123] width 7 height 7
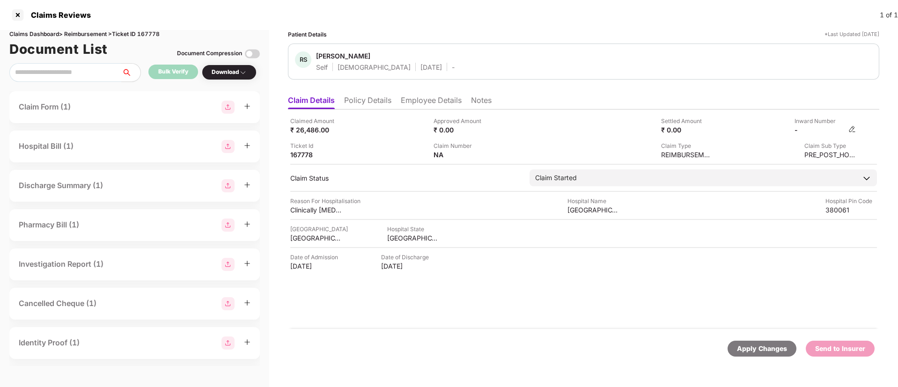
click at [850, 130] on img at bounding box center [851, 128] width 7 height 7
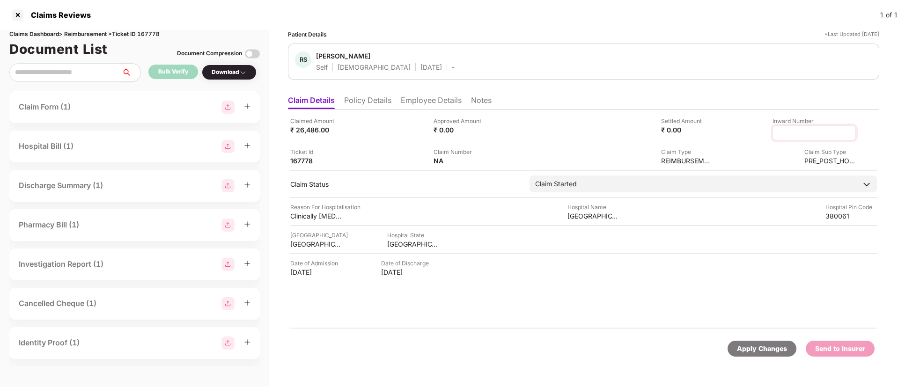
click at [801, 131] on input at bounding box center [813, 133] width 67 height 10
type input "**********"
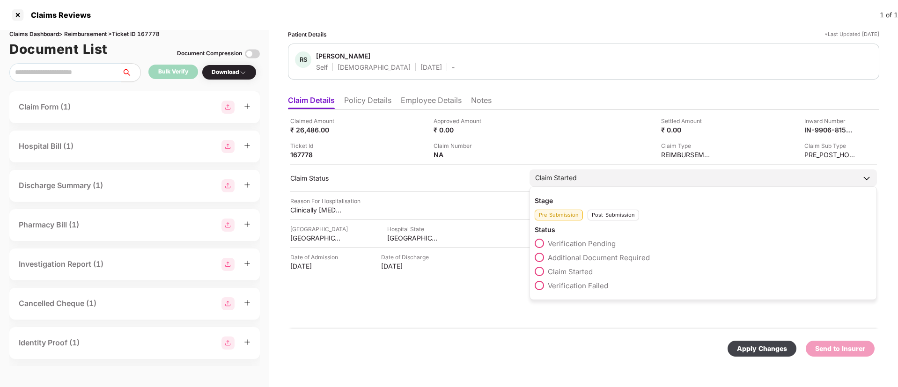
click at [598, 218] on div "Post-Submission" at bounding box center [612, 215] width 51 height 11
click at [538, 259] on span at bounding box center [539, 257] width 9 height 9
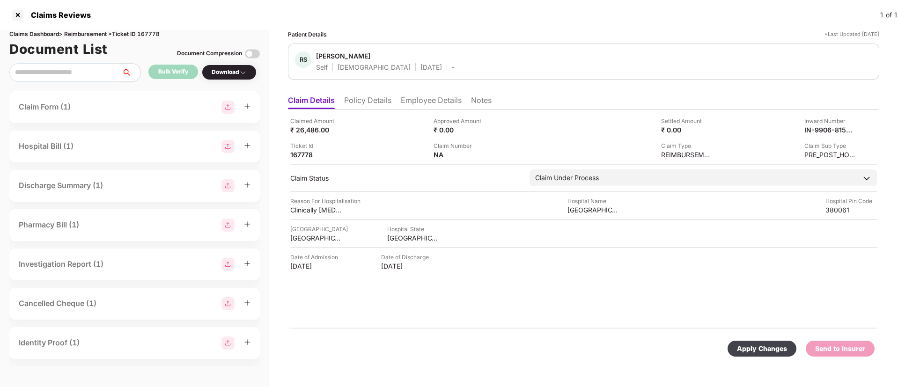
click at [744, 347] on div "Apply Changes" at bounding box center [762, 349] width 50 height 10
click at [21, 13] on div at bounding box center [17, 14] width 15 height 15
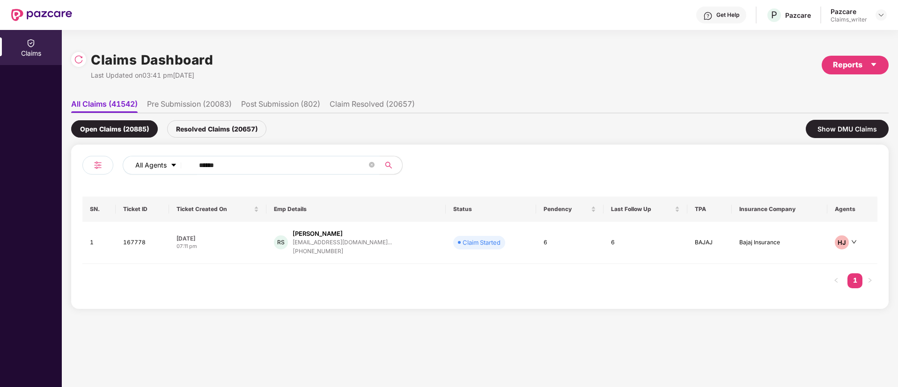
drag, startPoint x: 244, startPoint y: 167, endPoint x: 164, endPoint y: 167, distance: 79.6
click at [164, 167] on div "All Agents ******" at bounding box center [361, 165] width 477 height 19
paste input "text"
type input "******"
click at [141, 242] on td "160641" at bounding box center [142, 243] width 52 height 42
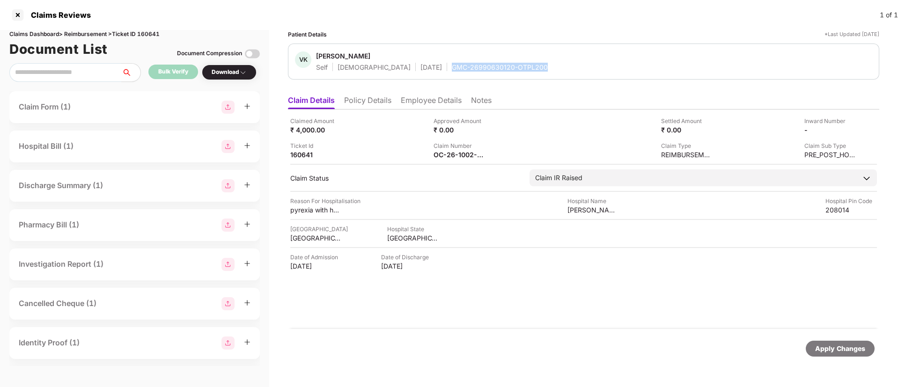
drag, startPoint x: 414, startPoint y: 67, endPoint x: 507, endPoint y: 68, distance: 93.1
click at [507, 68] on div "Self Male 14 June 1996 GMC-26990630120-OTPL200" at bounding box center [432, 67] width 232 height 9
copy div "GMC-26990630120-OTPL200"
click at [416, 103] on li "Employee Details" at bounding box center [431, 102] width 61 height 14
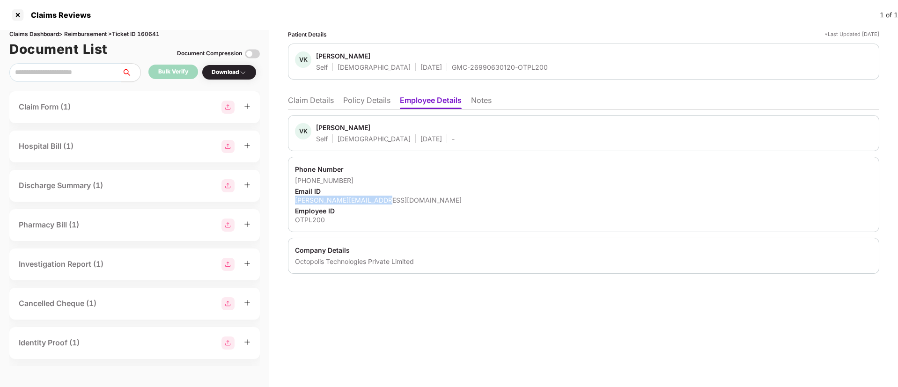
drag, startPoint x: 294, startPoint y: 198, endPoint x: 398, endPoint y: 204, distance: 104.6
click at [398, 204] on div "Phone Number +919651282806 Email ID vivek.kumar@apnaklub.com Employee ID OTPL200" at bounding box center [583, 194] width 591 height 75
copy div "vivek.kumar@apnaklub.com"
click at [18, 12] on div at bounding box center [17, 14] width 15 height 15
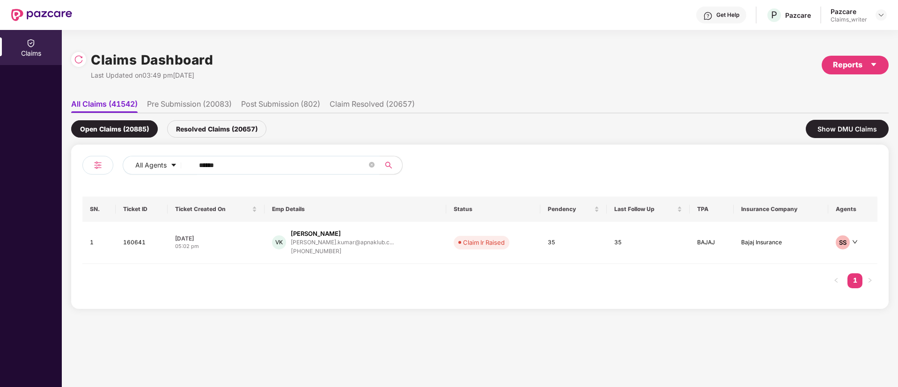
drag, startPoint x: 257, startPoint y: 175, endPoint x: 221, endPoint y: 165, distance: 37.8
click at [184, 168] on div "All Agents ******" at bounding box center [280, 169] width 397 height 26
drag, startPoint x: 241, startPoint y: 167, endPoint x: 169, endPoint y: 158, distance: 72.6
click at [169, 158] on div "All Agents ******" at bounding box center [361, 165] width 477 height 19
paste input "text"
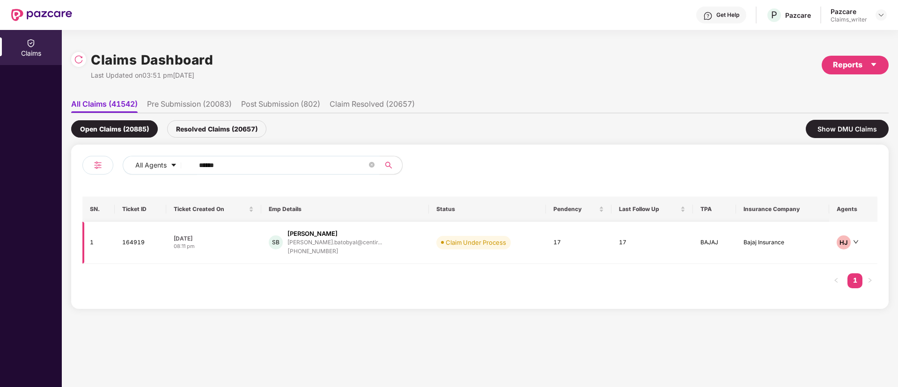
type input "******"
click at [140, 242] on td "164919" at bounding box center [140, 243] width 51 height 42
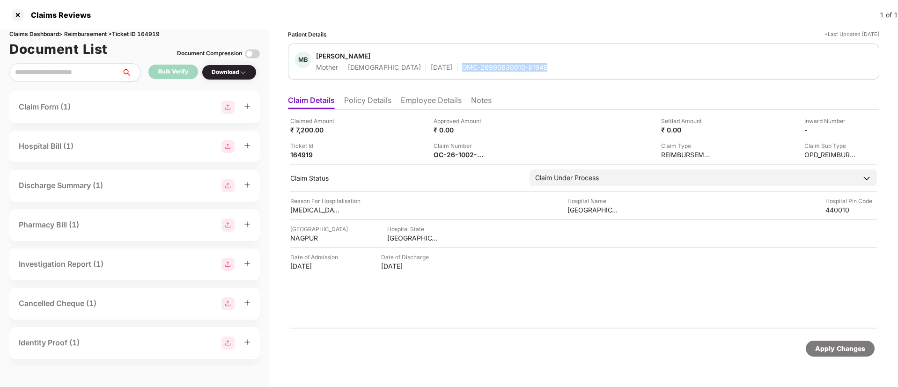
drag, startPoint x: 425, startPoint y: 67, endPoint x: 520, endPoint y: 69, distance: 95.5
click at [520, 69] on div "MB Mita Batobyal Mother Female 15 Jan 1975 GMC-26990630010-8194E" at bounding box center [583, 61] width 577 height 20
copy div "GMC-26990630010-8194E"
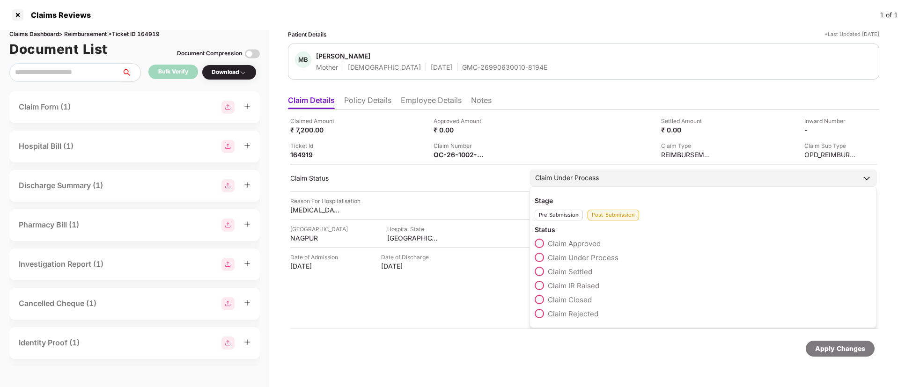
click at [539, 244] on span at bounding box center [539, 243] width 9 height 9
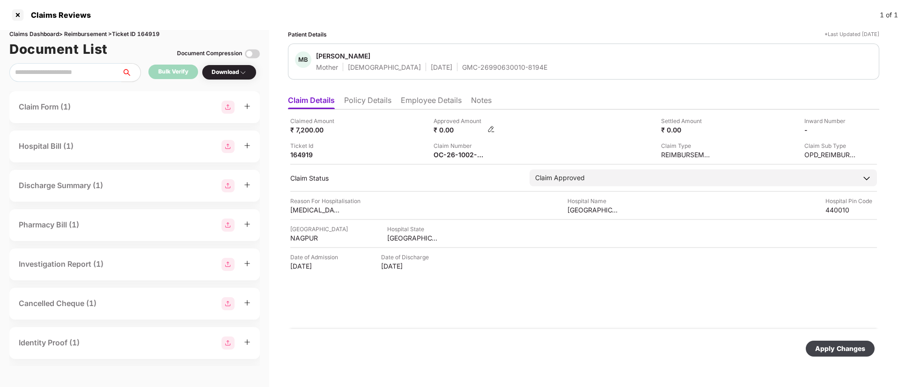
click at [491, 128] on img at bounding box center [490, 128] width 7 height 7
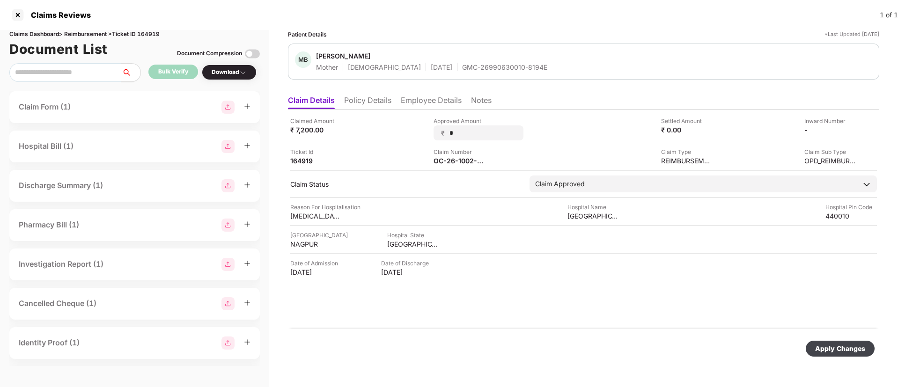
drag, startPoint x: 461, startPoint y: 133, endPoint x: 425, endPoint y: 130, distance: 36.2
click at [426, 131] on div "Claimed Amount ₹ 7,200.00 Approved Amount ₹ * Settled Amount ₹ 0.00 Inward Numb…" at bounding box center [583, 141] width 586 height 49
type input "****"
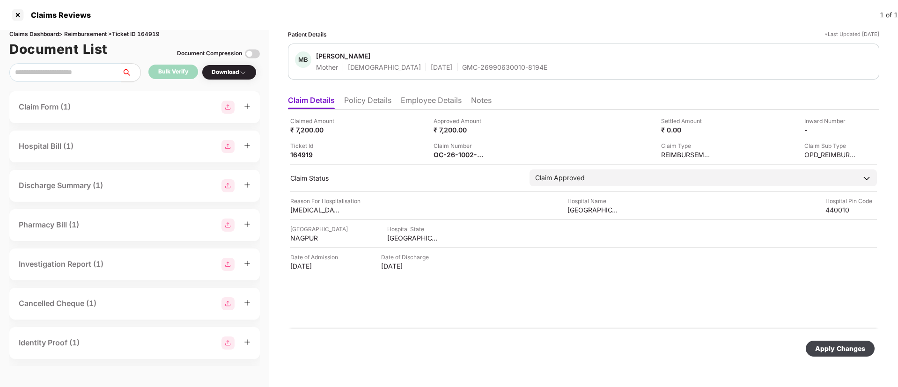
click at [820, 343] on div "Apply Changes" at bounding box center [840, 349] width 69 height 16
click at [410, 101] on li "Employee Details" at bounding box center [431, 102] width 61 height 14
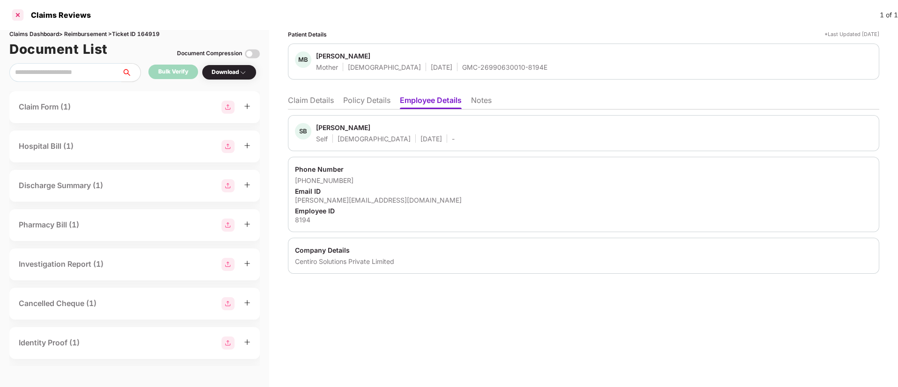
click at [21, 18] on div at bounding box center [17, 14] width 15 height 15
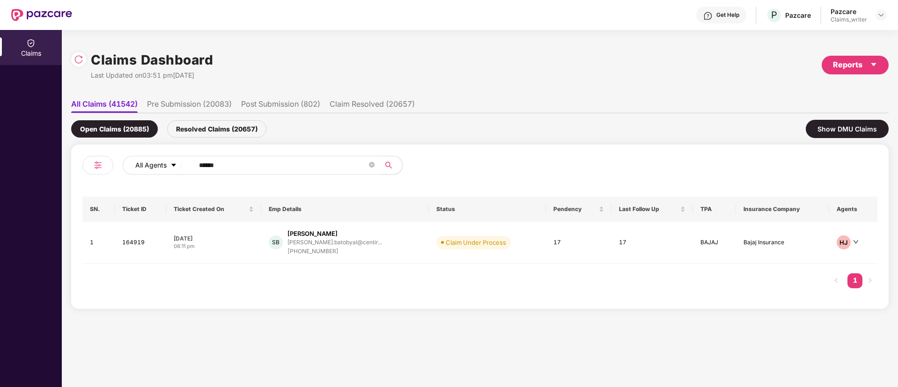
drag, startPoint x: 239, startPoint y: 161, endPoint x: 157, endPoint y: 158, distance: 82.5
click at [157, 158] on div "All Agents ******" at bounding box center [361, 165] width 477 height 19
paste input "text"
type input "******"
click at [142, 244] on td "166943" at bounding box center [140, 241] width 51 height 39
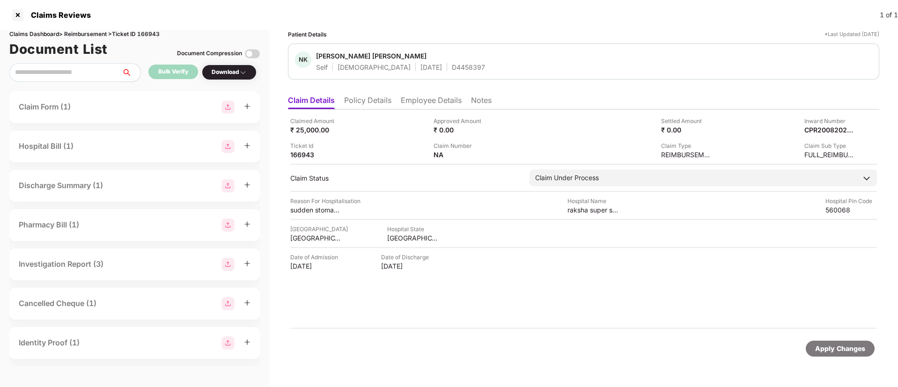
click at [374, 102] on li "Policy Details" at bounding box center [367, 102] width 47 height 14
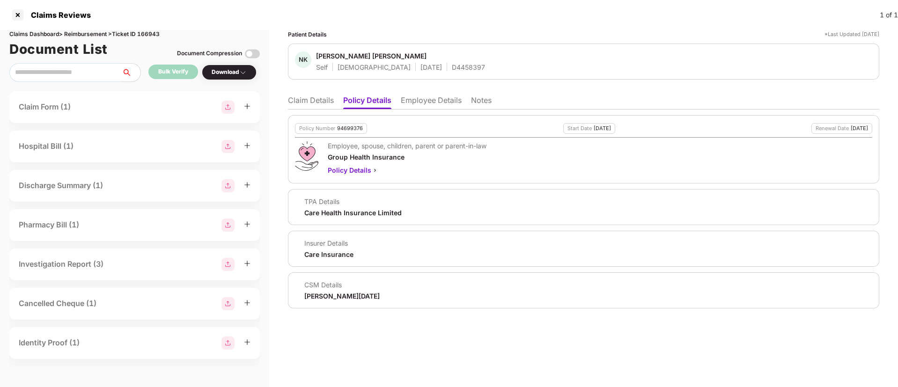
click at [351, 126] on div "94699376" at bounding box center [350, 128] width 26 height 6
copy div "94699376"
click at [452, 66] on div "D4458397" at bounding box center [468, 67] width 33 height 9
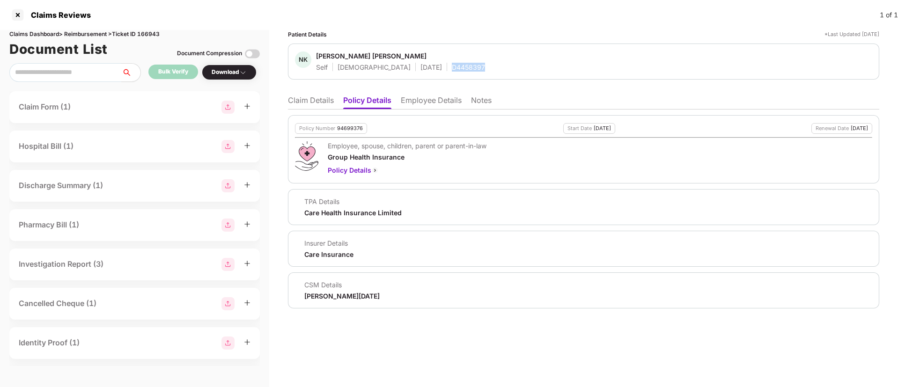
copy div "D4458397"
click at [300, 104] on li "Claim Details" at bounding box center [311, 102] width 46 height 14
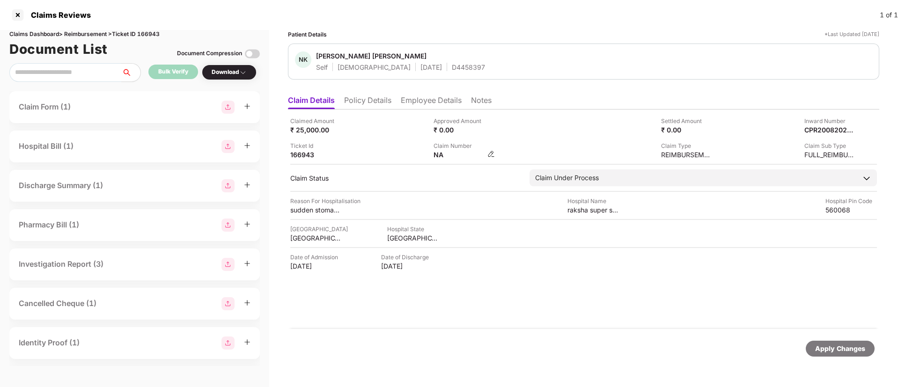
click at [493, 154] on img at bounding box center [490, 153] width 7 height 7
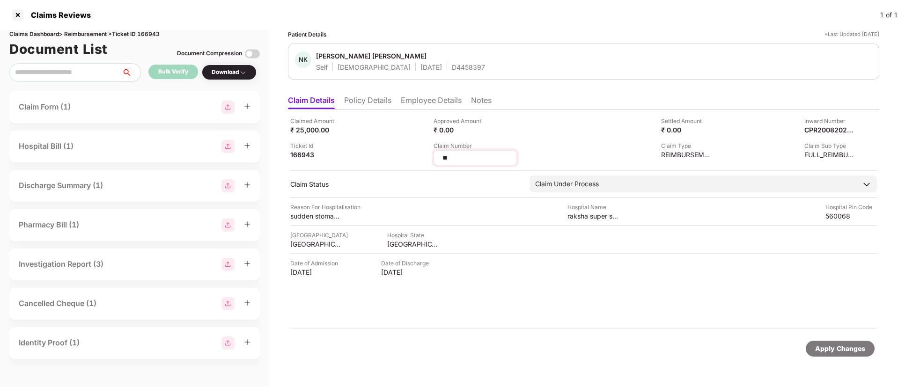
drag, startPoint x: 463, startPoint y: 158, endPoint x: 438, endPoint y: 157, distance: 25.3
click at [438, 157] on div "**" at bounding box center [474, 157] width 83 height 15
type input "**********"
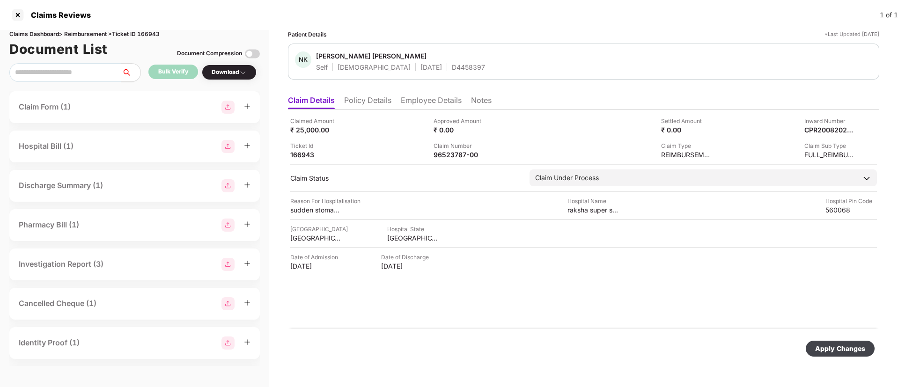
click at [837, 356] on div "Apply Changes" at bounding box center [840, 349] width 69 height 16
drag, startPoint x: 432, startPoint y: 154, endPoint x: 481, endPoint y: 155, distance: 49.2
click at [481, 155] on div "Claimed Amount ₹ 25,000.00 Approved Amount ₹ 0.00 Settled Amount ₹ 0.00 Inward …" at bounding box center [583, 138] width 586 height 43
copy div "96523787-00"
click at [20, 17] on div at bounding box center [17, 14] width 15 height 15
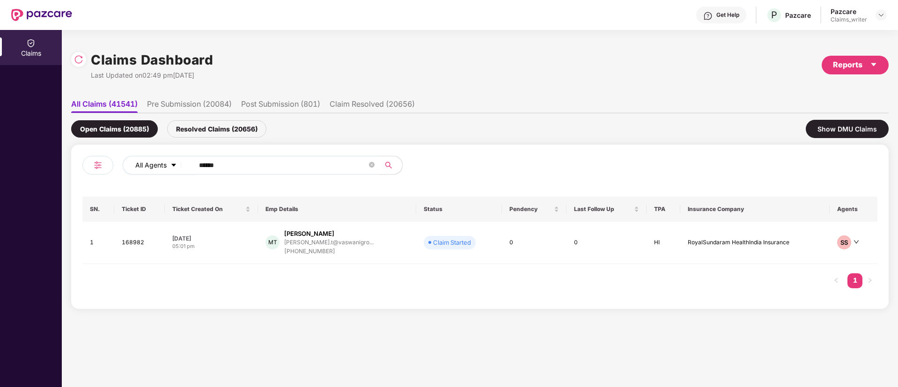
drag, startPoint x: 243, startPoint y: 157, endPoint x: 174, endPoint y: 164, distance: 70.1
click at [174, 164] on div "All Agents ******" at bounding box center [361, 165] width 477 height 19
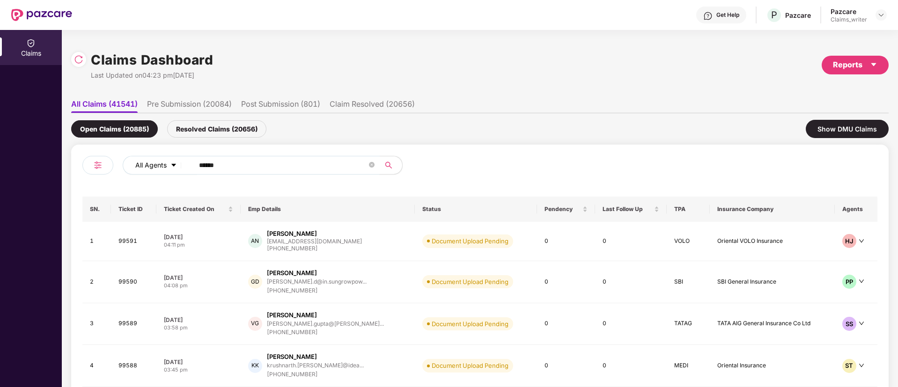
drag, startPoint x: 231, startPoint y: 167, endPoint x: 184, endPoint y: 166, distance: 46.8
click at [184, 166] on div "All Agents ******" at bounding box center [361, 165] width 477 height 19
paste input "text"
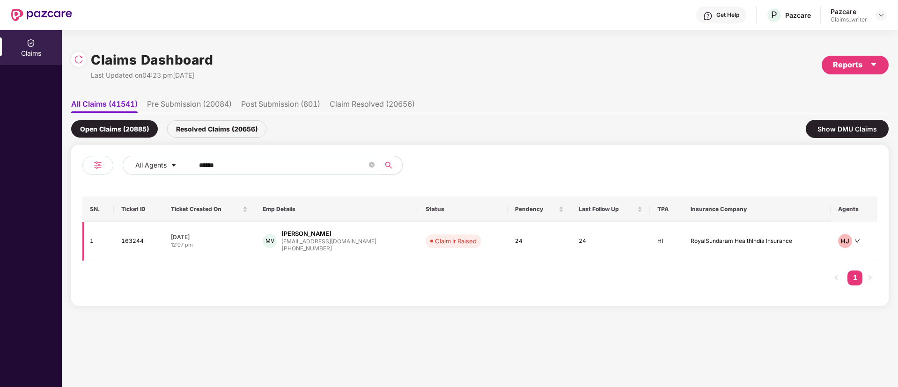
type input "******"
click at [131, 242] on td "163244" at bounding box center [139, 241] width 50 height 39
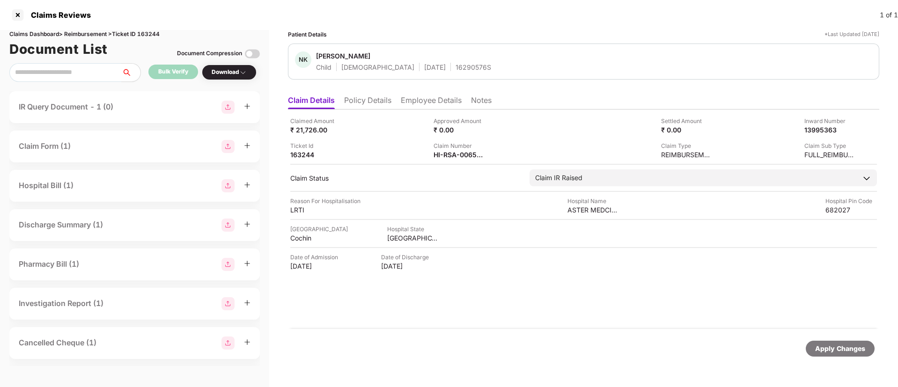
click at [414, 103] on li "Employee Details" at bounding box center [431, 102] width 61 height 14
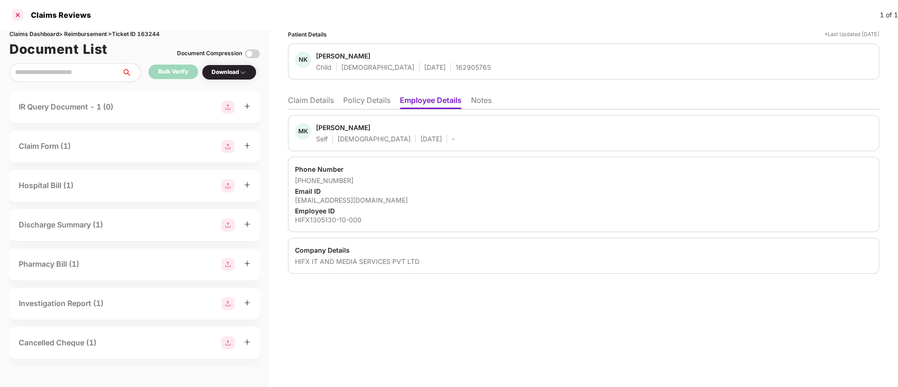
click at [15, 10] on div at bounding box center [17, 14] width 15 height 15
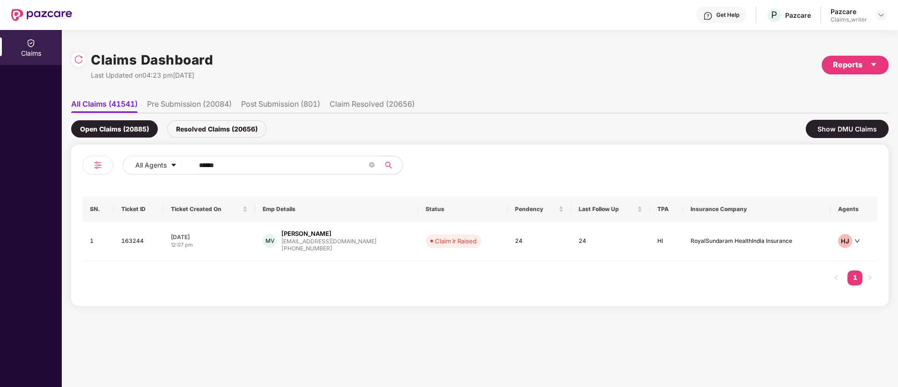
drag, startPoint x: 239, startPoint y: 167, endPoint x: 188, endPoint y: 163, distance: 51.2
click at [188, 163] on span "******" at bounding box center [284, 165] width 192 height 19
paste input "text"
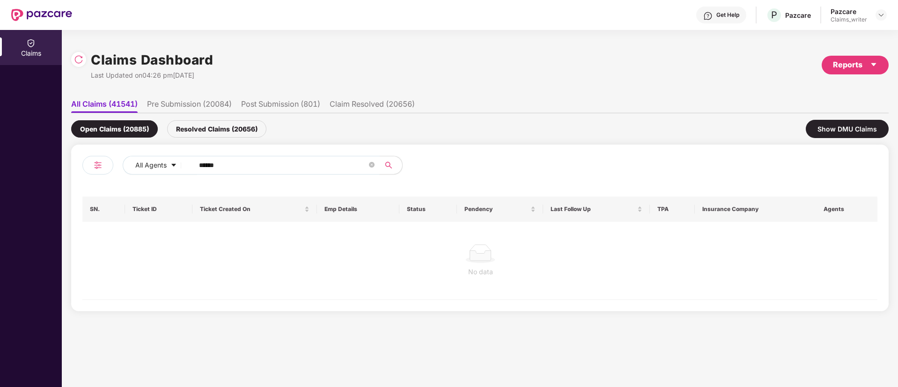
type input "******"
click at [212, 132] on div "Resolved Claims (20656)" at bounding box center [216, 128] width 99 height 17
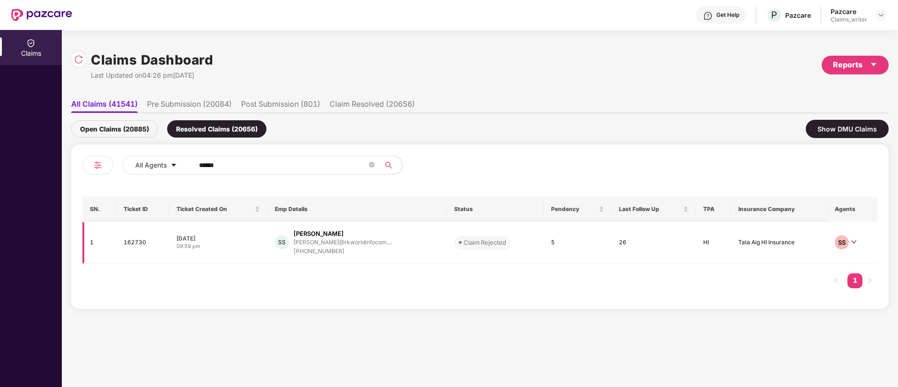
click at [142, 242] on td "162730" at bounding box center [142, 243] width 53 height 42
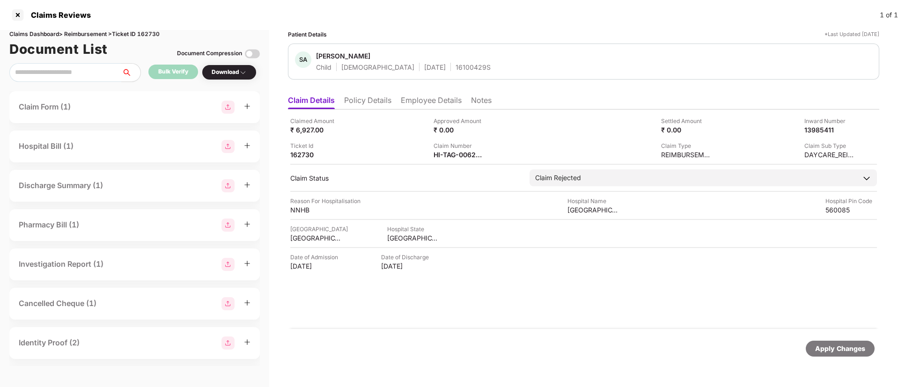
click at [406, 97] on li "Employee Details" at bounding box center [431, 102] width 61 height 14
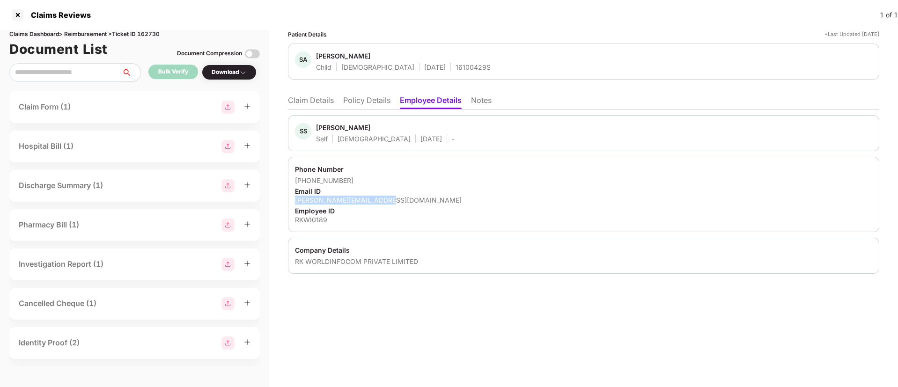
drag, startPoint x: 295, startPoint y: 201, endPoint x: 395, endPoint y: 201, distance: 99.7
click at [395, 201] on div "[PERSON_NAME][EMAIL_ADDRESS][DOMAIN_NAME]" at bounding box center [583, 200] width 577 height 9
copy div "[PERSON_NAME][EMAIL_ADDRESS][DOMAIN_NAME]"
click at [330, 101] on li "Claim Details" at bounding box center [311, 102] width 46 height 14
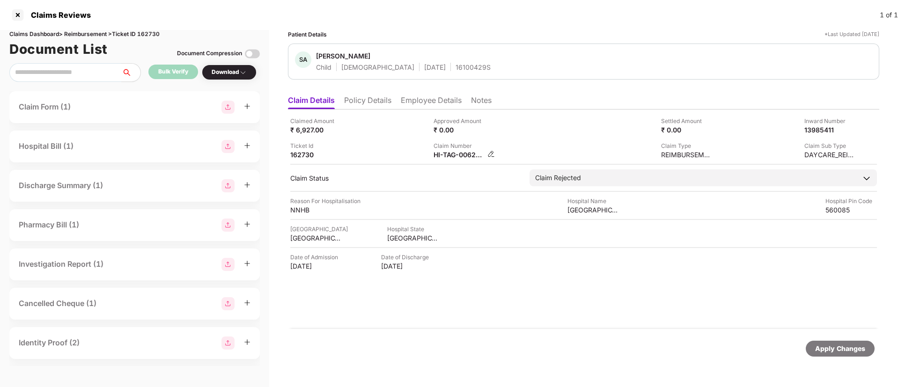
click at [491, 154] on img at bounding box center [490, 153] width 7 height 7
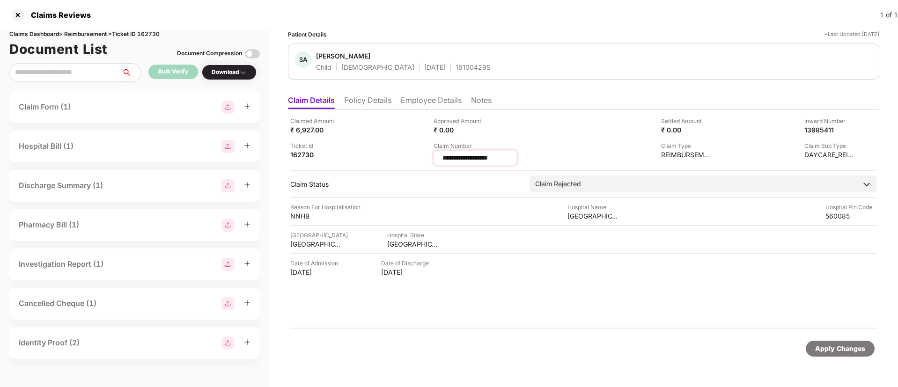
drag, startPoint x: 521, startPoint y: 160, endPoint x: 434, endPoint y: 159, distance: 86.6
click at [434, 159] on div "**********" at bounding box center [474, 157] width 83 height 15
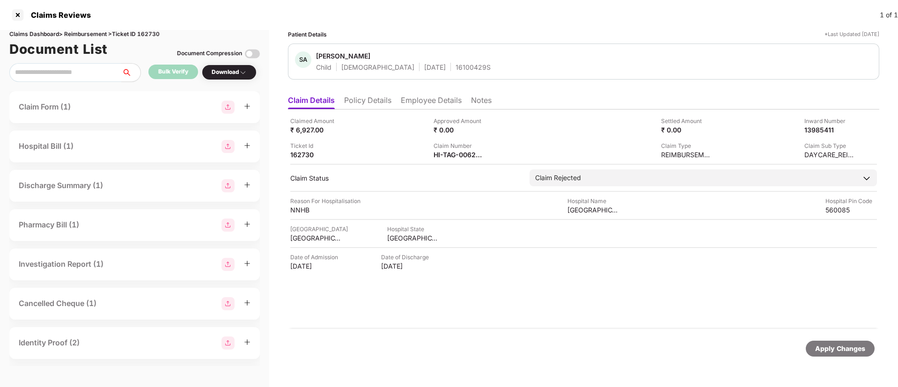
click at [410, 101] on li "Employee Details" at bounding box center [431, 102] width 61 height 14
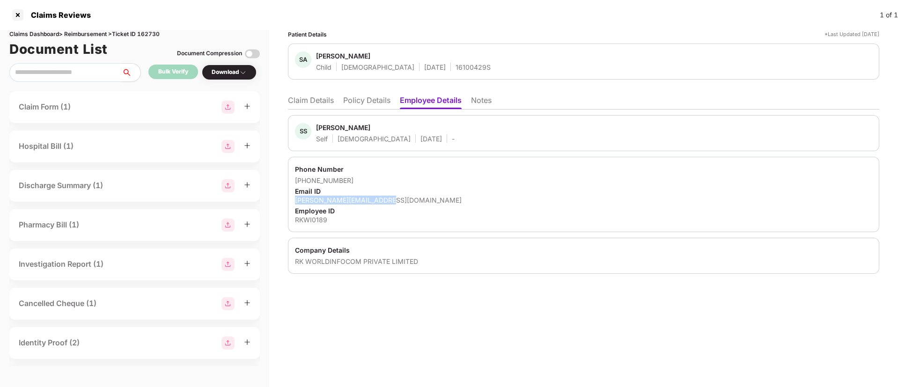
drag, startPoint x: 291, startPoint y: 199, endPoint x: 391, endPoint y: 202, distance: 100.2
click at [391, 202] on div "Phone Number [PHONE_NUMBER] Email ID [PERSON_NAME][EMAIL_ADDRESS][DOMAIN_NAME] …" at bounding box center [583, 194] width 591 height 75
copy div "[PERSON_NAME][EMAIL_ADDRESS][DOMAIN_NAME]"
click at [21, 16] on div at bounding box center [17, 14] width 15 height 15
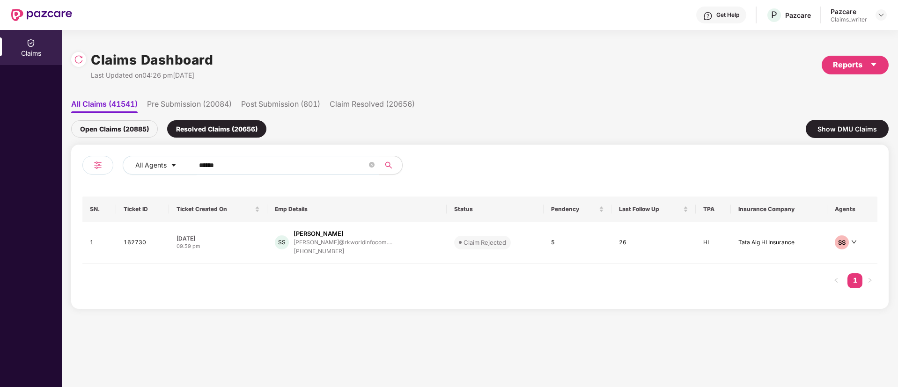
click at [136, 133] on div "Open Claims (20885)" at bounding box center [114, 128] width 87 height 17
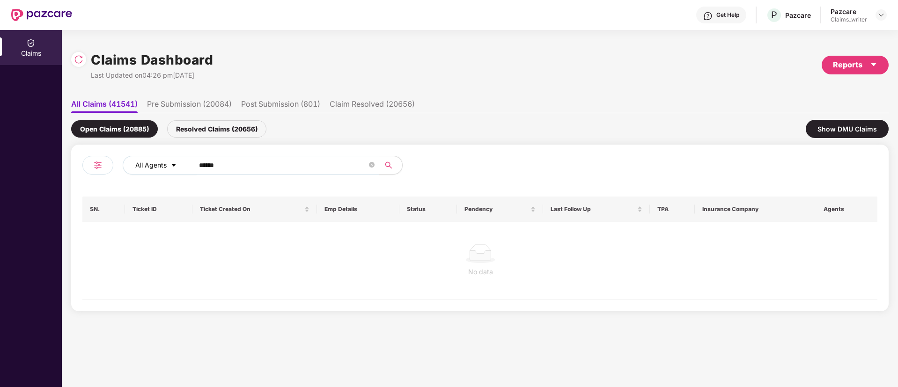
drag, startPoint x: 220, startPoint y: 168, endPoint x: 187, endPoint y: 167, distance: 33.2
click at [187, 167] on div "All Agents ******" at bounding box center [361, 165] width 477 height 19
drag, startPoint x: 242, startPoint y: 161, endPoint x: 164, endPoint y: 163, distance: 77.8
click at [164, 163] on div "All Agents ******" at bounding box center [361, 165] width 477 height 19
paste input "text"
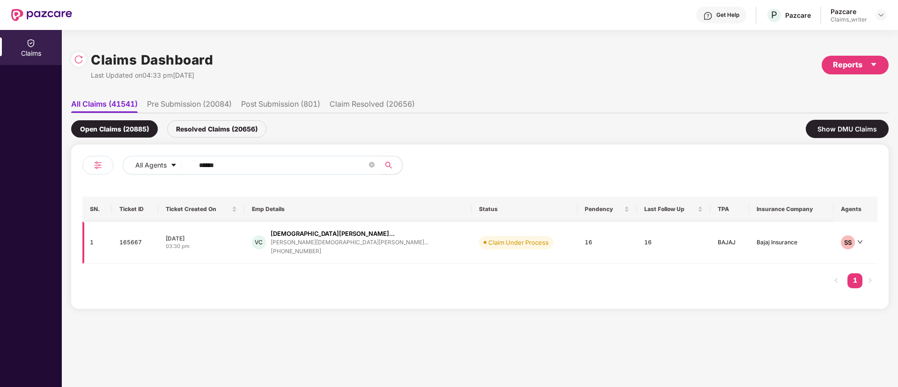
type input "******"
click at [132, 241] on td "165667" at bounding box center [135, 243] width 47 height 42
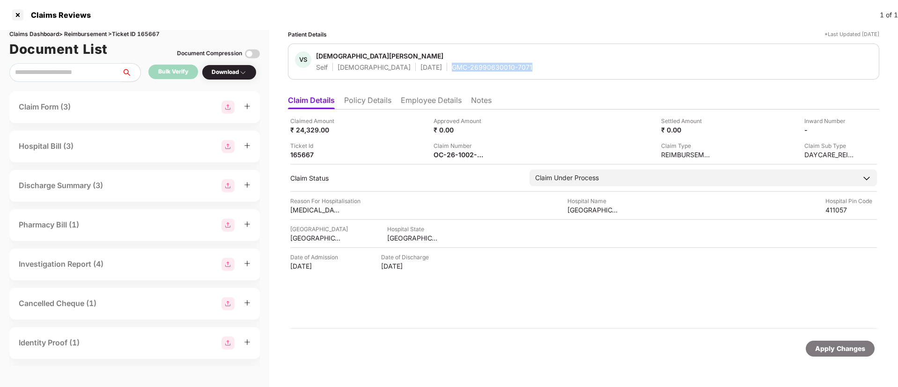
drag, startPoint x: 429, startPoint y: 64, endPoint x: 514, endPoint y: 66, distance: 85.7
click at [514, 66] on div "VS [PERSON_NAME] Self [DEMOGRAPHIC_DATA] [DATE] GMC-26990630010-7071" at bounding box center [583, 61] width 577 height 20
copy div "GMC-26990630010-7071"
click at [20, 15] on div at bounding box center [17, 14] width 15 height 15
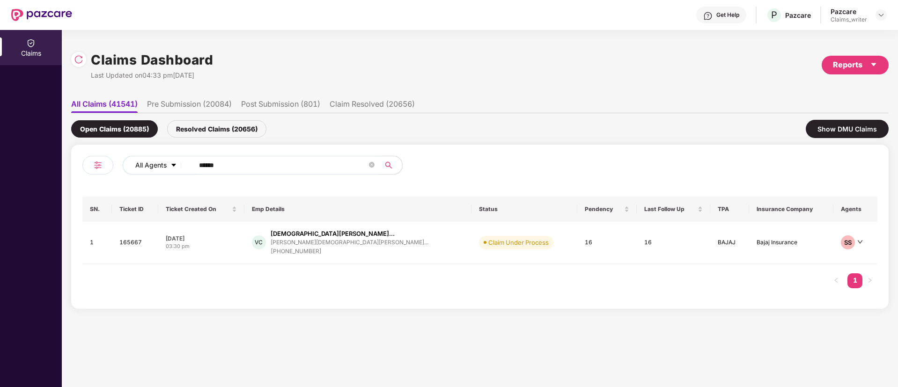
drag, startPoint x: 241, startPoint y: 161, endPoint x: 177, endPoint y: 157, distance: 63.7
click at [177, 157] on div "All Agents ******" at bounding box center [361, 165] width 477 height 19
paste input "text"
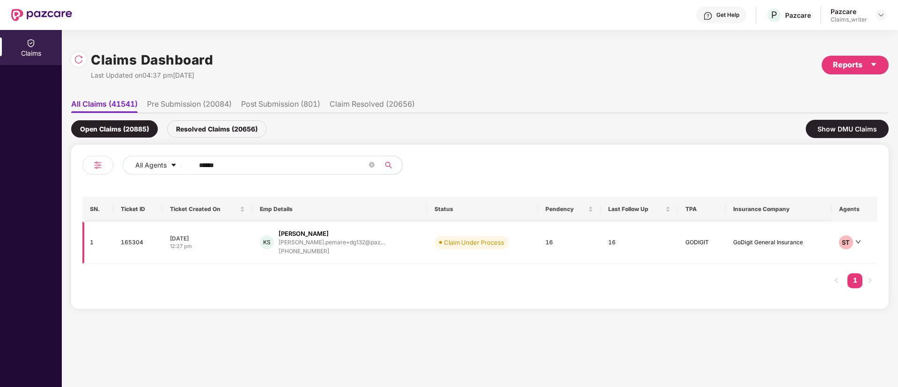
type input "******"
click at [132, 242] on td "165304" at bounding box center [137, 243] width 49 height 42
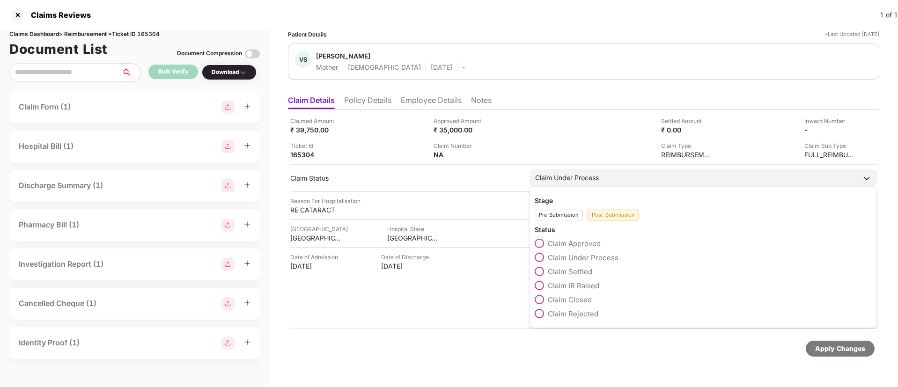
click at [551, 216] on div "Pre-Submission" at bounding box center [559, 215] width 48 height 11
click at [536, 272] on span at bounding box center [539, 271] width 9 height 9
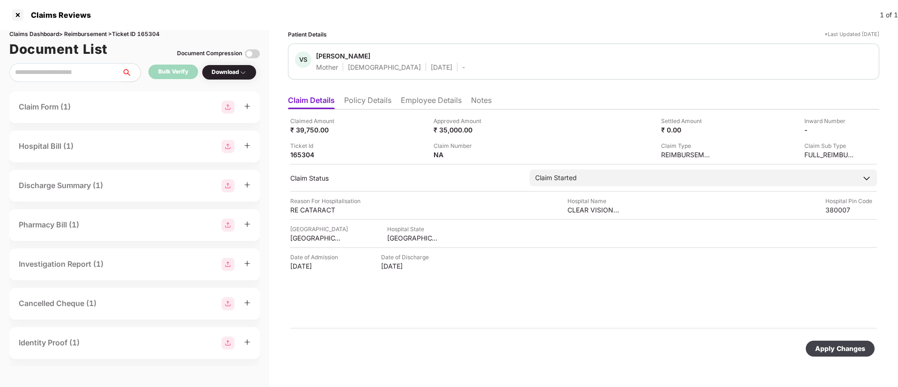
click at [847, 349] on div "Apply Changes" at bounding box center [840, 349] width 50 height 10
click at [359, 103] on li "Policy Details" at bounding box center [367, 102] width 47 height 14
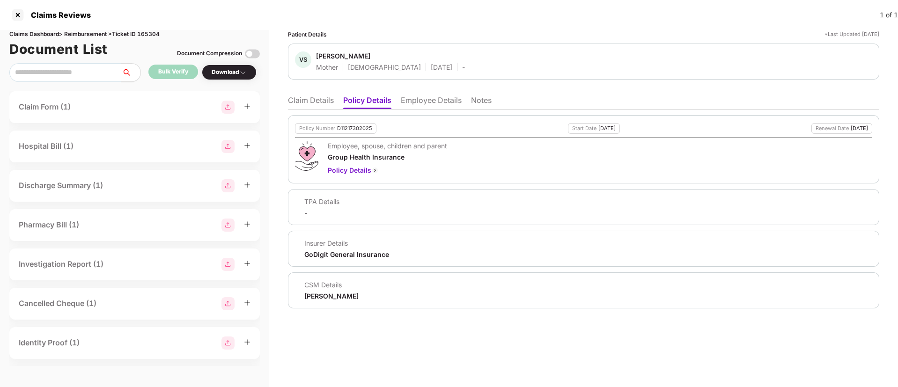
click at [418, 101] on li "Employee Details" at bounding box center [431, 102] width 61 height 14
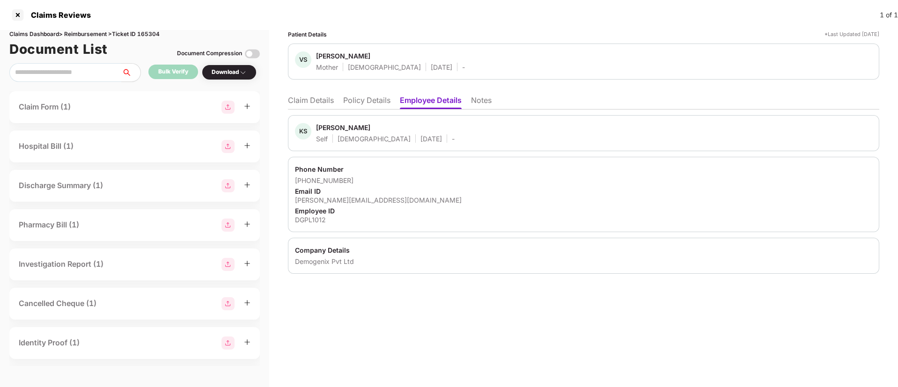
click at [363, 103] on li "Policy Details" at bounding box center [366, 102] width 47 height 14
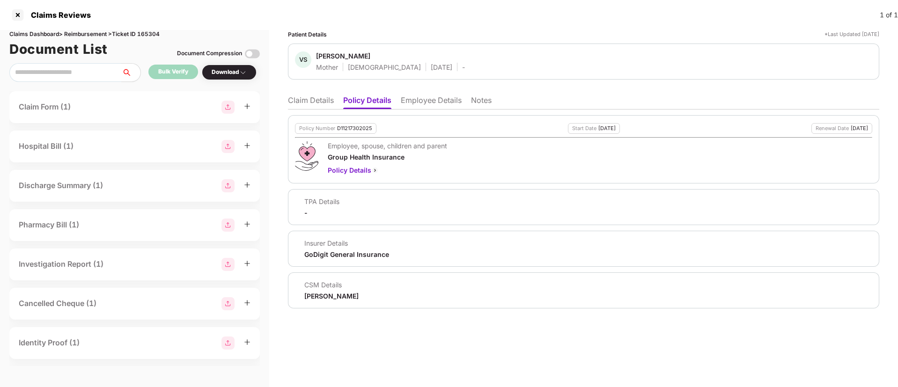
click at [411, 98] on li "Employee Details" at bounding box center [431, 102] width 61 height 14
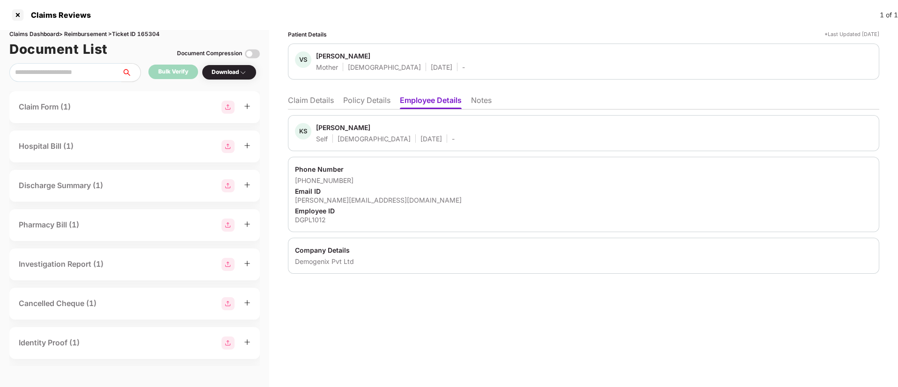
click at [315, 104] on li "Claim Details" at bounding box center [311, 102] width 46 height 14
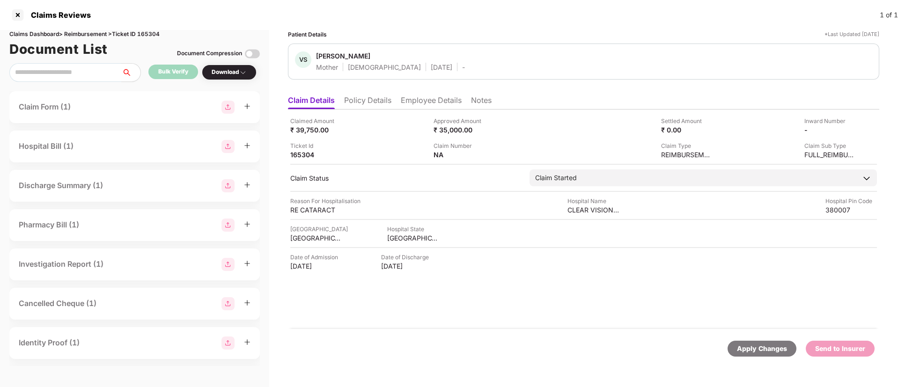
click at [356, 101] on li "Policy Details" at bounding box center [367, 102] width 47 height 14
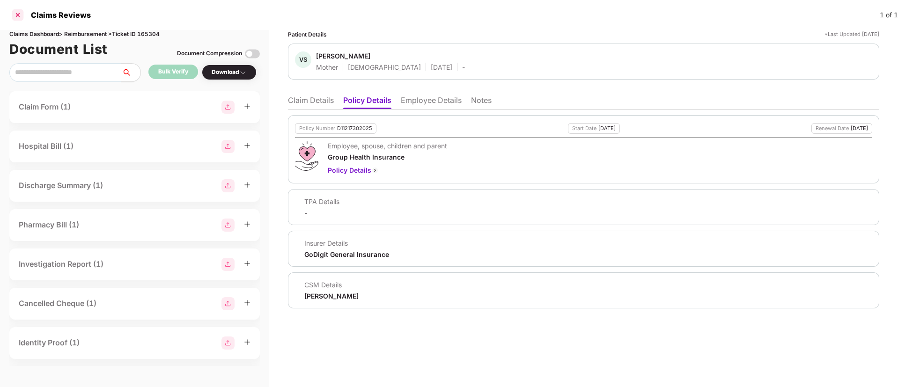
click at [24, 14] on div at bounding box center [17, 14] width 15 height 15
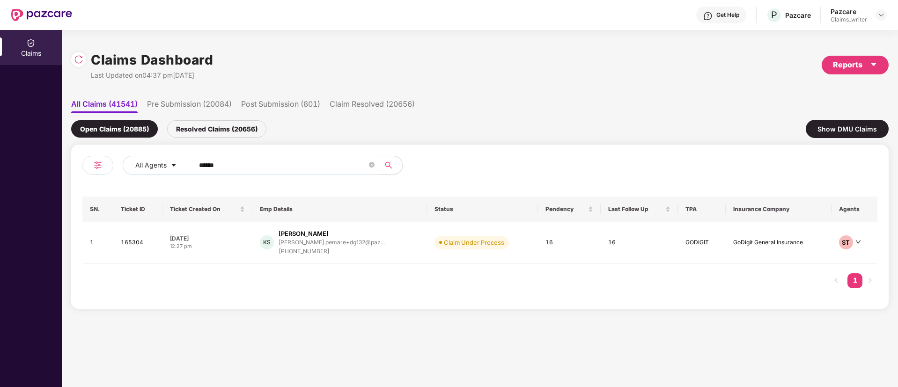
drag, startPoint x: 238, startPoint y: 173, endPoint x: 200, endPoint y: 161, distance: 39.8
click at [199, 161] on span "******" at bounding box center [284, 165] width 192 height 19
drag, startPoint x: 253, startPoint y: 166, endPoint x: 167, endPoint y: 163, distance: 86.2
click at [167, 163] on div "All Agents ******" at bounding box center [361, 165] width 477 height 19
paste input "text"
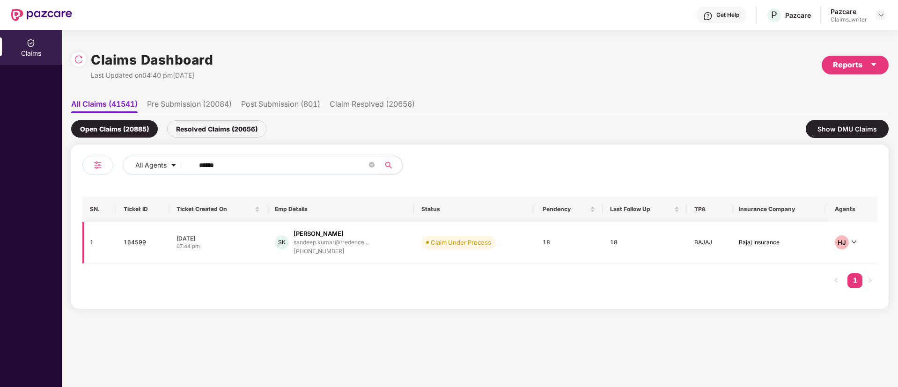
type input "******"
click at [136, 243] on td "164599" at bounding box center [142, 243] width 53 height 42
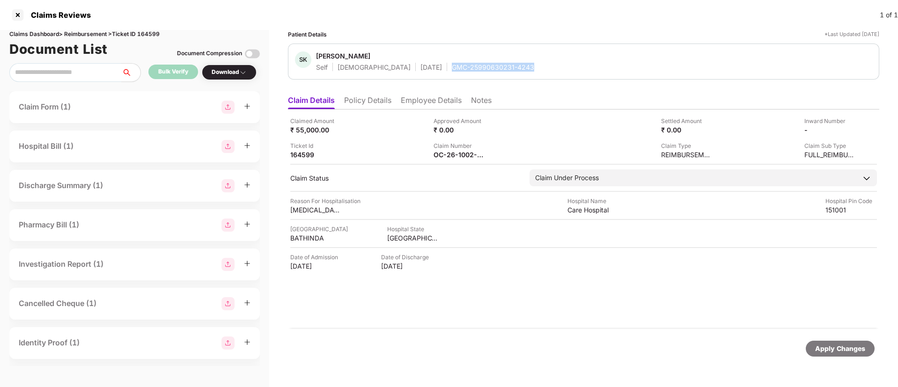
drag, startPoint x: 412, startPoint y: 68, endPoint x: 498, endPoint y: 66, distance: 85.7
click at [498, 66] on div "SK [PERSON_NAME] Self [DEMOGRAPHIC_DATA] [DATE] GMC-25990630231-4243" at bounding box center [583, 61] width 577 height 20
copy div "GMC-25990630231-4243"
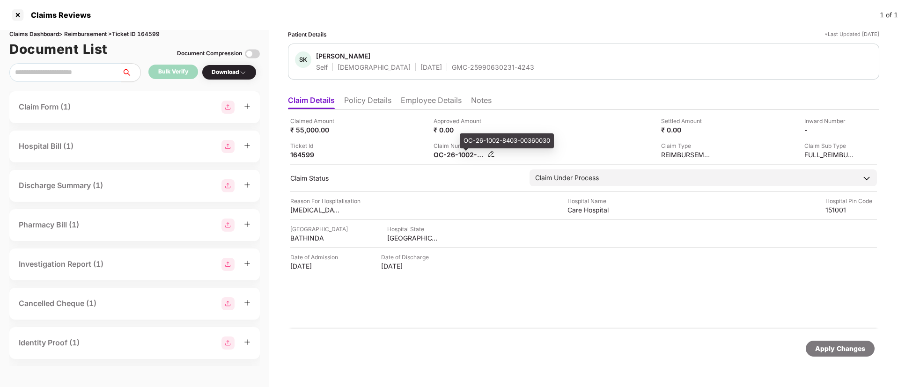
click at [468, 151] on div "OC-26-1002-8403-00360030" at bounding box center [458, 154] width 51 height 9
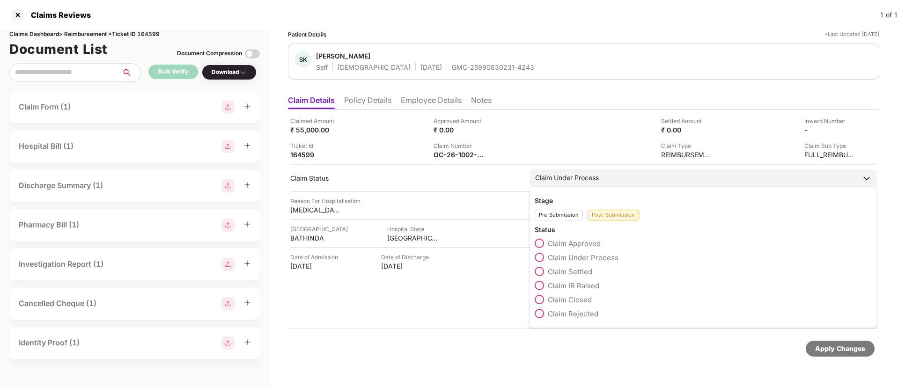
click at [542, 242] on span at bounding box center [539, 243] width 9 height 9
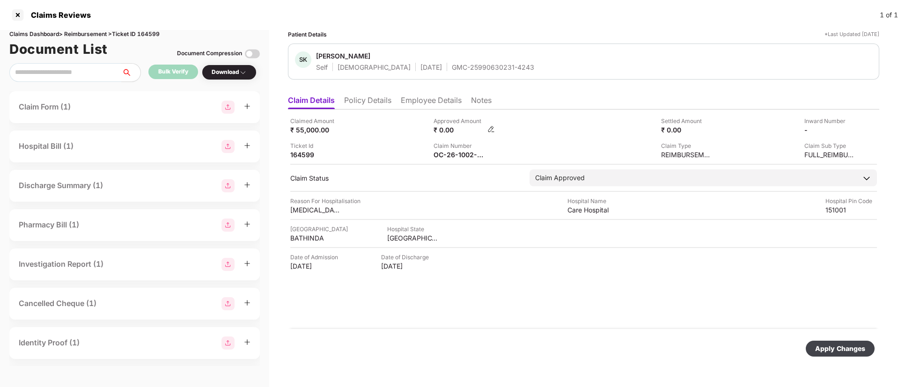
click at [490, 128] on img at bounding box center [490, 128] width 7 height 7
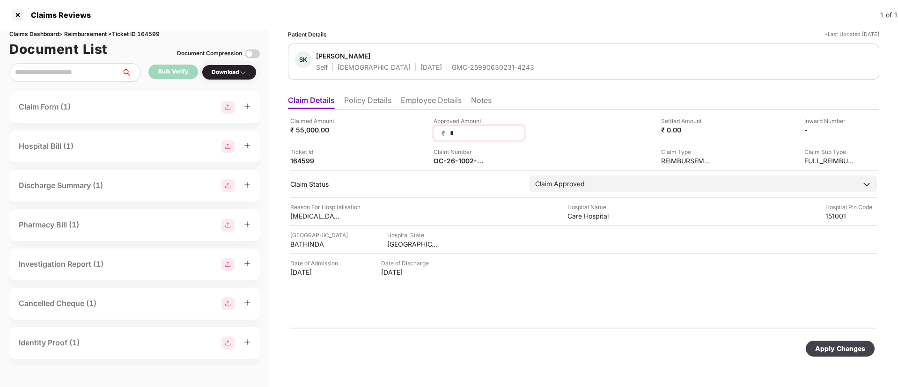
drag, startPoint x: 462, startPoint y: 131, endPoint x: 439, endPoint y: 127, distance: 23.2
click at [439, 127] on div "₹ *" at bounding box center [478, 132] width 91 height 15
type input "*****"
click at [840, 350] on div "Apply Changes" at bounding box center [840, 349] width 50 height 10
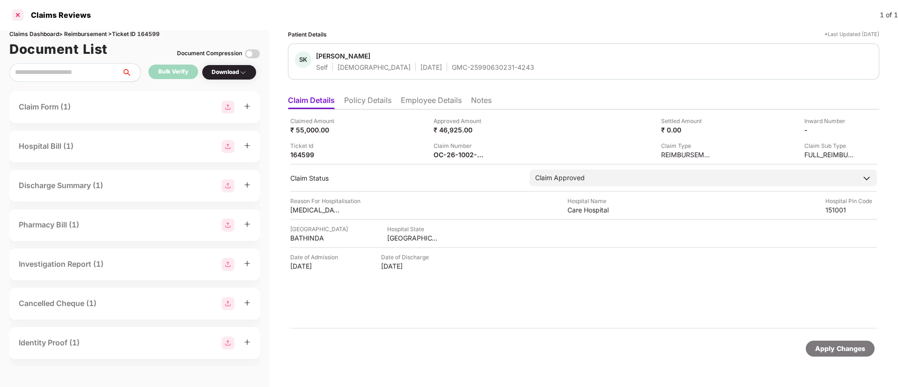
click at [21, 12] on div at bounding box center [17, 14] width 15 height 15
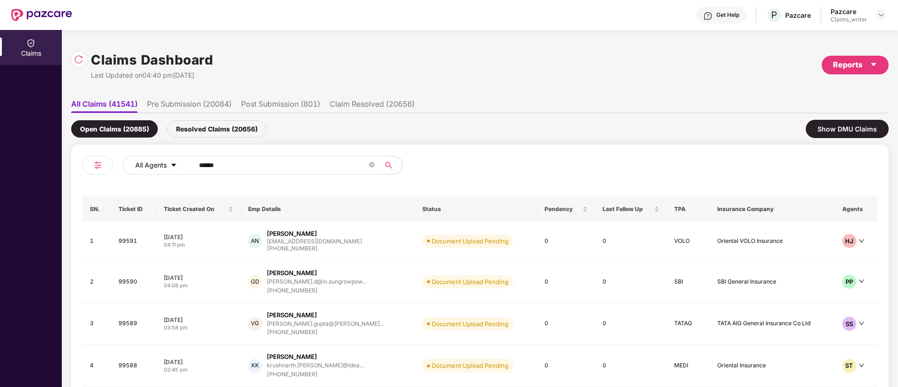
click at [183, 169] on div "All Agents ******" at bounding box center [361, 165] width 477 height 19
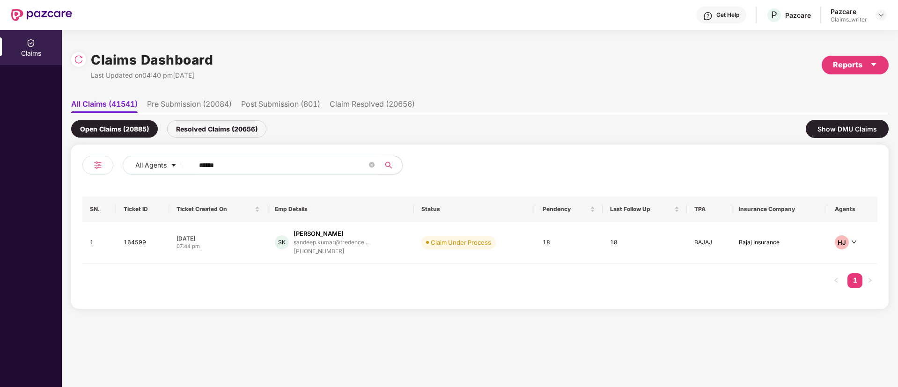
paste input "text"
type input "******"
click at [144, 242] on td "164597" at bounding box center [145, 243] width 56 height 42
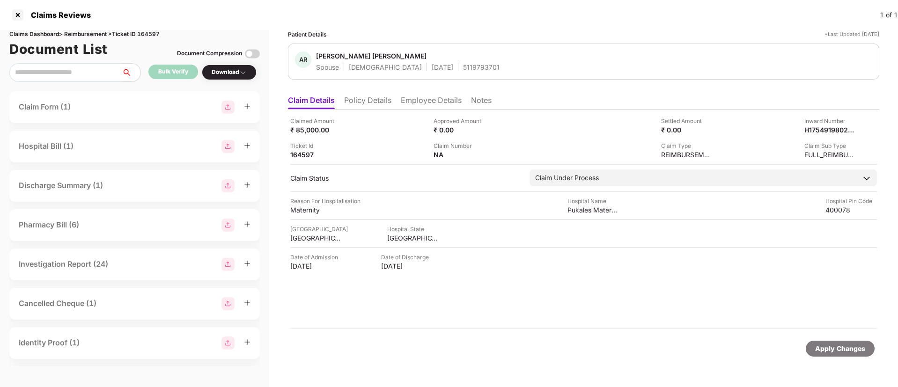
click at [463, 66] on div "5119793701" at bounding box center [481, 67] width 37 height 9
copy div "5119793701"
click at [231, 76] on div "Download" at bounding box center [229, 72] width 35 height 9
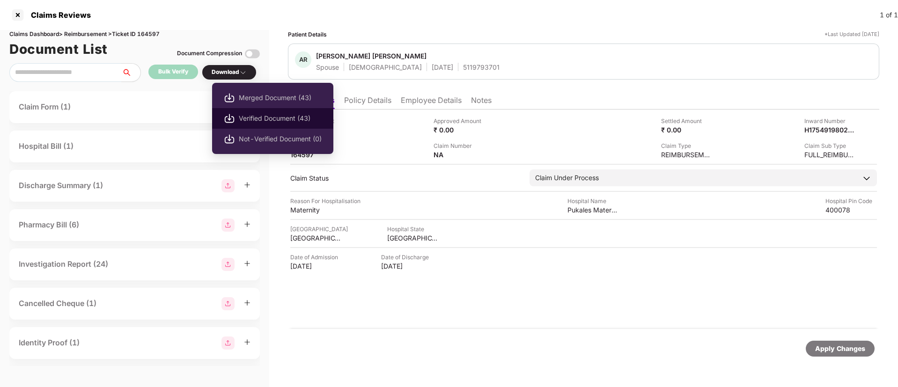
click at [270, 115] on span "Verified Document (43)" at bounding box center [280, 118] width 83 height 10
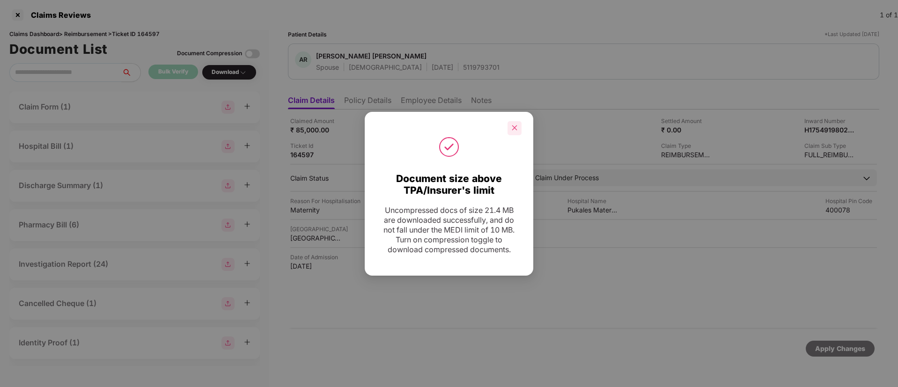
click at [513, 129] on icon "close" at bounding box center [514, 128] width 7 height 7
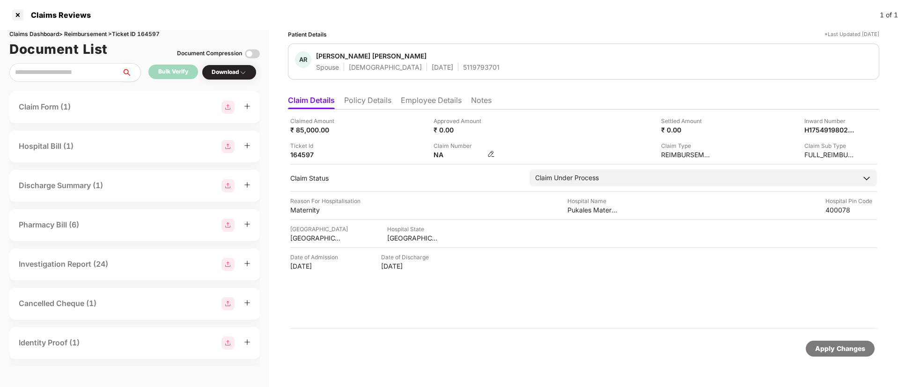
click at [493, 153] on img at bounding box center [490, 153] width 7 height 7
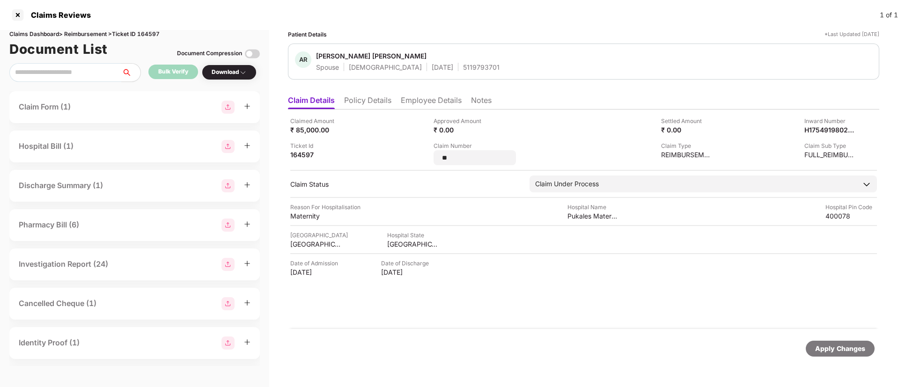
drag, startPoint x: 461, startPoint y: 161, endPoint x: 427, endPoint y: 157, distance: 33.9
click at [427, 157] on div "Claimed Amount ₹ 85,000.00 Approved Amount ₹ 0.00 Settled Amount ₹ 0.00 Inward …" at bounding box center [583, 141] width 586 height 49
type input "********"
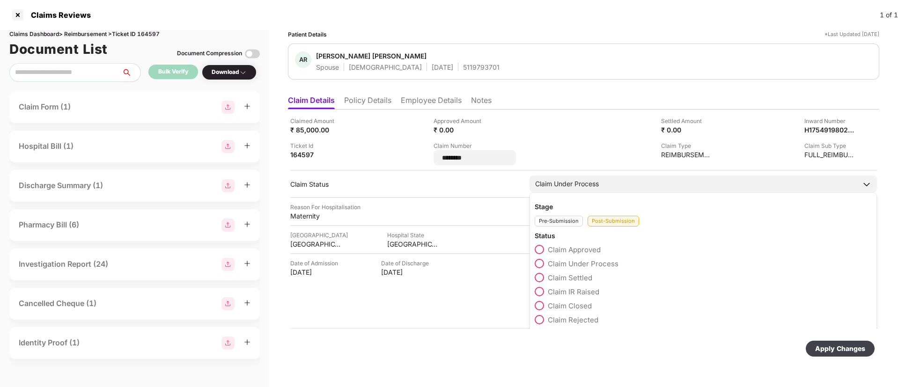
click at [542, 292] on div "Claim IR Raised" at bounding box center [703, 294] width 337 height 14
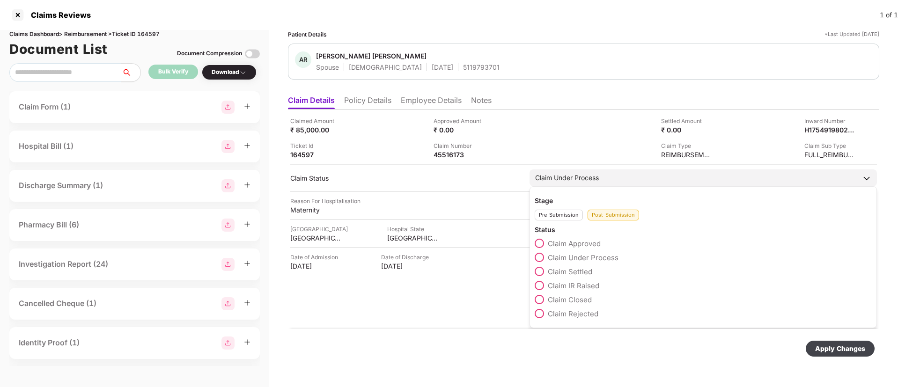
click at [538, 287] on span at bounding box center [539, 285] width 9 height 9
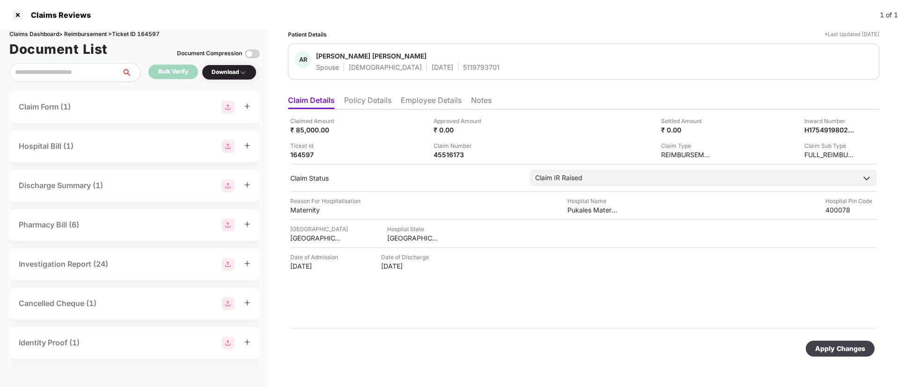
click at [832, 346] on div "Apply Changes" at bounding box center [840, 349] width 50 height 10
click at [874, 342] on icon "close" at bounding box center [873, 341] width 7 height 7
click at [491, 155] on img at bounding box center [490, 153] width 7 height 7
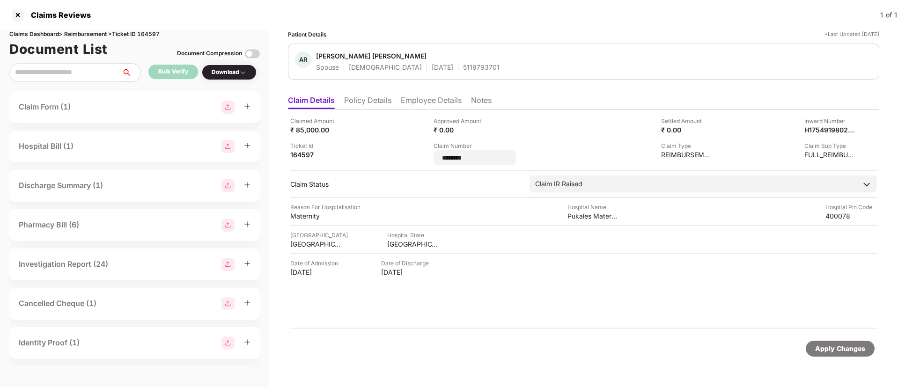
drag, startPoint x: 478, startPoint y: 161, endPoint x: 418, endPoint y: 160, distance: 60.9
click at [418, 160] on div "Claimed Amount ₹ 85,000.00 Approved Amount ₹ 0.00 Settled Amount ₹ 0.00 Inward …" at bounding box center [583, 141] width 586 height 49
type input "********"
click at [835, 351] on div "Apply Changes" at bounding box center [840, 349] width 50 height 10
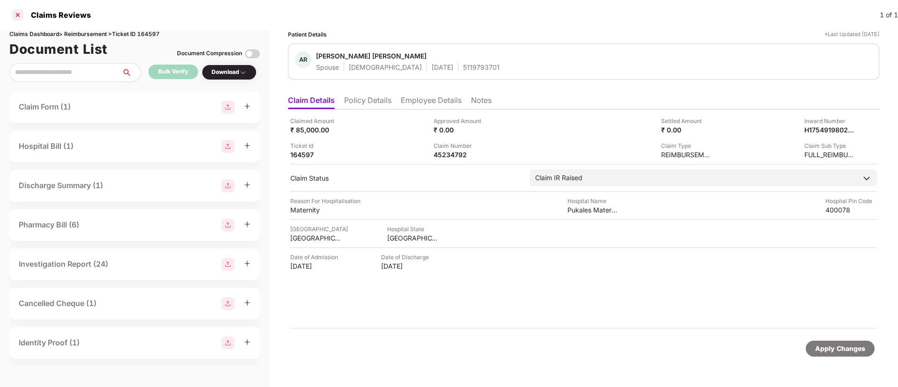
click at [15, 15] on div at bounding box center [17, 14] width 15 height 15
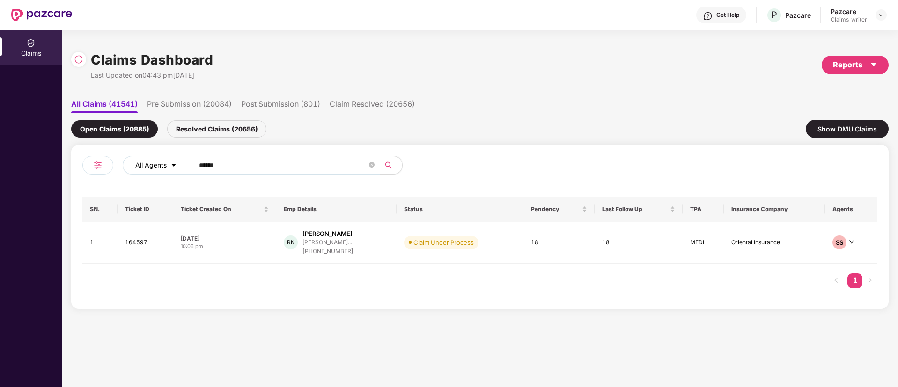
drag, startPoint x: 204, startPoint y: 176, endPoint x: 184, endPoint y: 171, distance: 20.3
click at [184, 171] on div "All Agents ******" at bounding box center [361, 165] width 477 height 19
paste input "text"
type input "******"
click at [135, 243] on td "164573" at bounding box center [144, 243] width 54 height 42
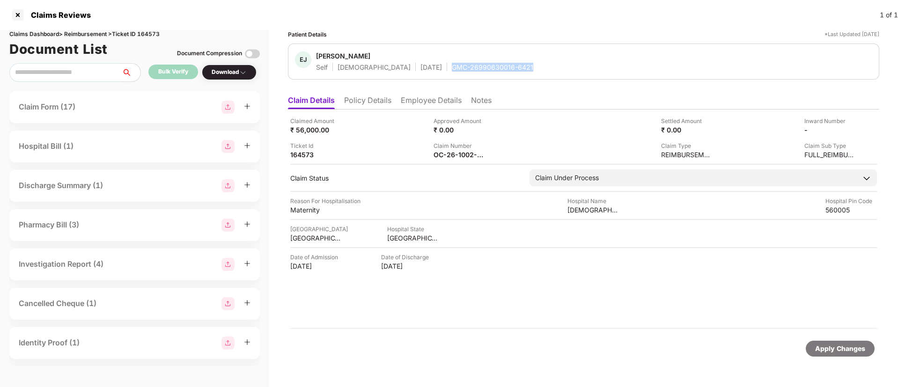
drag, startPoint x: 415, startPoint y: 71, endPoint x: 505, endPoint y: 67, distance: 89.5
click at [505, 67] on div "[PERSON_NAME] Jasmine R Self [DEMOGRAPHIC_DATA] [DATE] GMC-26990630016-6421" at bounding box center [583, 61] width 577 height 20
copy div "GMC-26990630016-6421"
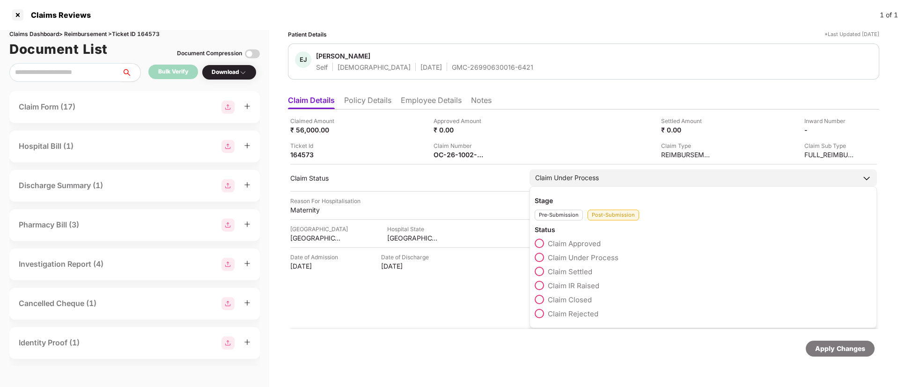
click at [568, 176] on div "Claim Under Process" at bounding box center [567, 178] width 64 height 10
click at [542, 285] on span at bounding box center [539, 285] width 9 height 9
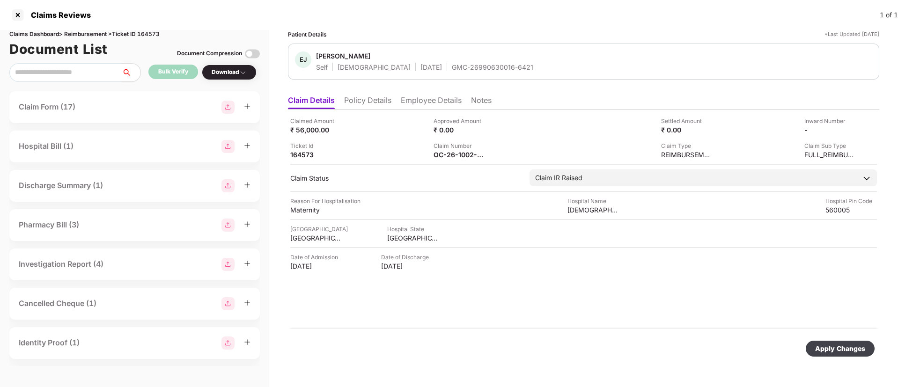
click at [817, 346] on div "Apply Changes" at bounding box center [840, 349] width 50 height 10
click at [413, 102] on li "Employee Details" at bounding box center [431, 102] width 61 height 14
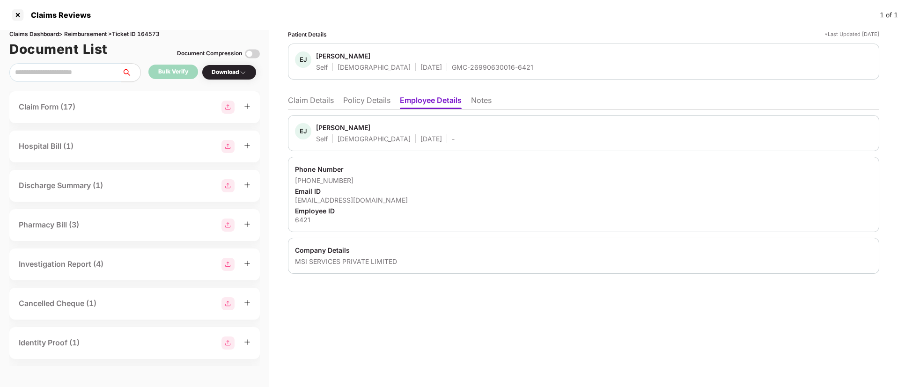
click at [20, 23] on div "Claims Reviews 1 of 1" at bounding box center [449, 15] width 898 height 30
click at [21, 17] on div at bounding box center [17, 14] width 15 height 15
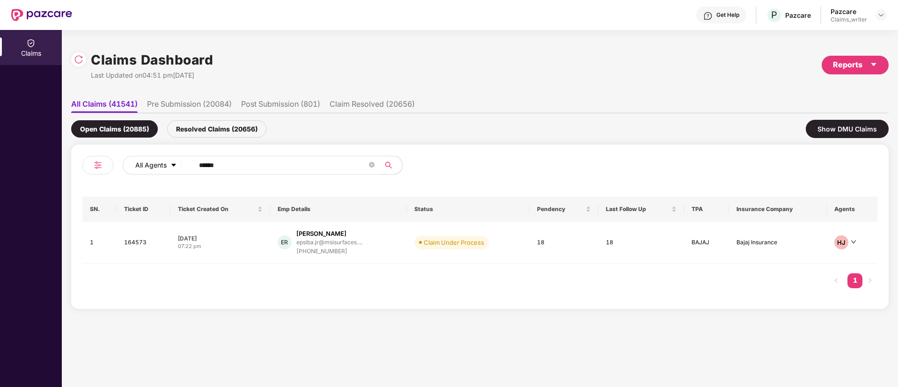
drag, startPoint x: 230, startPoint y: 167, endPoint x: 178, endPoint y: 167, distance: 52.0
click at [178, 167] on div "All Agents ******" at bounding box center [361, 165] width 477 height 19
paste input "text"
type input "******"
click at [135, 242] on td "164343" at bounding box center [143, 243] width 54 height 42
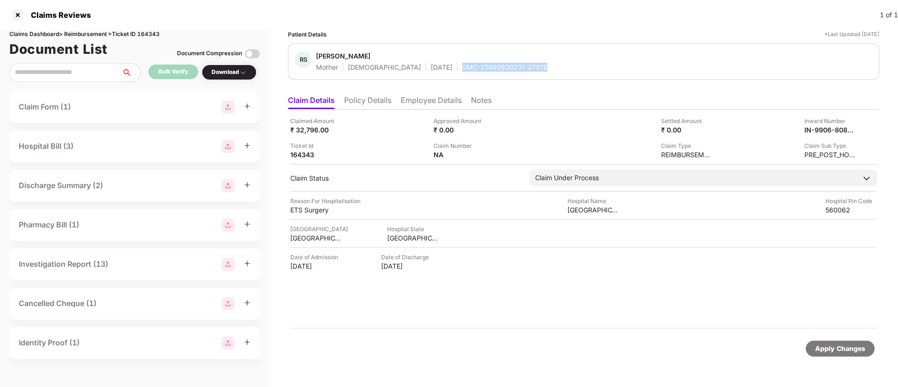
drag, startPoint x: 431, startPoint y: 66, endPoint x: 532, endPoint y: 67, distance: 101.1
click at [532, 67] on div "RS [PERSON_NAME] Mother [DEMOGRAPHIC_DATA] [DATE] GMC-25990630231-2707E" at bounding box center [583, 61] width 577 height 20
copy div "GMC-25990630231-2707E"
click at [16, 9] on div at bounding box center [17, 14] width 15 height 15
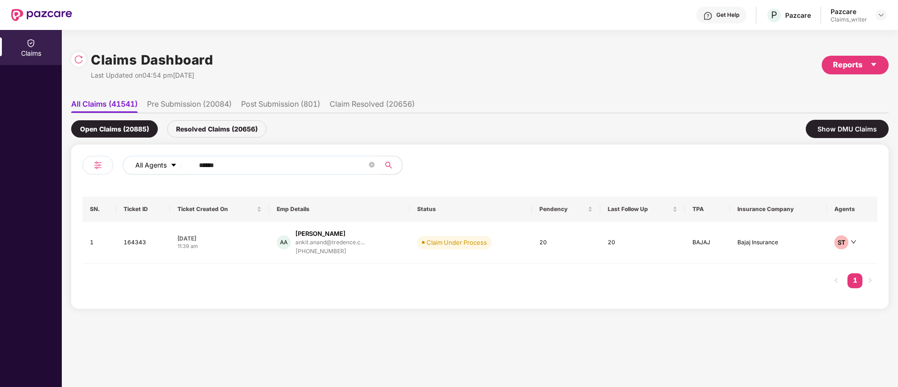
drag, startPoint x: 240, startPoint y: 164, endPoint x: 180, endPoint y: 168, distance: 60.5
click at [180, 168] on div "All Agents ******" at bounding box center [361, 165] width 477 height 19
paste input "text"
type input "******"
click at [143, 240] on td "164342" at bounding box center [141, 243] width 52 height 42
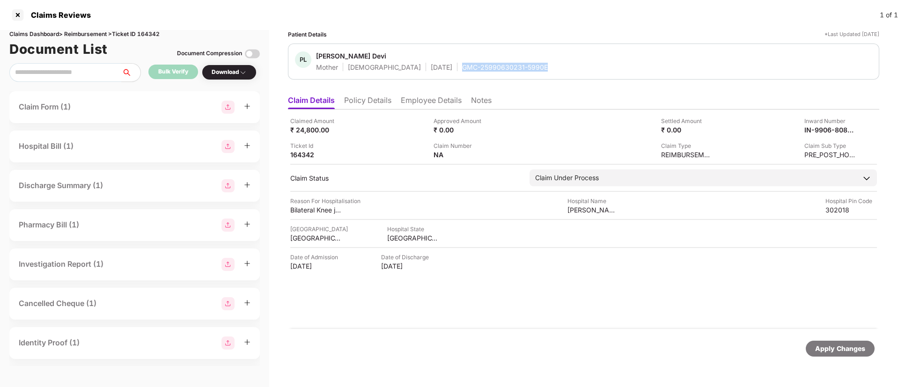
drag, startPoint x: 426, startPoint y: 68, endPoint x: 522, endPoint y: 69, distance: 96.4
click at [522, 69] on div "PL [PERSON_NAME] Devi Mother [DEMOGRAPHIC_DATA] [DATE] GMC-25990630231-5990E" at bounding box center [583, 61] width 577 height 20
copy div "GMC-25990630231-5990E"
click at [428, 96] on li "Employee Details" at bounding box center [431, 102] width 61 height 14
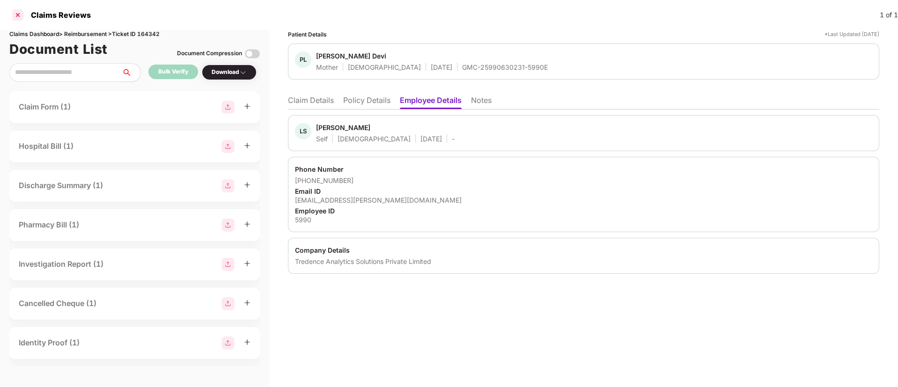
click at [15, 18] on div at bounding box center [17, 14] width 15 height 15
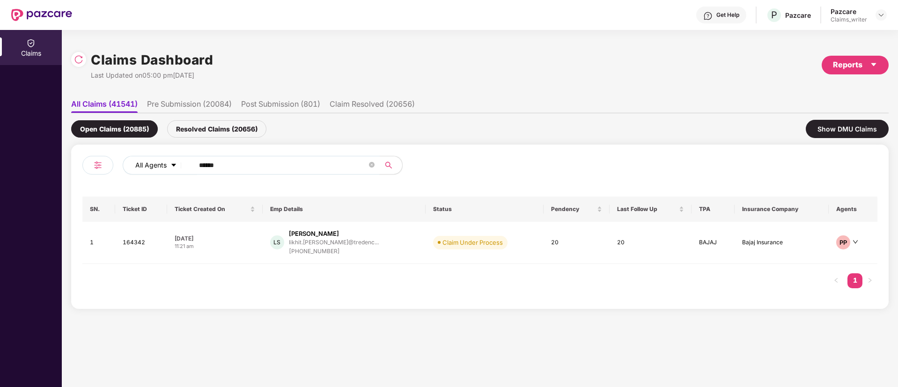
drag, startPoint x: 230, startPoint y: 167, endPoint x: 176, endPoint y: 167, distance: 53.4
click at [176, 167] on div "All Agents ******" at bounding box center [361, 165] width 477 height 19
paste input "text"
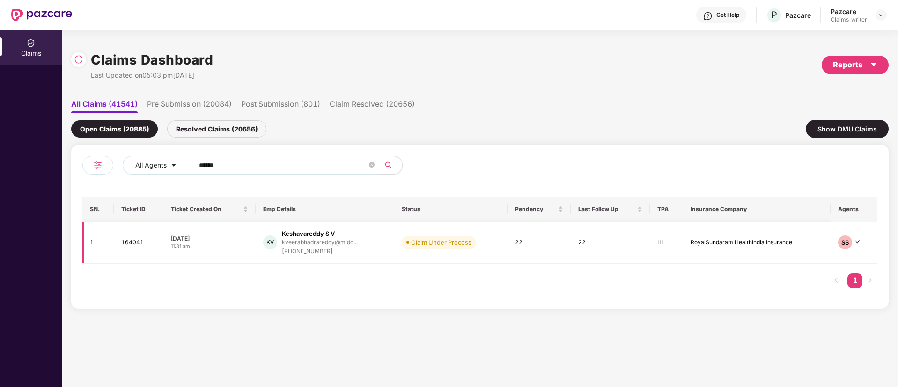
type input "******"
click at [139, 245] on td "164041" at bounding box center [139, 243] width 50 height 42
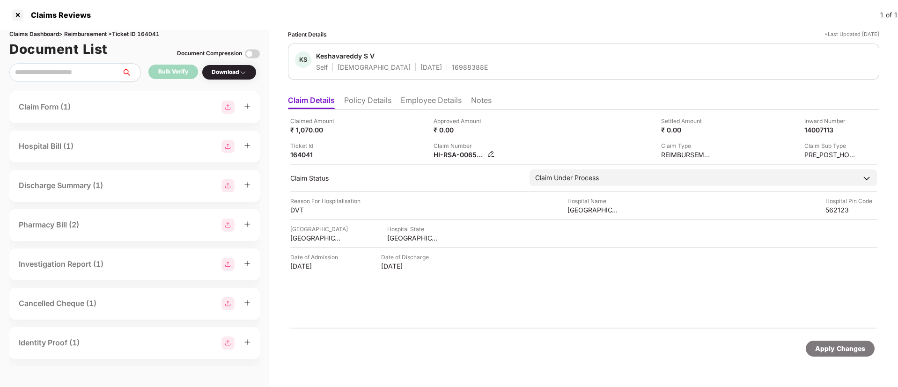
click at [487, 153] on img at bounding box center [490, 153] width 7 height 7
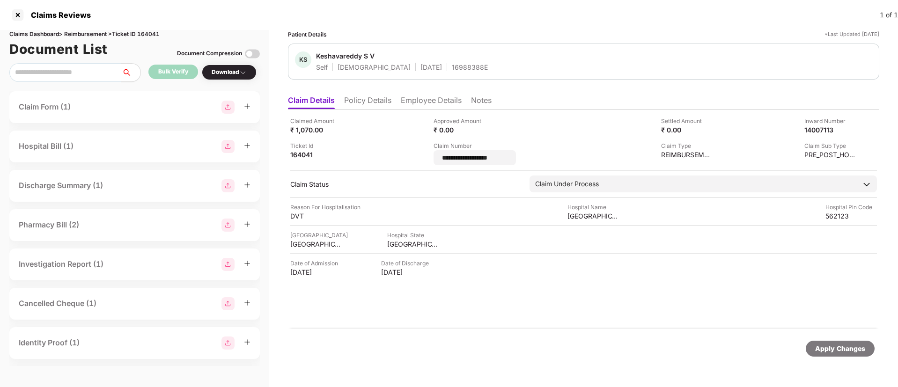
drag, startPoint x: 501, startPoint y: 160, endPoint x: 426, endPoint y: 154, distance: 75.6
click at [426, 154] on div "**********" at bounding box center [583, 141] width 586 height 49
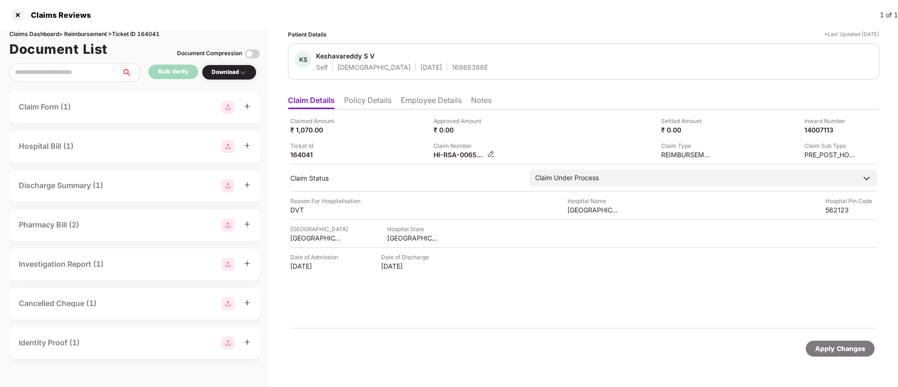
click at [488, 154] on img at bounding box center [490, 153] width 7 height 7
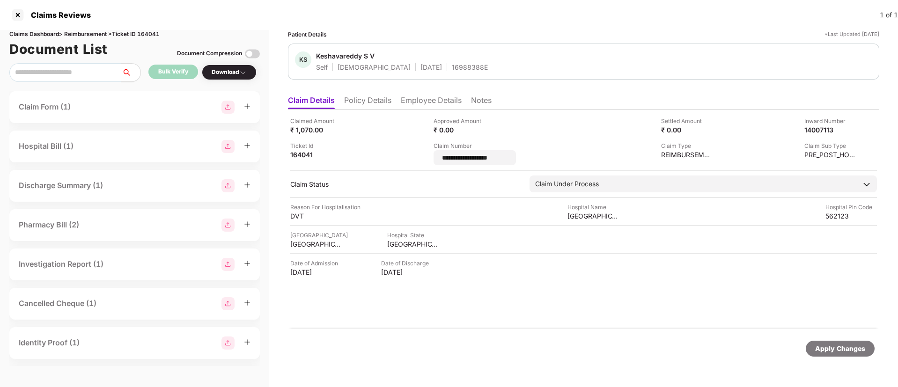
drag, startPoint x: 514, startPoint y: 160, endPoint x: 425, endPoint y: 144, distance: 89.8
click at [425, 144] on div "**********" at bounding box center [583, 141] width 586 height 49
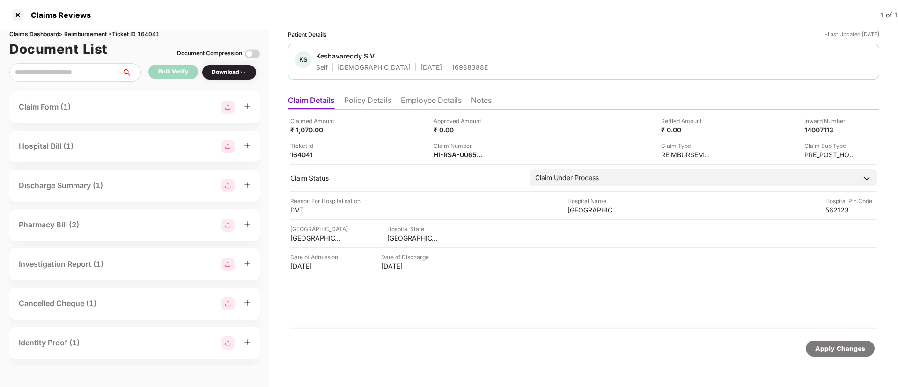
click at [411, 103] on li "Employee Details" at bounding box center [431, 102] width 61 height 14
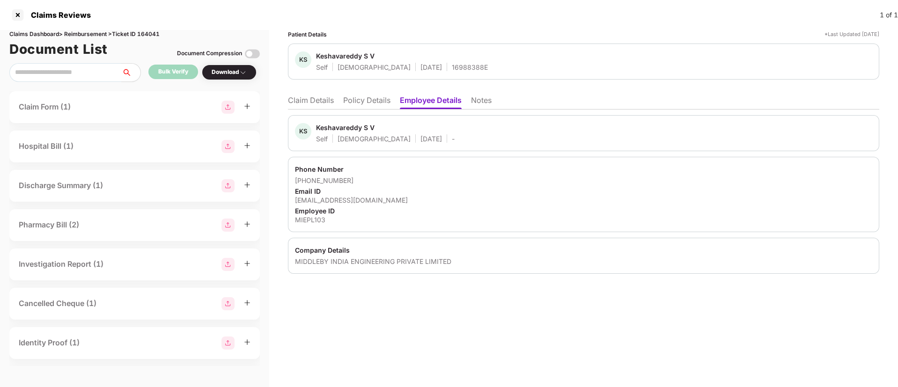
click at [320, 103] on li "Claim Details" at bounding box center [311, 102] width 46 height 14
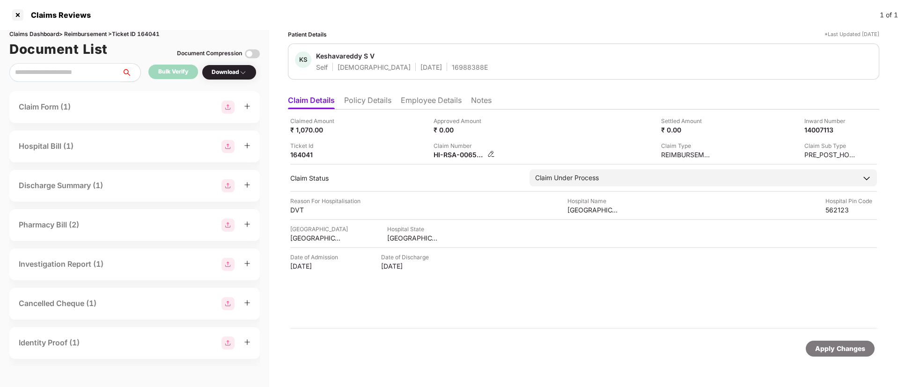
click at [492, 155] on img at bounding box center [490, 153] width 7 height 7
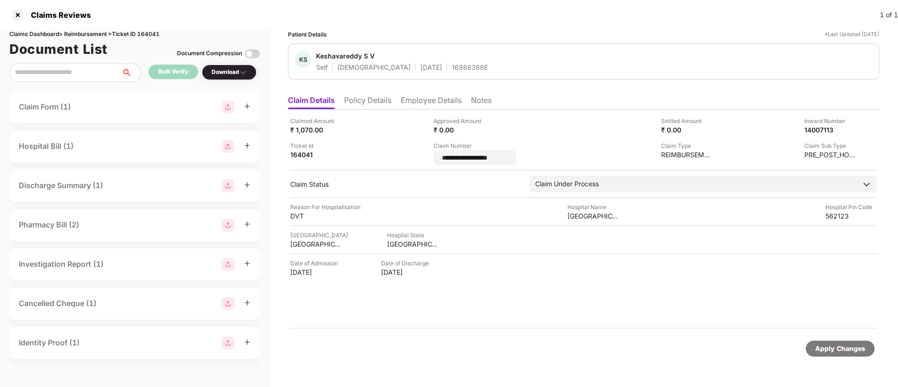
drag, startPoint x: 528, startPoint y: 154, endPoint x: 409, endPoint y: 155, distance: 118.9
click at [409, 155] on div "**********" at bounding box center [583, 141] width 586 height 49
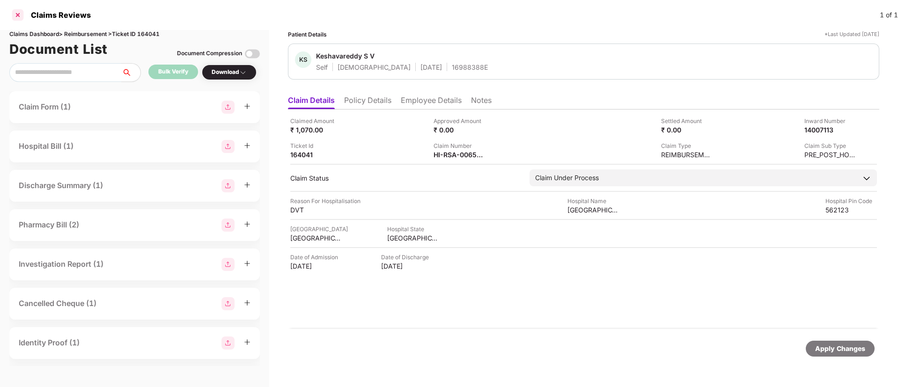
click at [17, 14] on div at bounding box center [17, 14] width 15 height 15
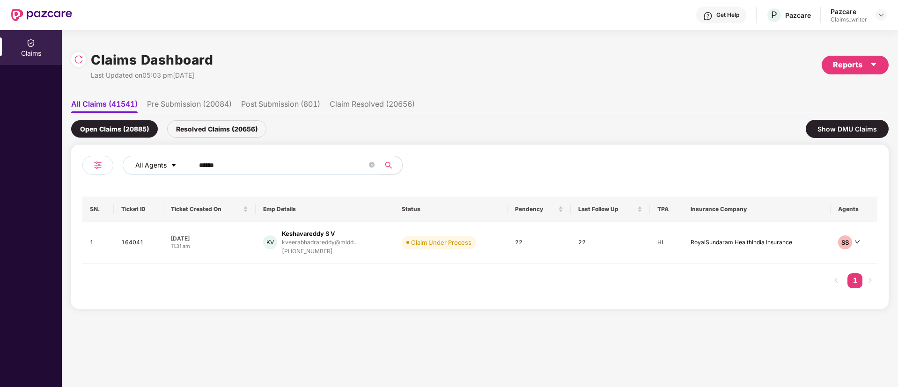
drag, startPoint x: 255, startPoint y: 156, endPoint x: 176, endPoint y: 155, distance: 79.6
click at [176, 156] on div "All Agents ******" at bounding box center [361, 165] width 477 height 19
drag, startPoint x: 246, startPoint y: 160, endPoint x: 167, endPoint y: 160, distance: 79.6
click at [168, 160] on div "All Agents ******" at bounding box center [361, 165] width 477 height 19
paste input "text"
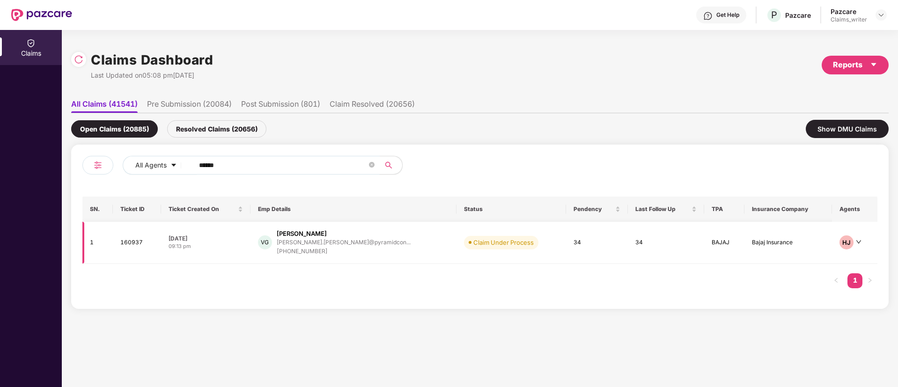
type input "******"
click at [139, 246] on td "160937" at bounding box center [137, 243] width 48 height 42
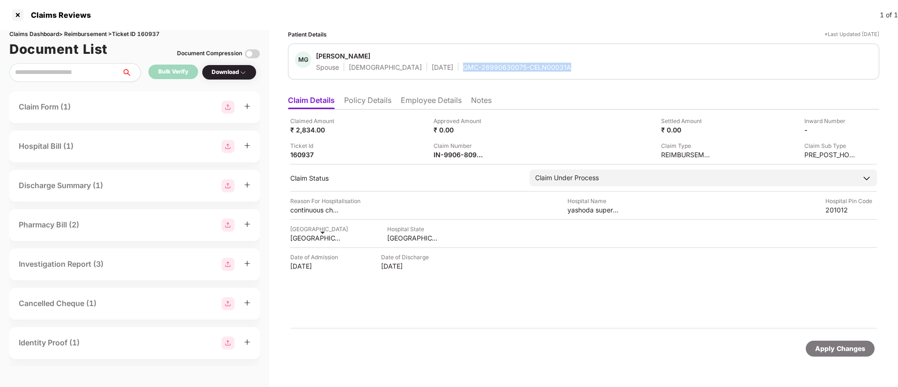
drag, startPoint x: 428, startPoint y: 67, endPoint x: 543, endPoint y: 70, distance: 114.7
click at [543, 70] on div "MG [PERSON_NAME] Spouse [DEMOGRAPHIC_DATA] [DATE] GMC-26990630075-CELN00031A" at bounding box center [583, 61] width 577 height 20
copy div "GMC-26990630075-CELN00031A"
click at [20, 14] on div at bounding box center [17, 14] width 15 height 15
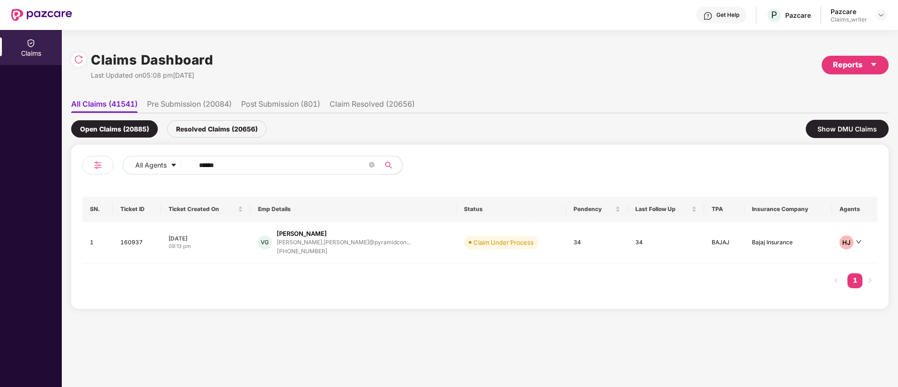
drag, startPoint x: 241, startPoint y: 165, endPoint x: 189, endPoint y: 169, distance: 52.1
click at [189, 169] on span "******" at bounding box center [284, 165] width 192 height 19
paste input "text"
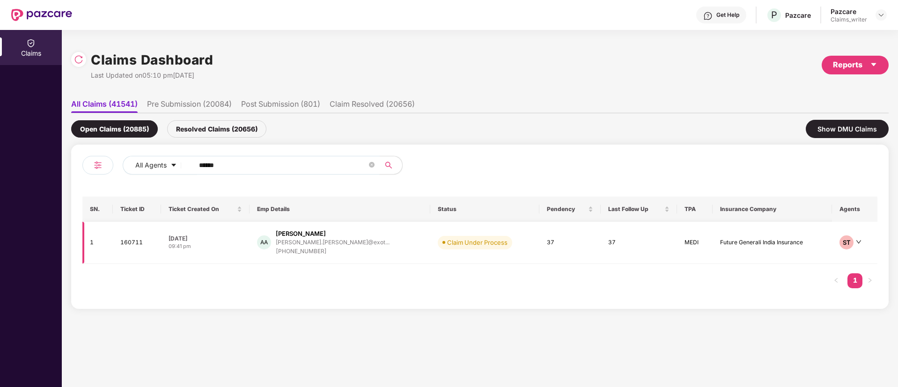
type input "******"
click at [125, 242] on td "160711" at bounding box center [137, 243] width 48 height 42
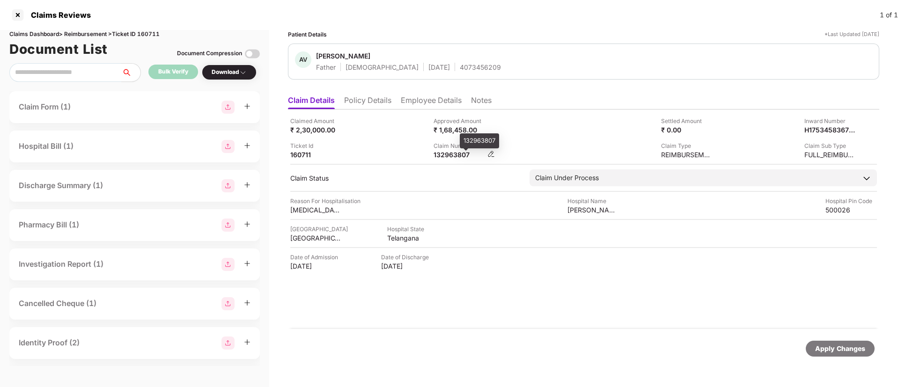
click at [451, 154] on div "132963807" at bounding box center [458, 154] width 51 height 9
click at [17, 18] on div at bounding box center [17, 14] width 15 height 15
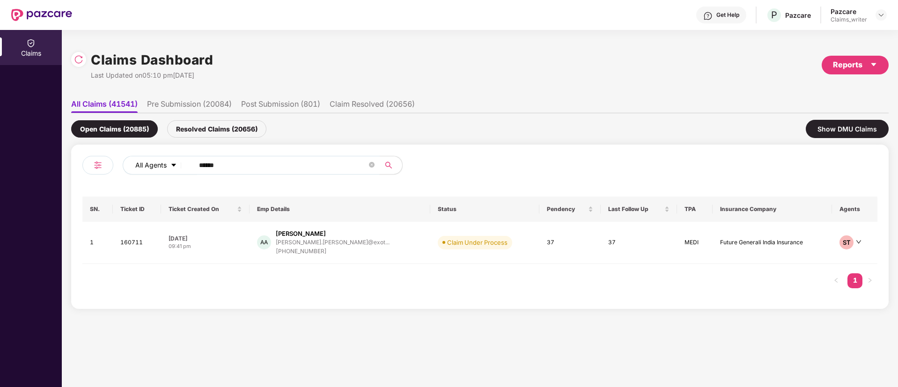
drag, startPoint x: 240, startPoint y: 161, endPoint x: 182, endPoint y: 161, distance: 58.0
click at [182, 161] on div "All Agents ******" at bounding box center [361, 165] width 477 height 19
paste input "text"
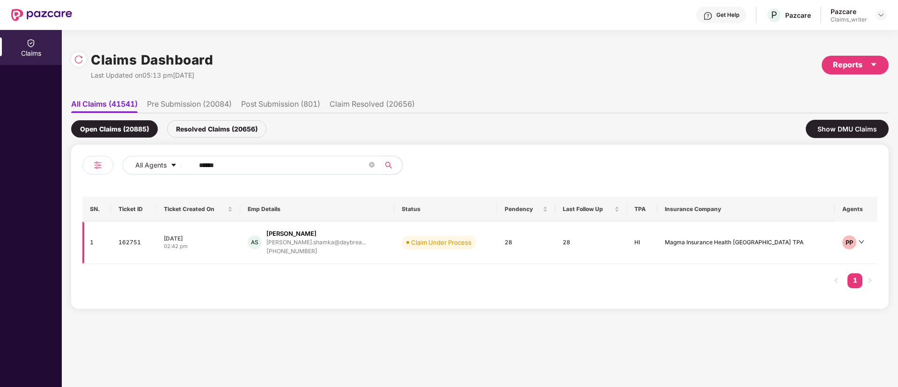
type input "******"
click at [135, 242] on td "162751" at bounding box center [133, 243] width 45 height 42
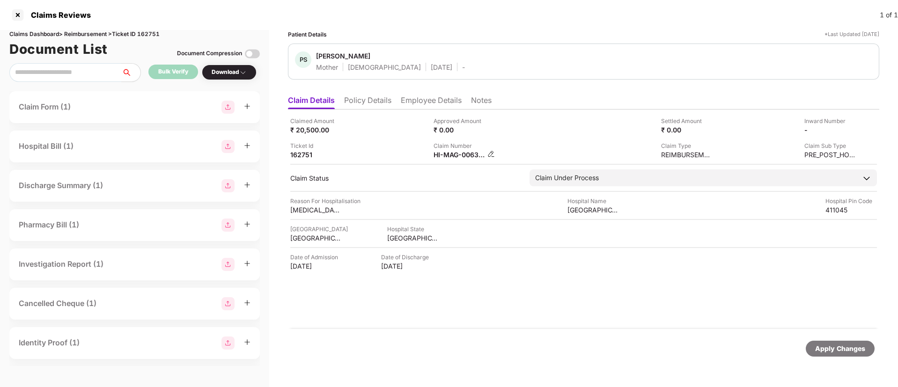
click at [488, 154] on img at bounding box center [490, 153] width 7 height 7
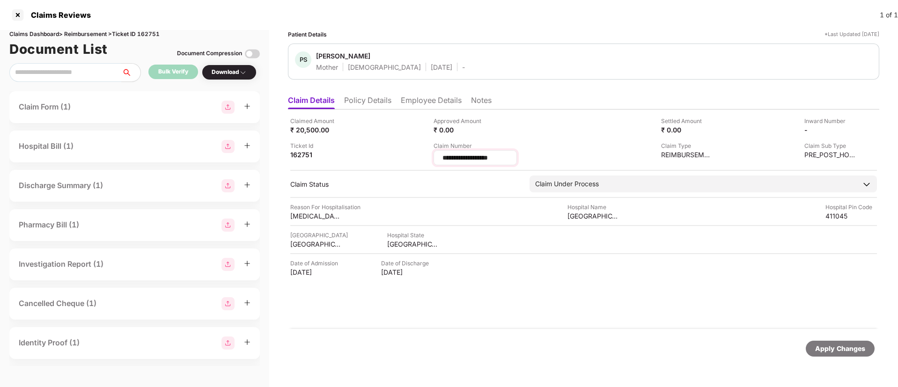
drag, startPoint x: 506, startPoint y: 159, endPoint x: 435, endPoint y: 156, distance: 71.7
click at [435, 156] on div "**********" at bounding box center [474, 157] width 83 height 15
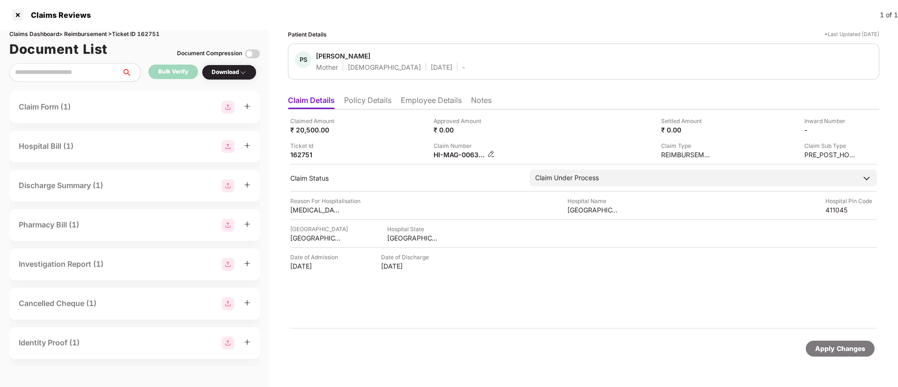
click at [491, 154] on img at bounding box center [490, 153] width 7 height 7
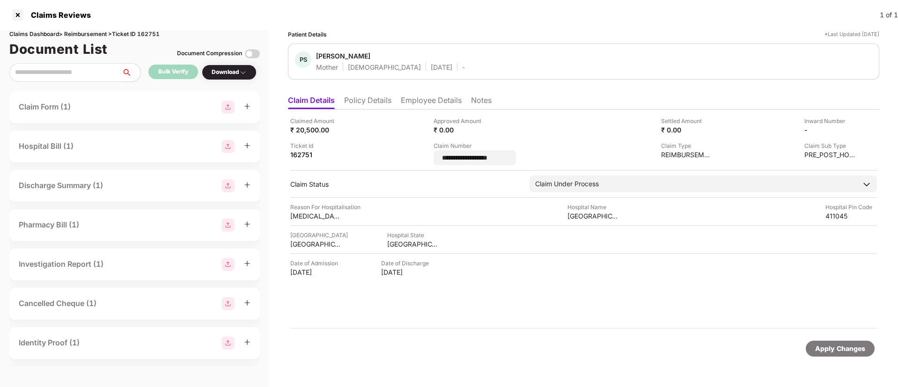
drag, startPoint x: 525, startPoint y: 158, endPoint x: 421, endPoint y: 155, distance: 103.9
click at [421, 155] on div "**********" at bounding box center [583, 141] width 586 height 49
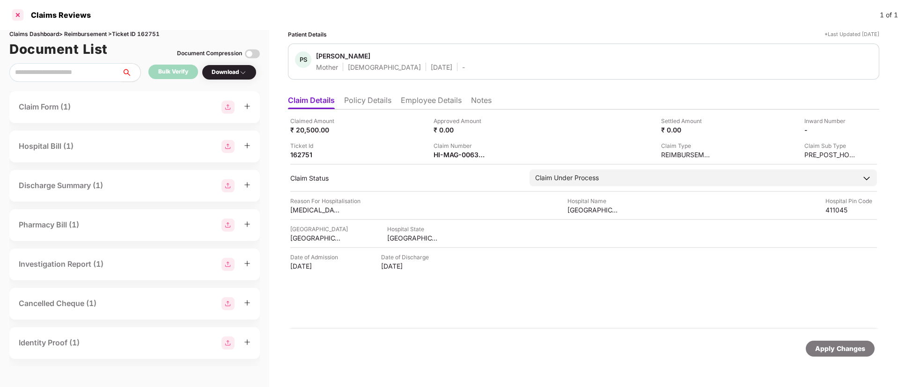
click at [19, 16] on div at bounding box center [17, 14] width 15 height 15
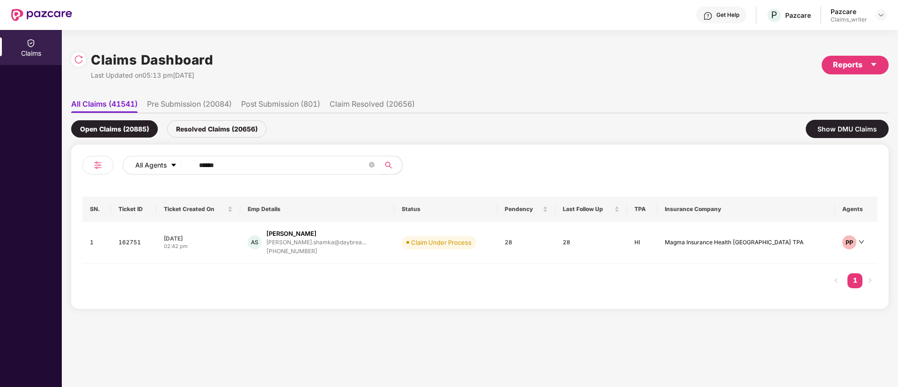
drag, startPoint x: 232, startPoint y: 167, endPoint x: 176, endPoint y: 167, distance: 56.2
click at [176, 167] on div "All Agents ******" at bounding box center [361, 165] width 477 height 19
paste input "text"
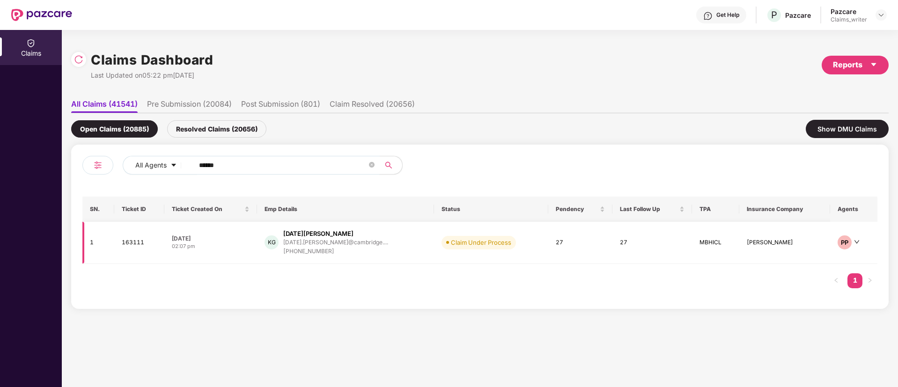
type input "******"
click at [134, 246] on td "163111" at bounding box center [139, 243] width 50 height 42
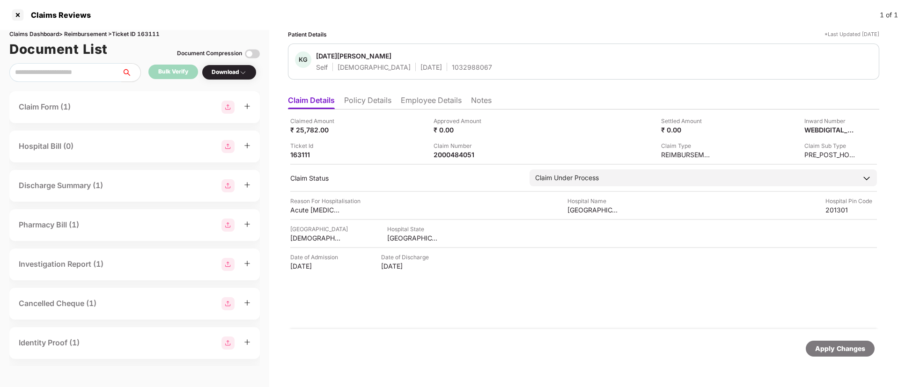
click at [452, 68] on div "1032988067" at bounding box center [472, 67] width 40 height 9
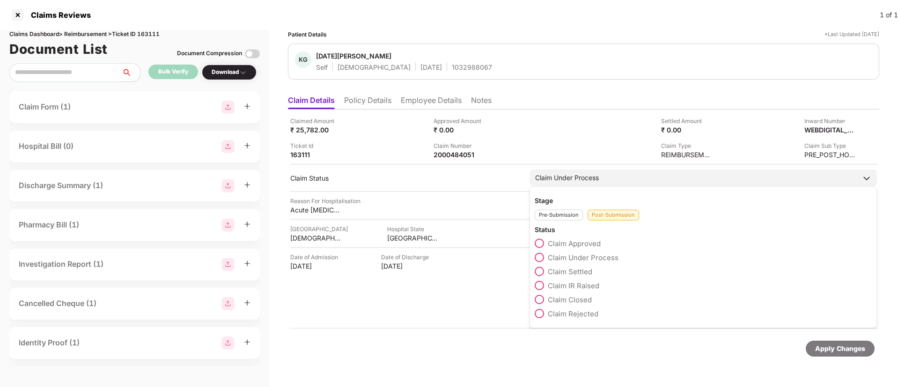
click at [539, 287] on span at bounding box center [539, 285] width 9 height 9
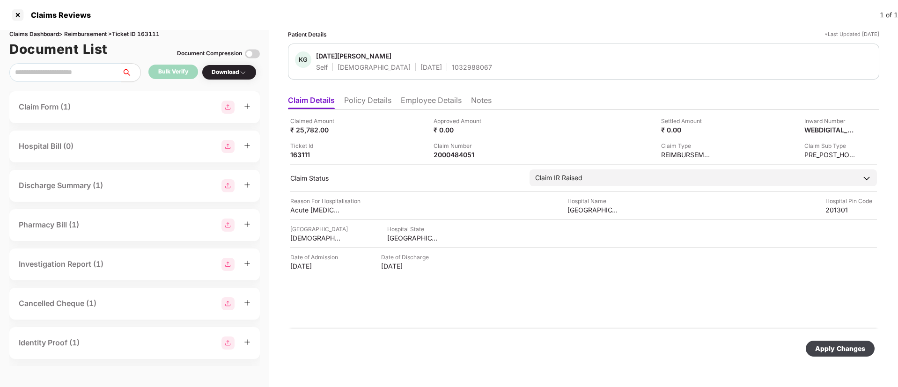
click at [834, 346] on div "Apply Changes" at bounding box center [840, 349] width 50 height 10
click at [414, 100] on li "Employee Details" at bounding box center [431, 102] width 61 height 14
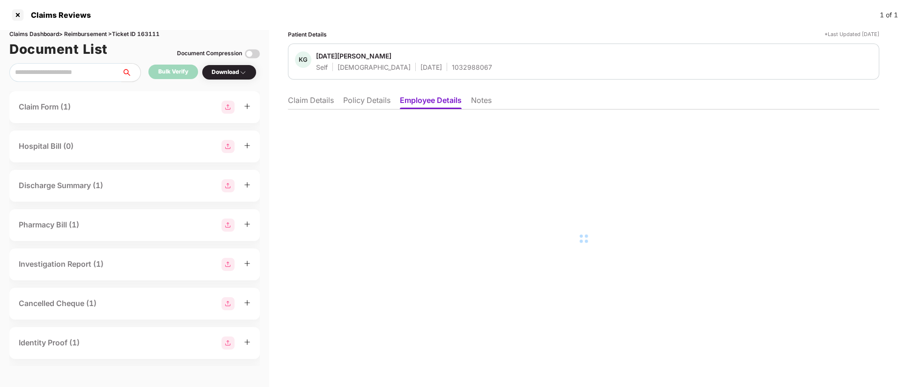
click at [308, 96] on li "Claim Details" at bounding box center [311, 102] width 46 height 14
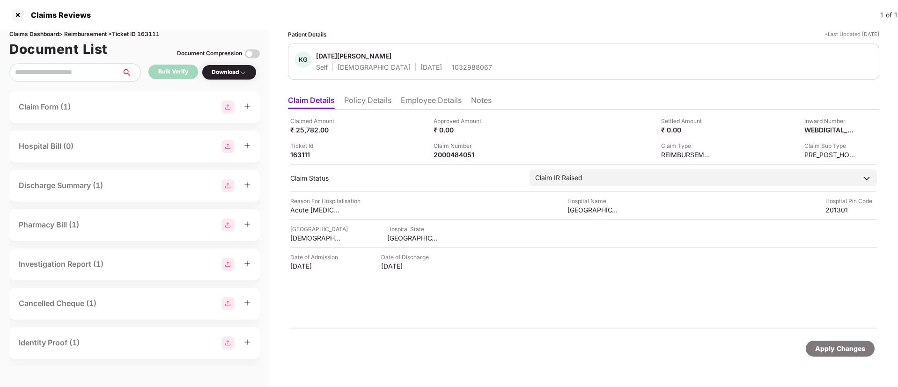
click at [407, 102] on li "Employee Details" at bounding box center [431, 102] width 61 height 14
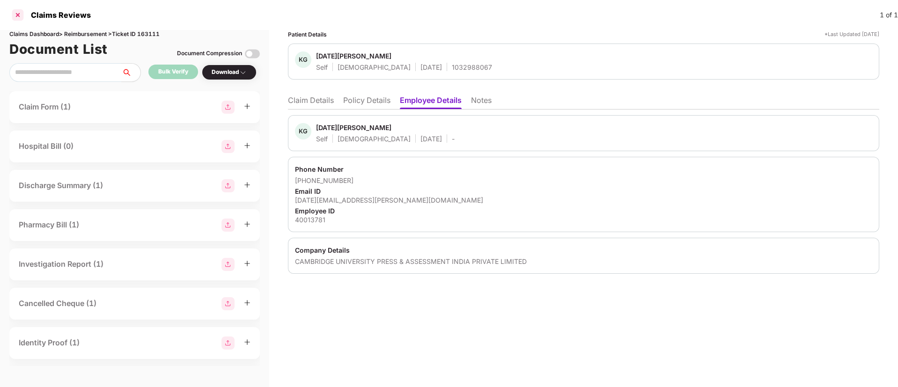
click at [16, 18] on div at bounding box center [17, 14] width 15 height 15
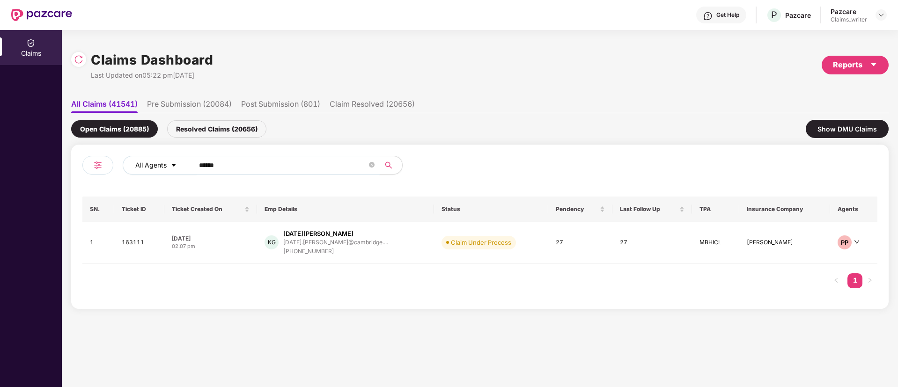
drag, startPoint x: 242, startPoint y: 169, endPoint x: 173, endPoint y: 162, distance: 69.6
click at [173, 162] on div "All Agents ******" at bounding box center [361, 165] width 477 height 19
paste input "text"
type input "******"
click at [134, 241] on td "163252" at bounding box center [140, 243] width 51 height 42
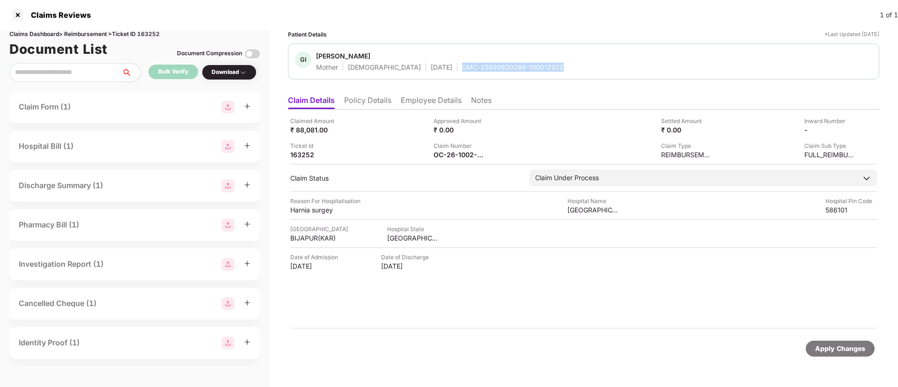
drag, startPoint x: 425, startPoint y: 66, endPoint x: 536, endPoint y: 65, distance: 111.9
click at [536, 65] on div "GI [PERSON_NAME] Mother [DEMOGRAPHIC_DATA] [DATE] GMC-25990630266-10001292E" at bounding box center [583, 61] width 577 height 20
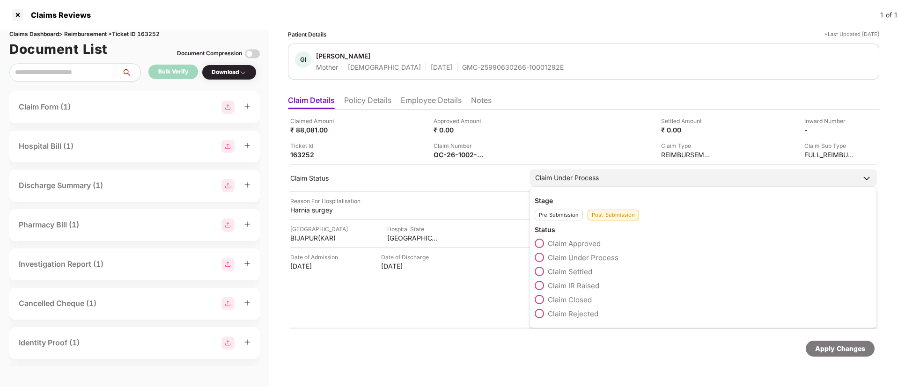
click at [542, 284] on span at bounding box center [539, 285] width 9 height 9
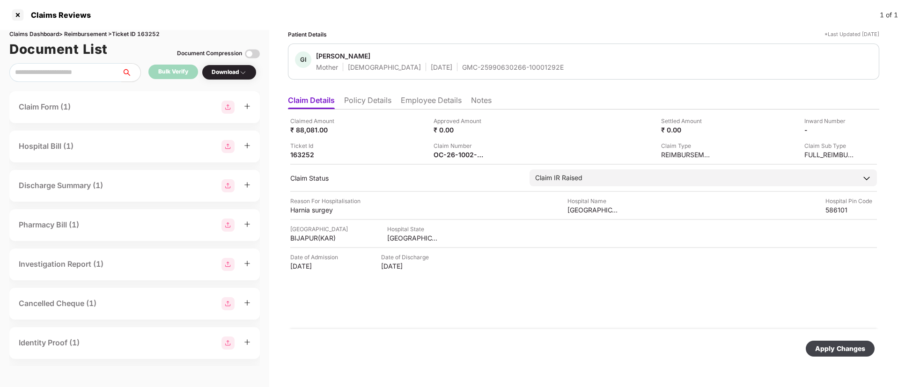
click at [825, 349] on div "Apply Changes" at bounding box center [840, 349] width 50 height 10
click at [18, 17] on div at bounding box center [17, 14] width 15 height 15
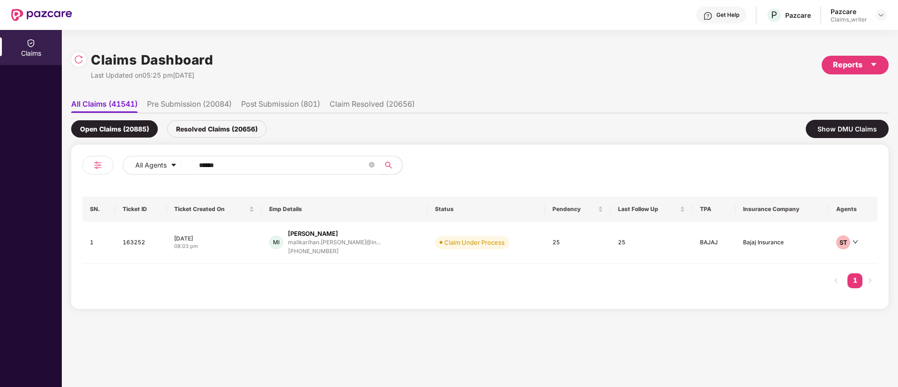
drag, startPoint x: 248, startPoint y: 165, endPoint x: 187, endPoint y: 164, distance: 60.9
click at [188, 164] on span "******" at bounding box center [284, 165] width 192 height 19
paste input "text"
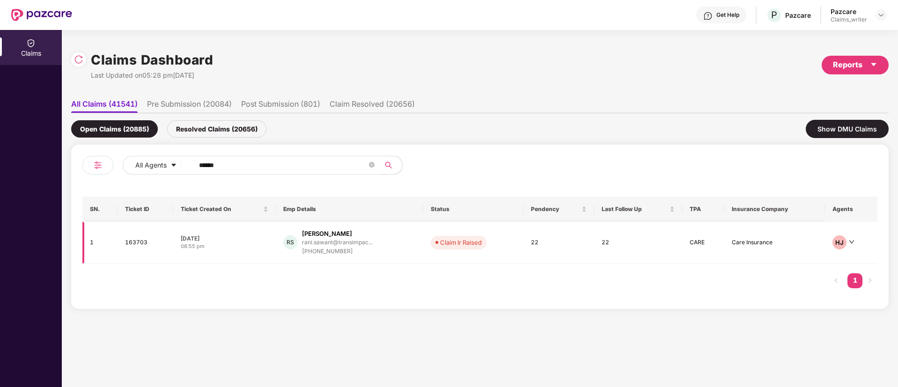
type input "******"
click at [148, 244] on td "163703" at bounding box center [145, 243] width 56 height 42
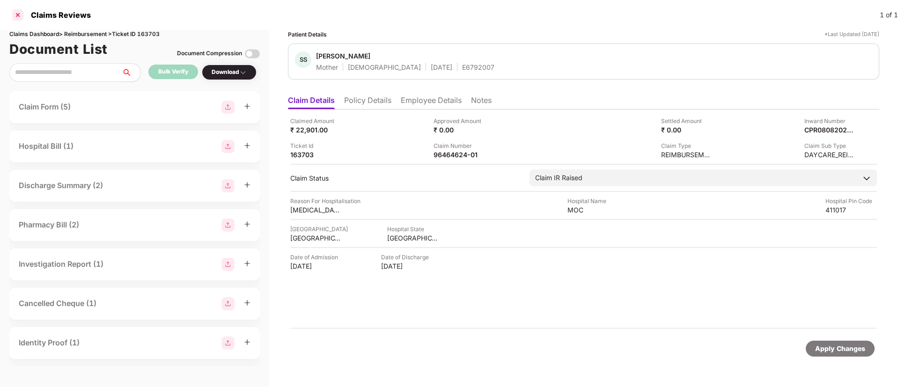
click at [20, 13] on div at bounding box center [17, 14] width 15 height 15
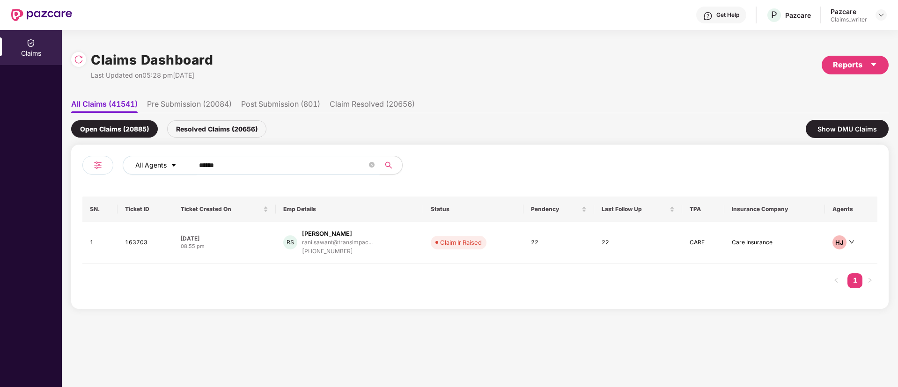
drag, startPoint x: 229, startPoint y: 168, endPoint x: 177, endPoint y: 165, distance: 51.6
click at [177, 165] on div "All Agents ******" at bounding box center [361, 165] width 477 height 19
paste input "text"
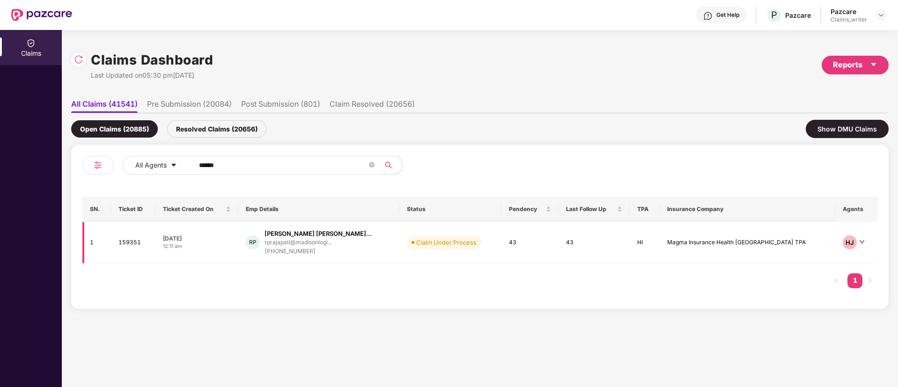
type input "******"
click at [133, 239] on td "159351" at bounding box center [133, 243] width 45 height 42
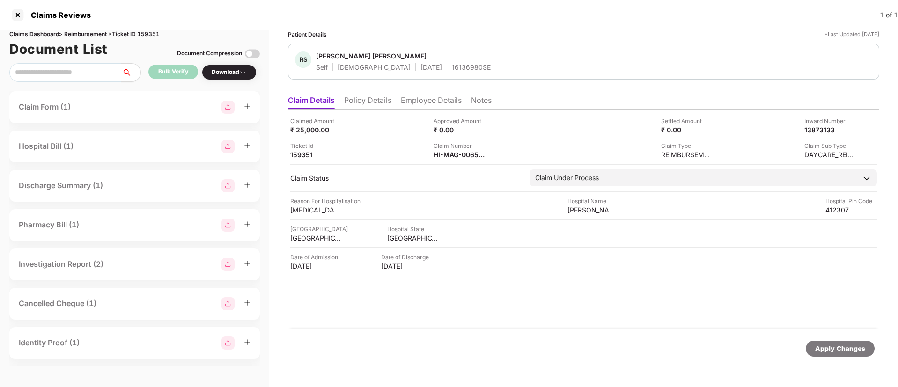
click at [490, 155] on div "Claim Number HI-MAG-006550698(0)" at bounding box center [501, 150] width 136 height 18
click at [490, 156] on img at bounding box center [490, 153] width 7 height 7
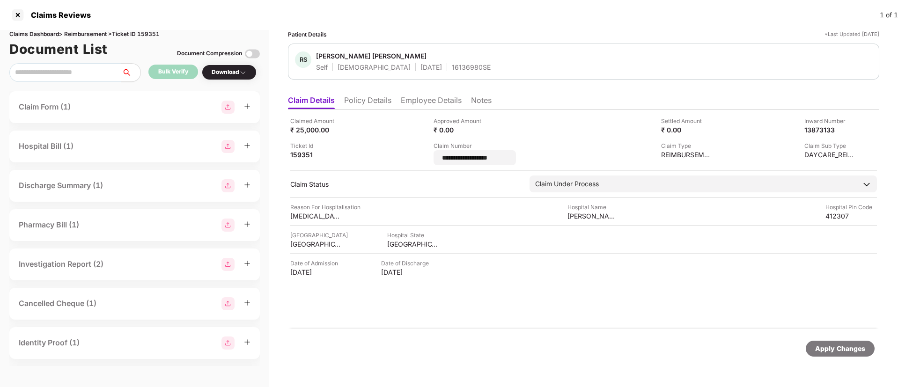
drag, startPoint x: 505, startPoint y: 158, endPoint x: 417, endPoint y: 160, distance: 88.0
click at [417, 160] on div "**********" at bounding box center [583, 141] width 586 height 49
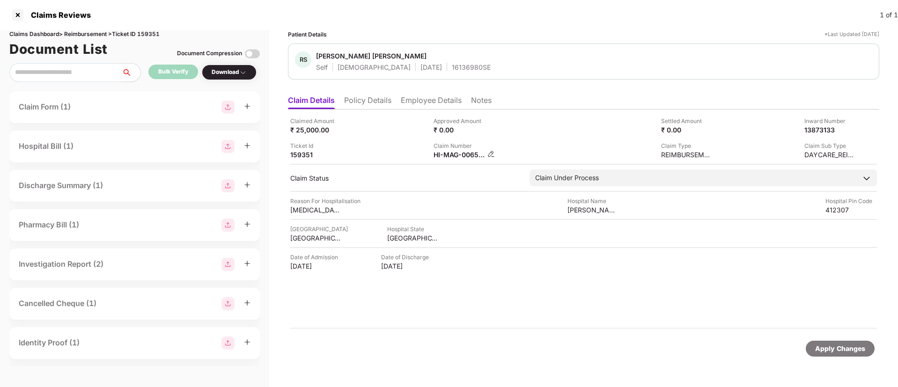
click at [490, 154] on img at bounding box center [490, 153] width 7 height 7
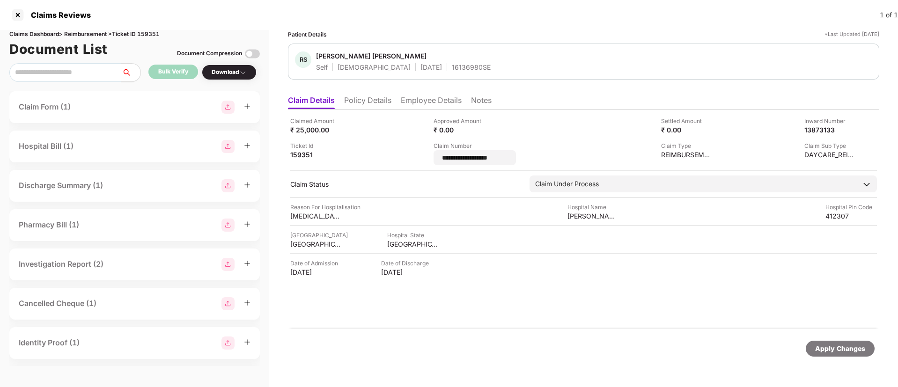
drag, startPoint x: 507, startPoint y: 158, endPoint x: 420, endPoint y: 154, distance: 87.1
click at [420, 154] on div "**********" at bounding box center [583, 141] width 586 height 49
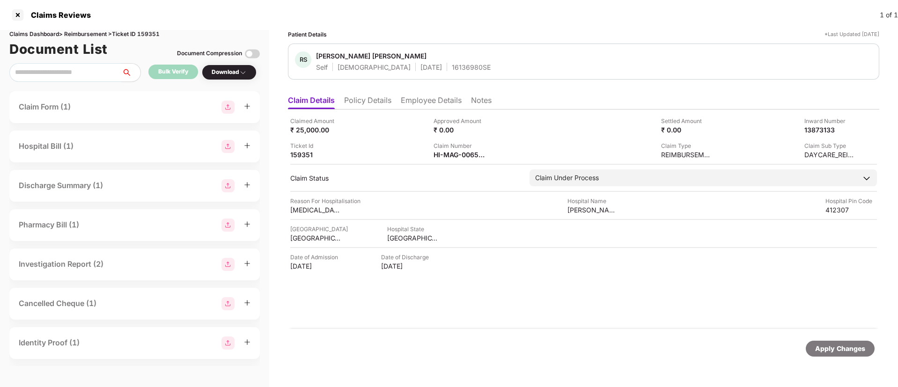
click at [426, 100] on li "Employee Details" at bounding box center [431, 102] width 61 height 14
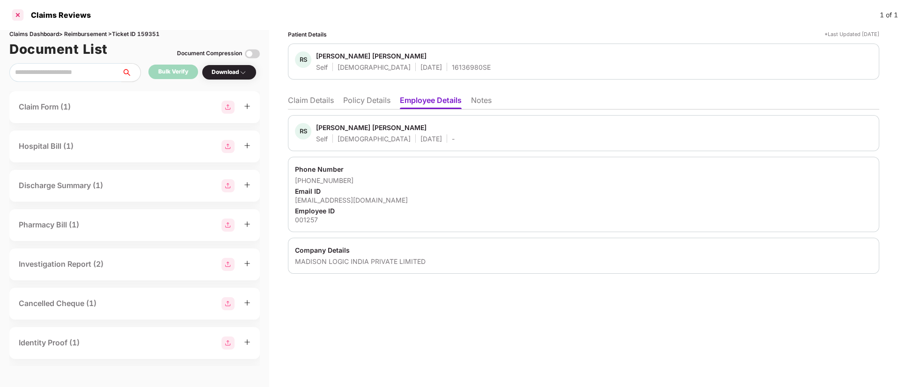
click at [18, 13] on div at bounding box center [17, 14] width 15 height 15
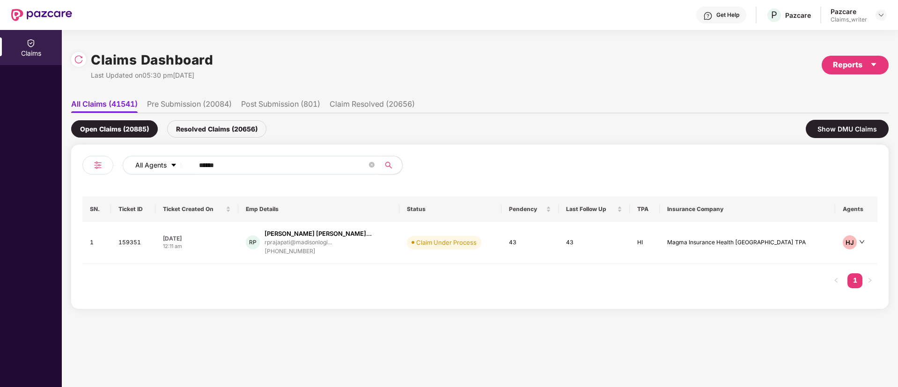
drag, startPoint x: 234, startPoint y: 160, endPoint x: 184, endPoint y: 161, distance: 49.2
click at [184, 161] on div "All Agents ******" at bounding box center [361, 165] width 477 height 19
paste input "text"
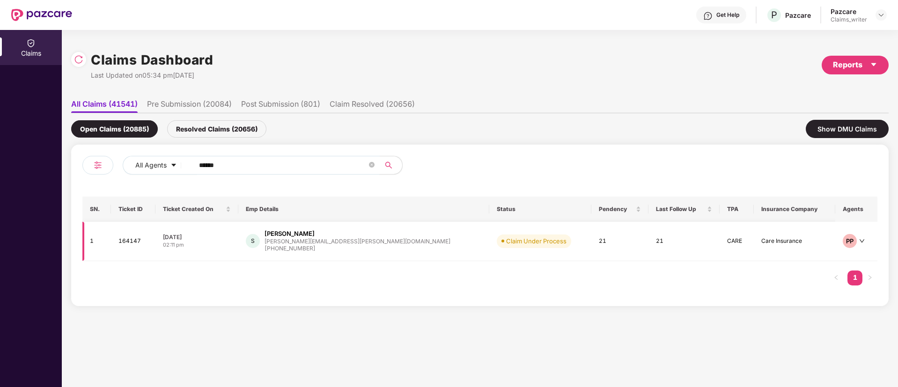
type input "******"
click at [131, 241] on td "164147" at bounding box center [133, 241] width 45 height 39
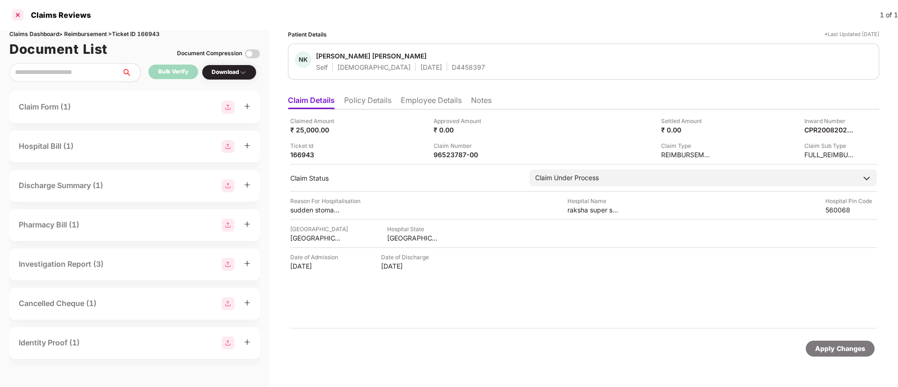
click at [20, 17] on div at bounding box center [17, 14] width 15 height 15
